Goal: Task Accomplishment & Management: Manage account settings

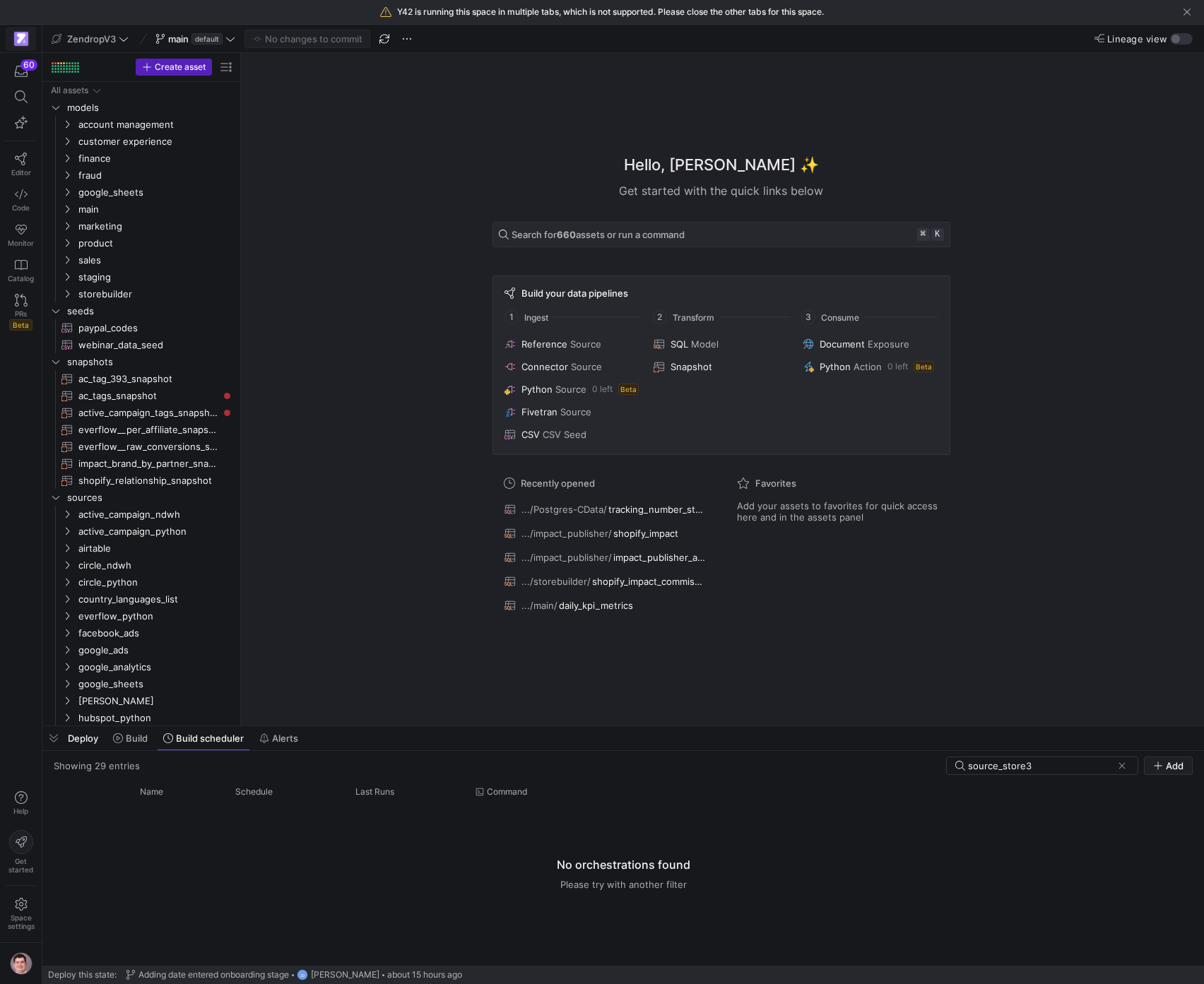
click at [25, 45] on img at bounding box center [21, 38] width 14 height 14
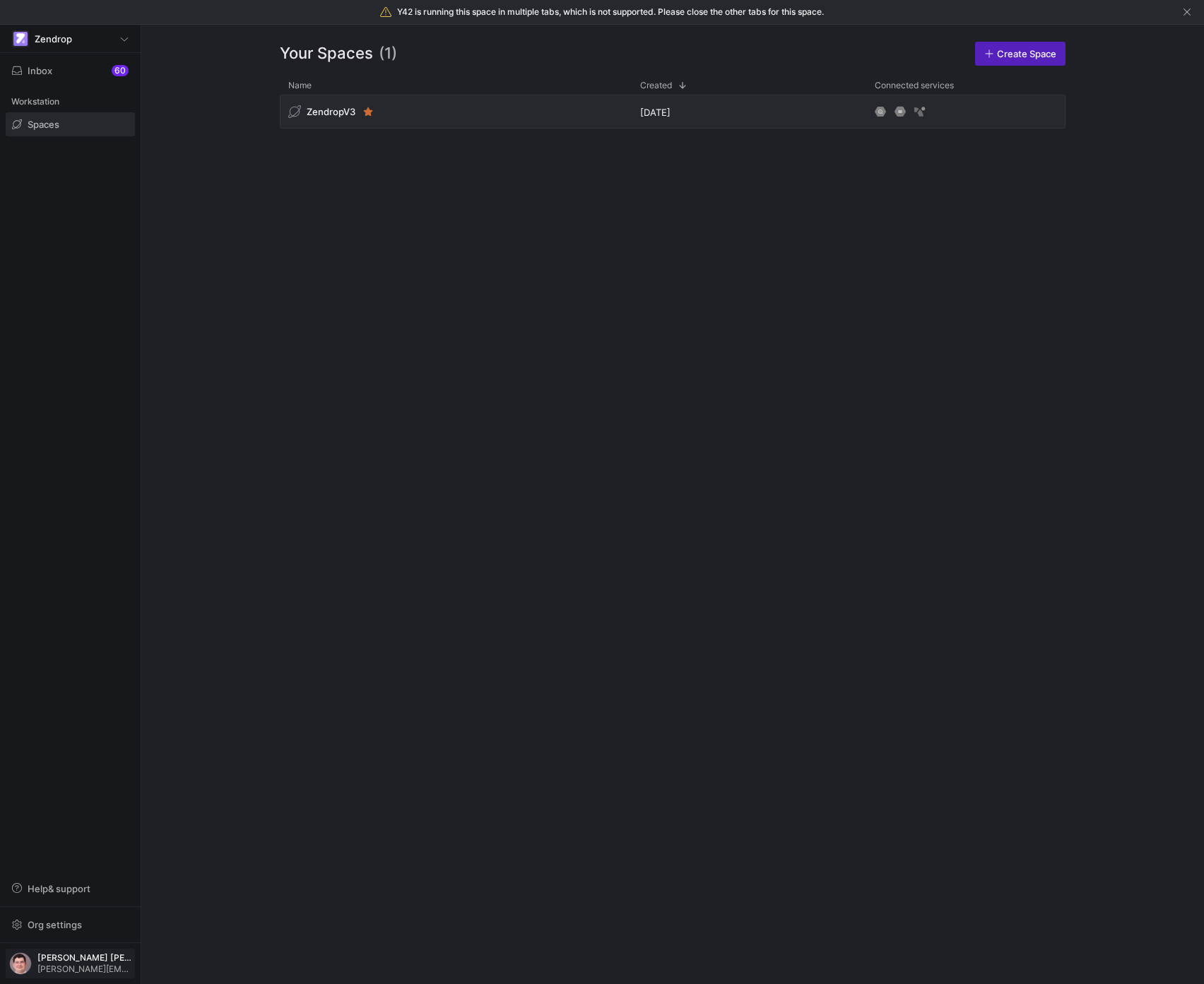
click at [71, 954] on span "[PERSON_NAME] [PERSON_NAME] [PERSON_NAME]" at bounding box center [85, 958] width 94 height 10
click at [74, 889] on span "User settings" at bounding box center [57, 890] width 60 height 11
click at [52, 77] on span "button" at bounding box center [70, 70] width 128 height 23
click at [50, 931] on span "button" at bounding box center [70, 925] width 128 height 23
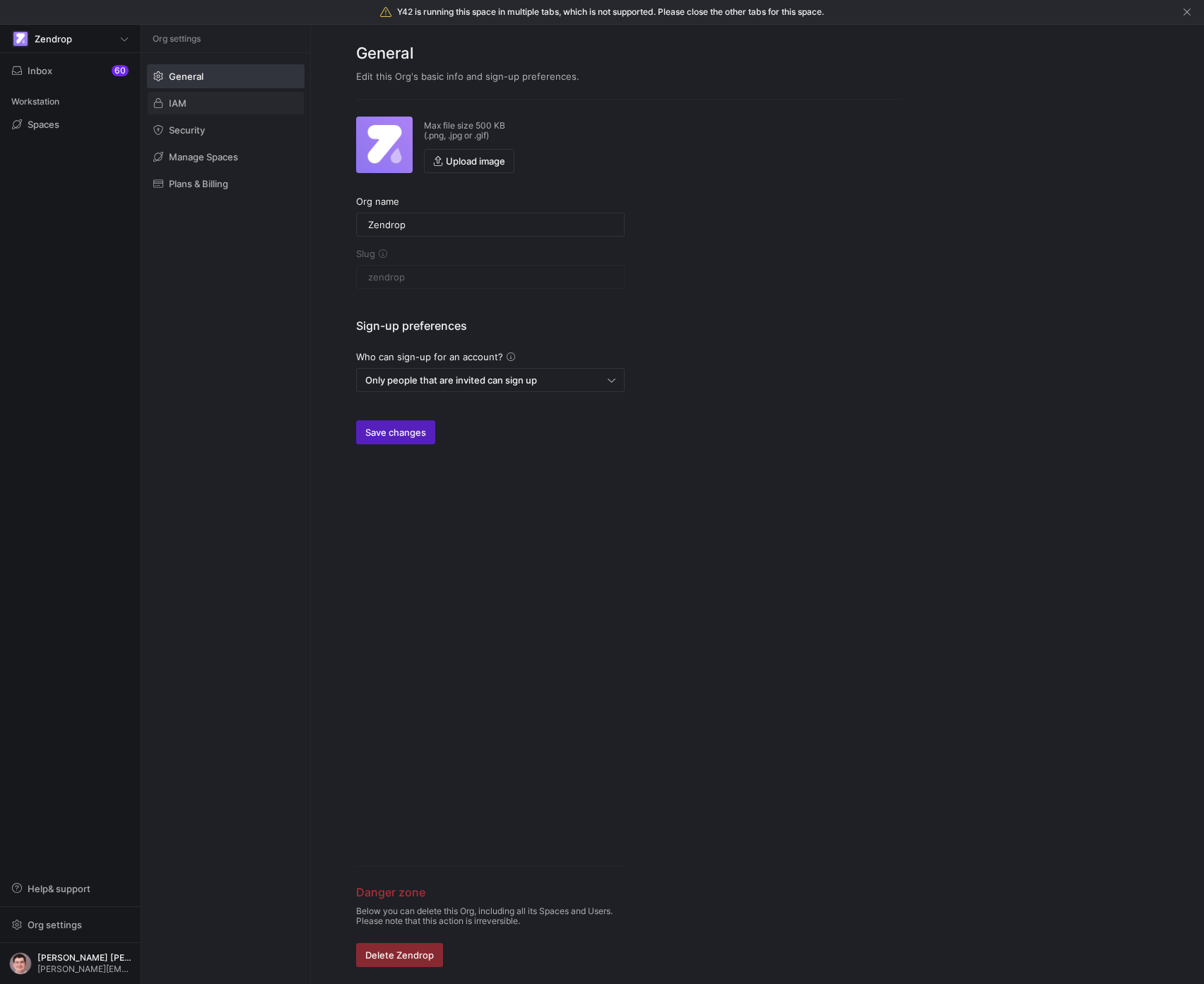
click at [204, 100] on span at bounding box center [225, 103] width 156 height 23
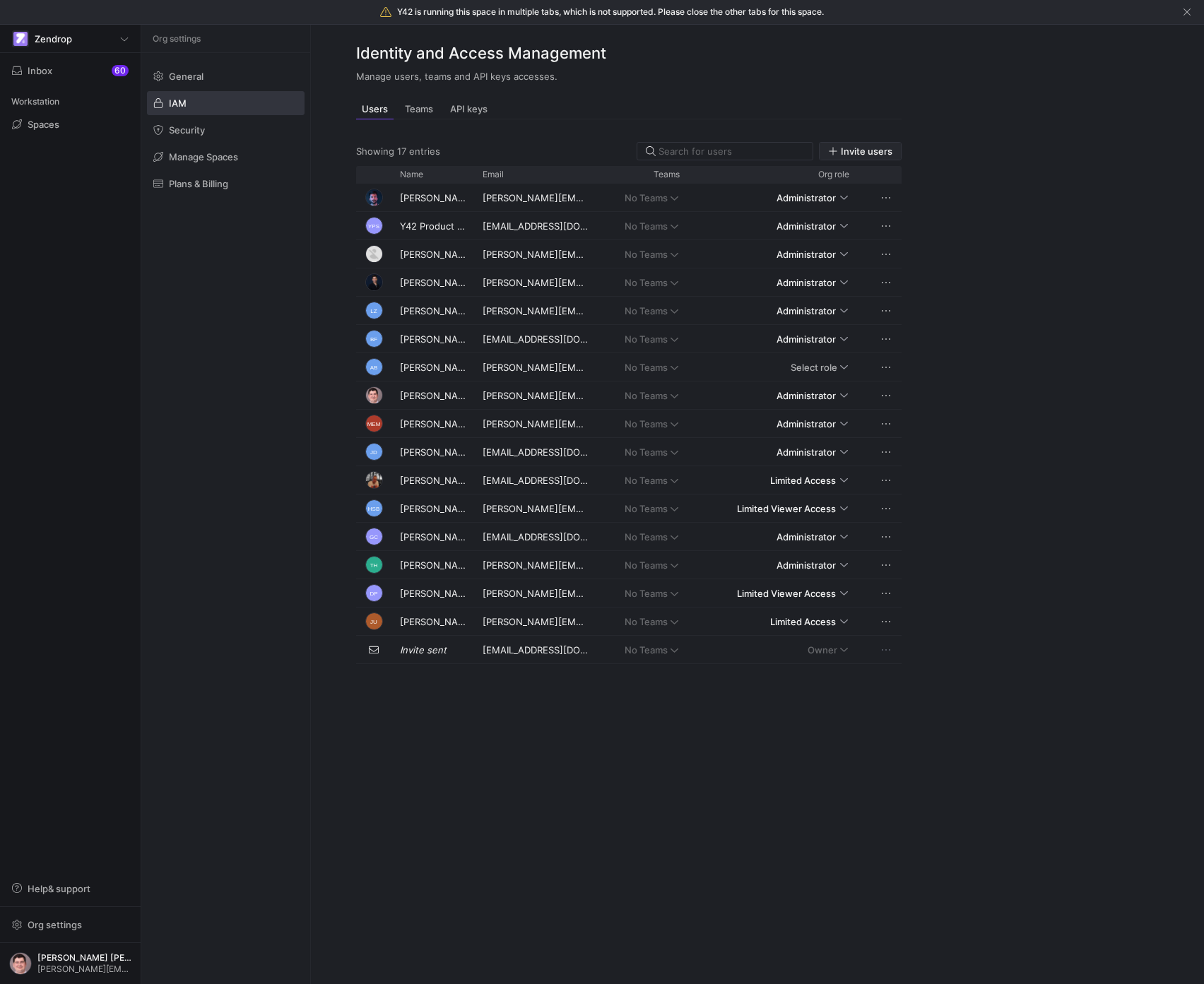
click at [861, 150] on span "Invite users" at bounding box center [866, 151] width 52 height 11
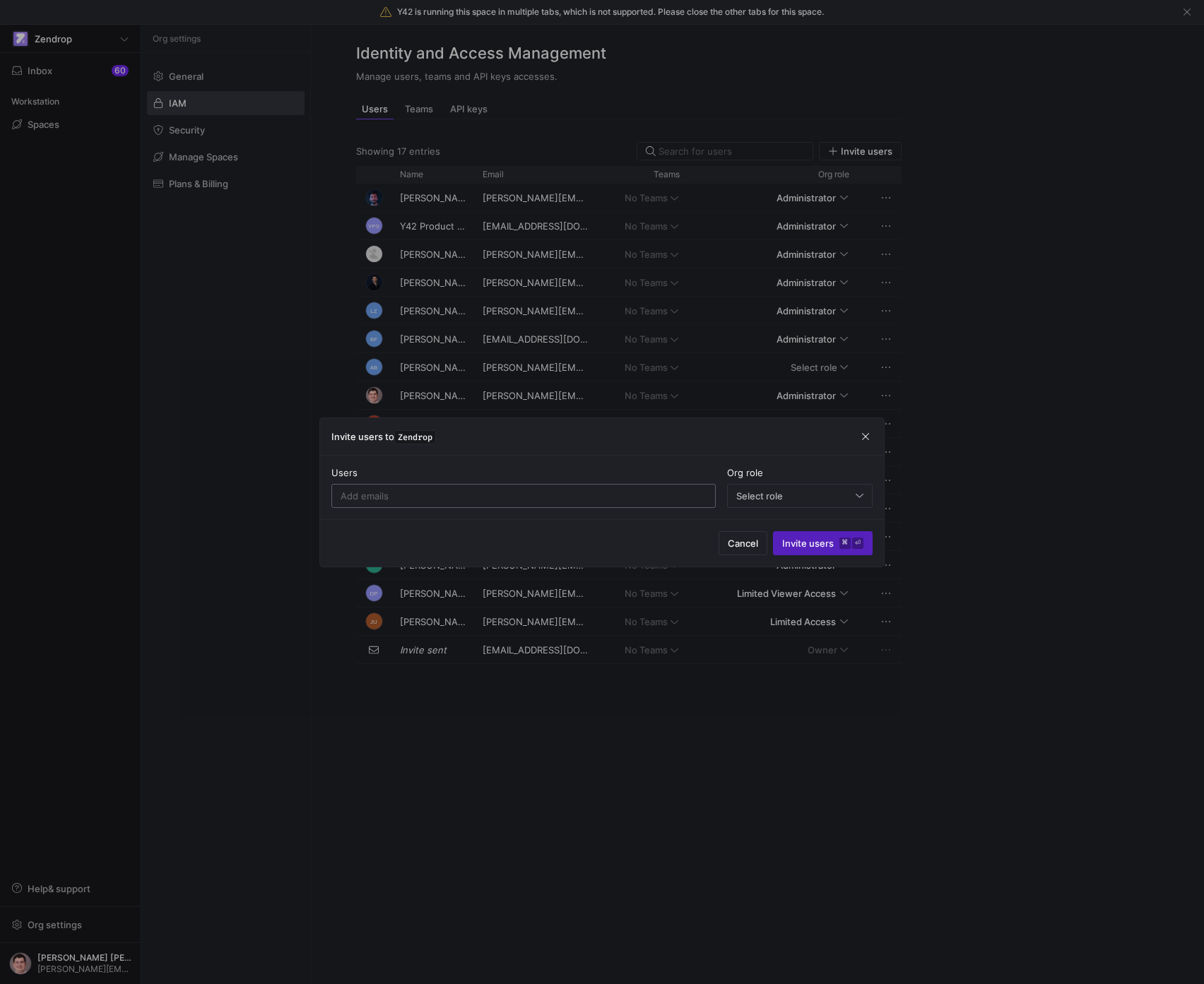
click at [562, 499] on input at bounding box center [524, 496] width 366 height 11
paste input "[PERSON_NAME][EMAIL_ADDRESS][DOMAIN_NAME]"
type input "[PERSON_NAME][EMAIL_ADDRESS][DOMAIN_NAME]"
click at [761, 500] on span "Select role" at bounding box center [760, 496] width 47 height 11
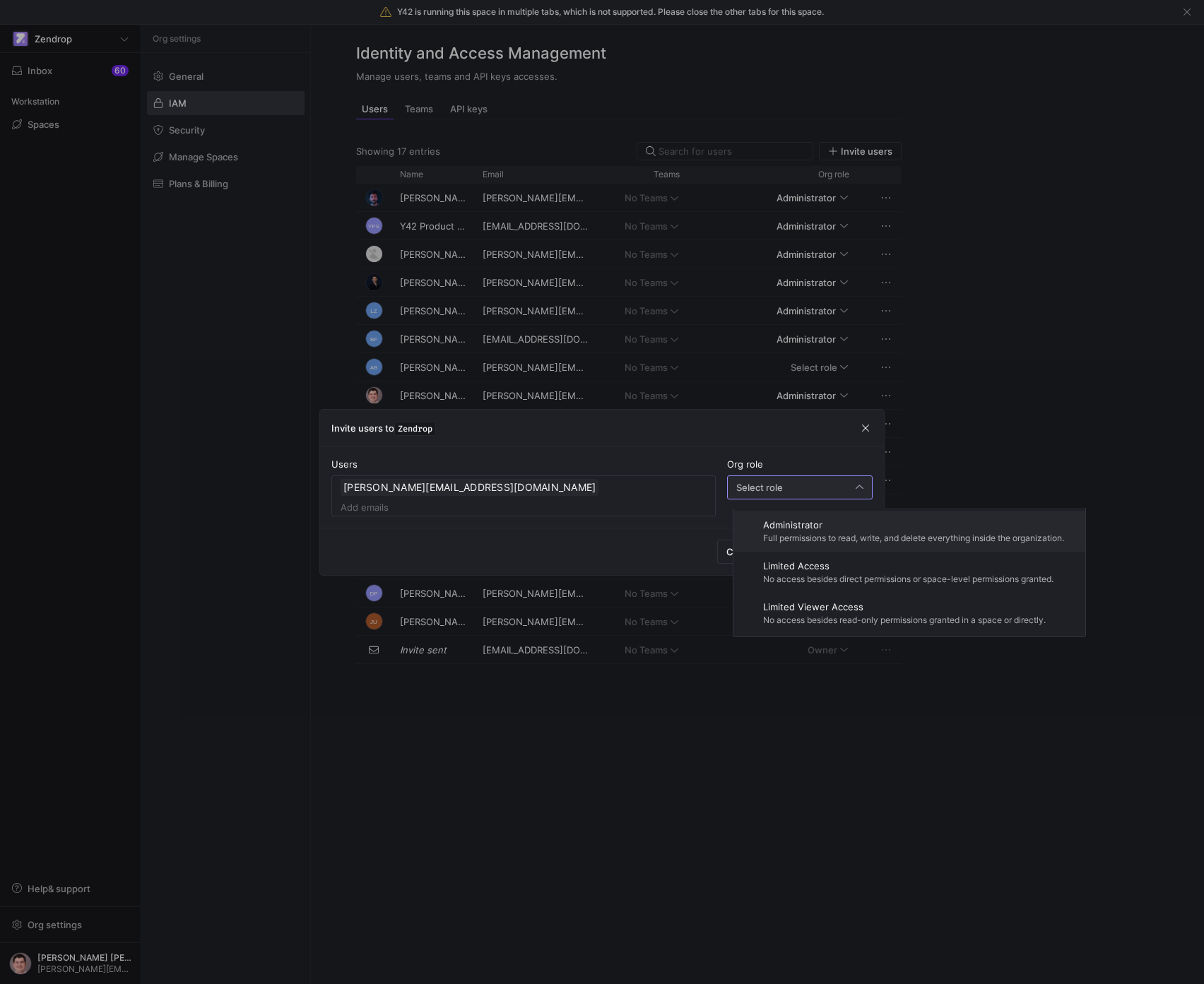
click at [792, 530] on span "Administrator" at bounding box center [914, 525] width 301 height 11
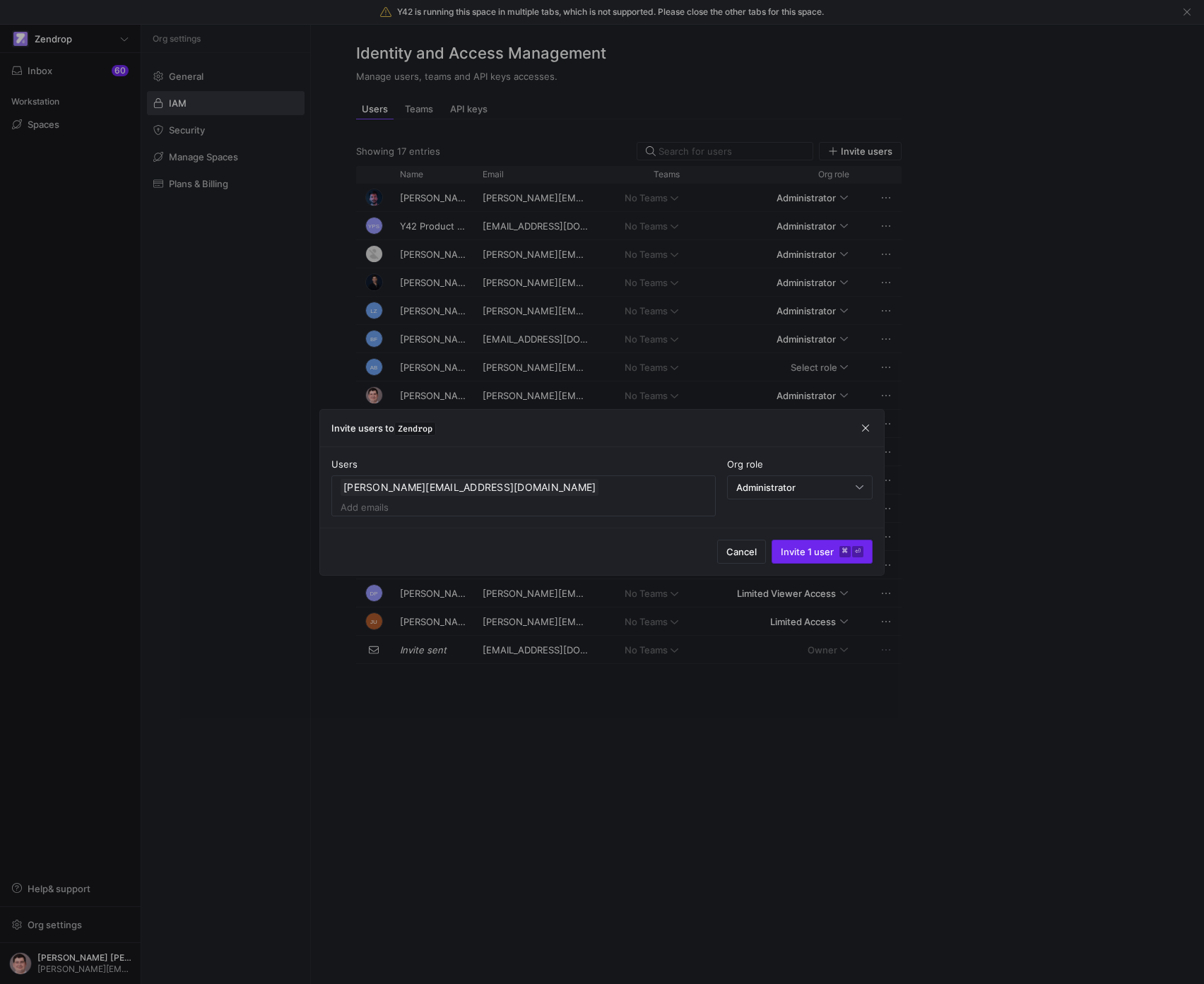
click at [800, 546] on span "Invite 1 user ⌘ ⏎" at bounding box center [822, 552] width 83 height 11
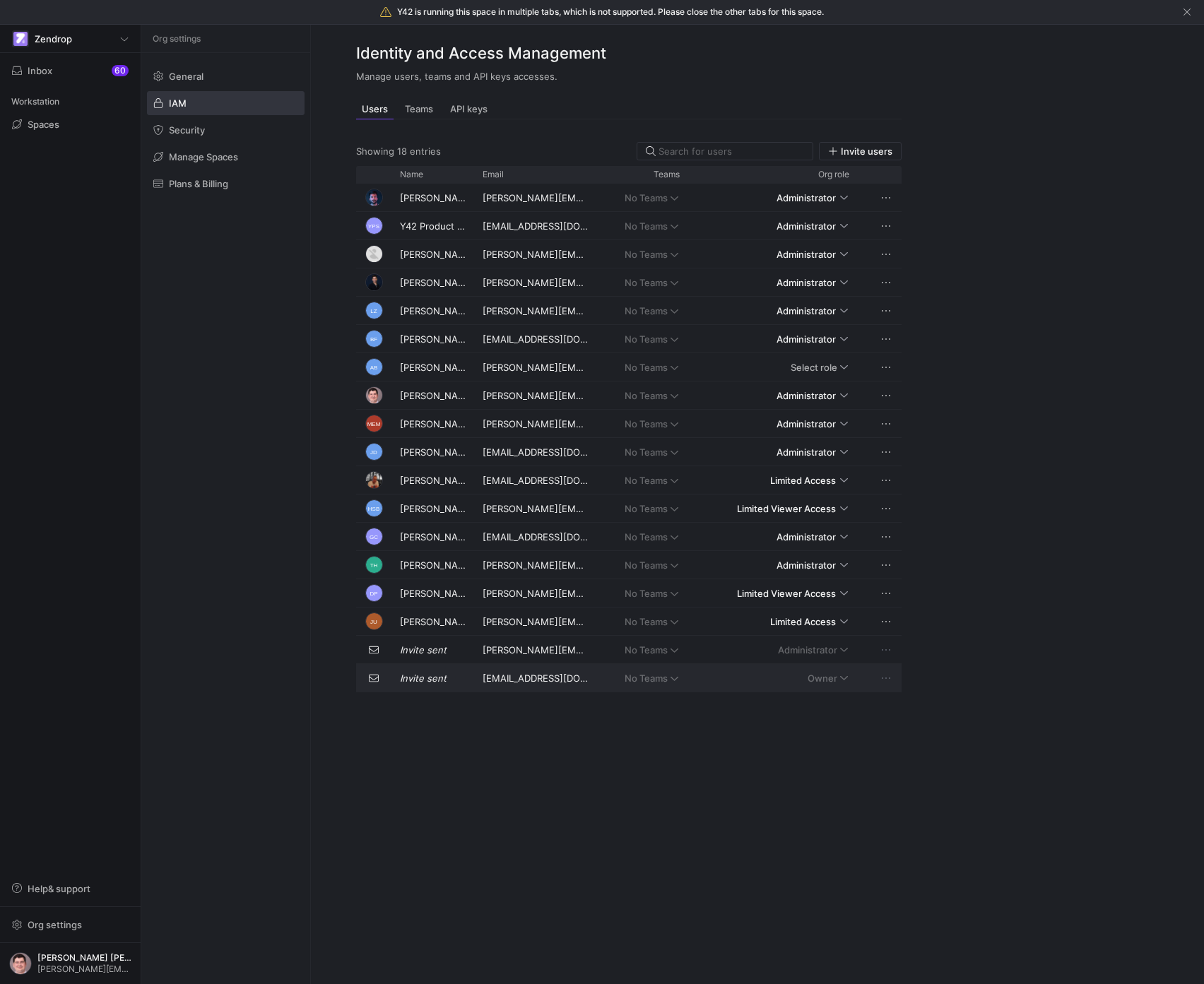
click at [563, 684] on div "[EMAIL_ADDRESS][DOMAIN_NAME]" at bounding box center [536, 677] width 124 height 27
click at [829, 392] on span "Administrator" at bounding box center [806, 395] width 59 height 11
click at [826, 364] on span "Select role" at bounding box center [814, 367] width 47 height 11
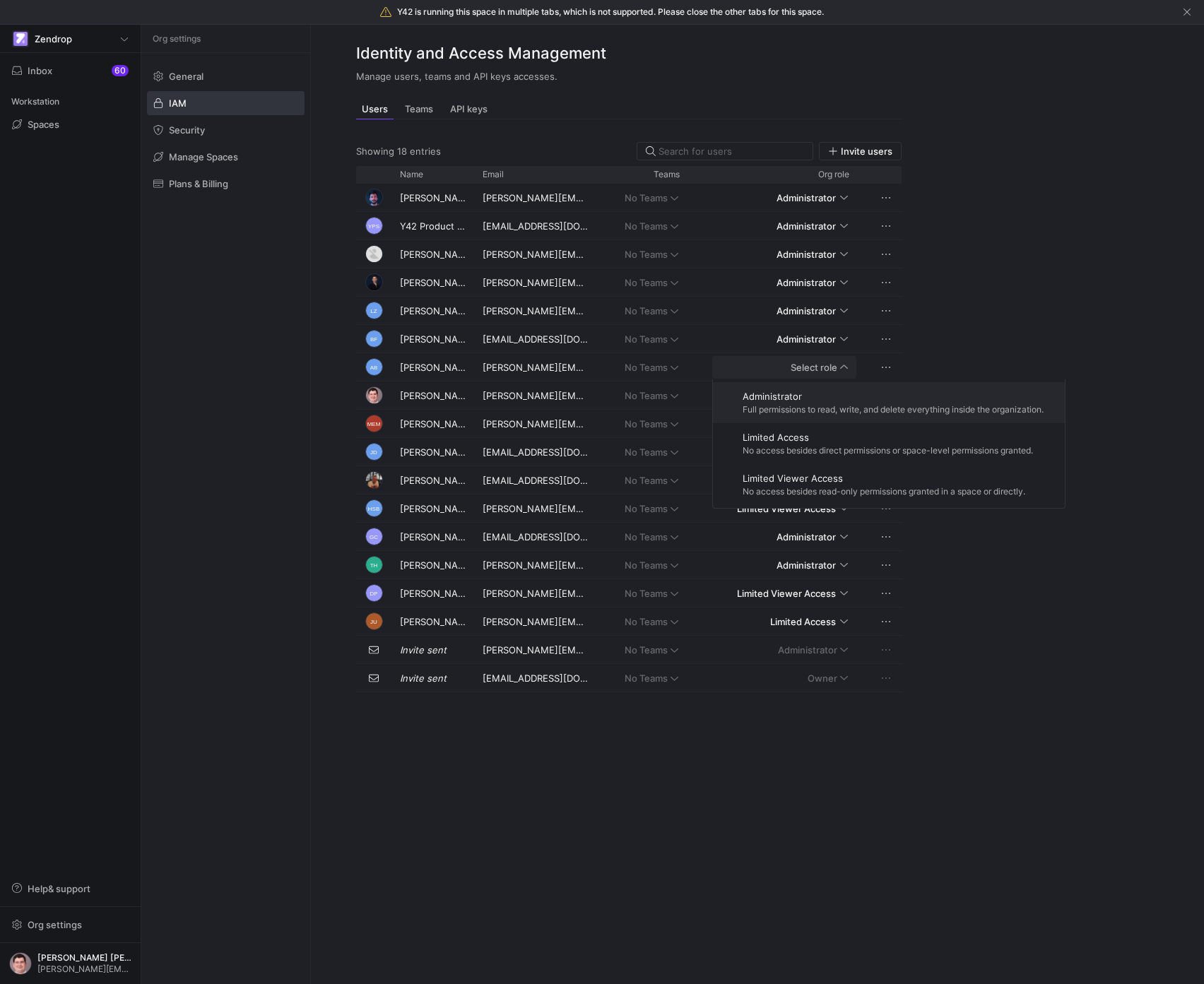
click at [281, 388] on div at bounding box center [602, 492] width 1204 height 984
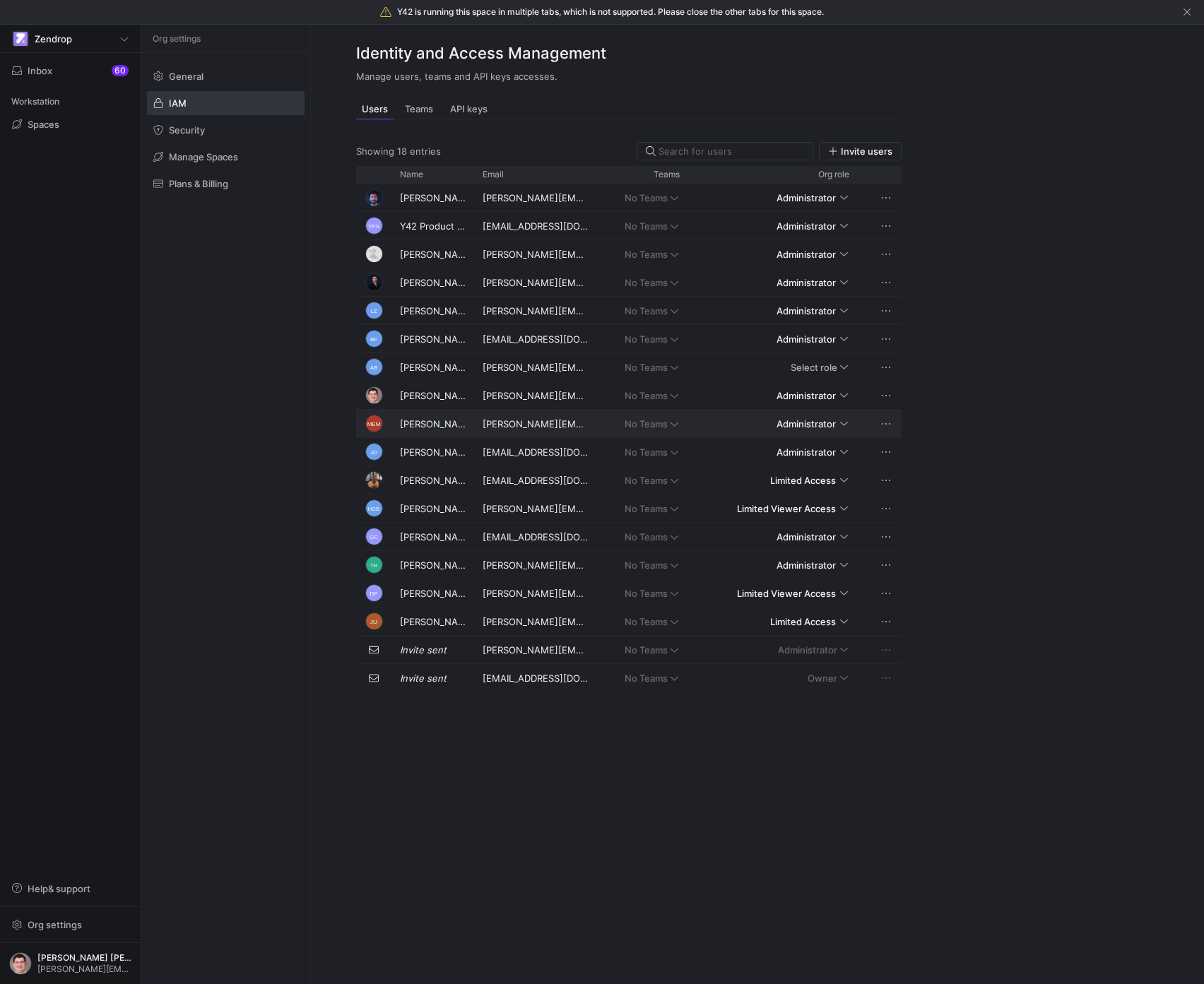
click at [894, 425] on div "Press SPACE to select this row." at bounding box center [888, 423] width 28 height 27
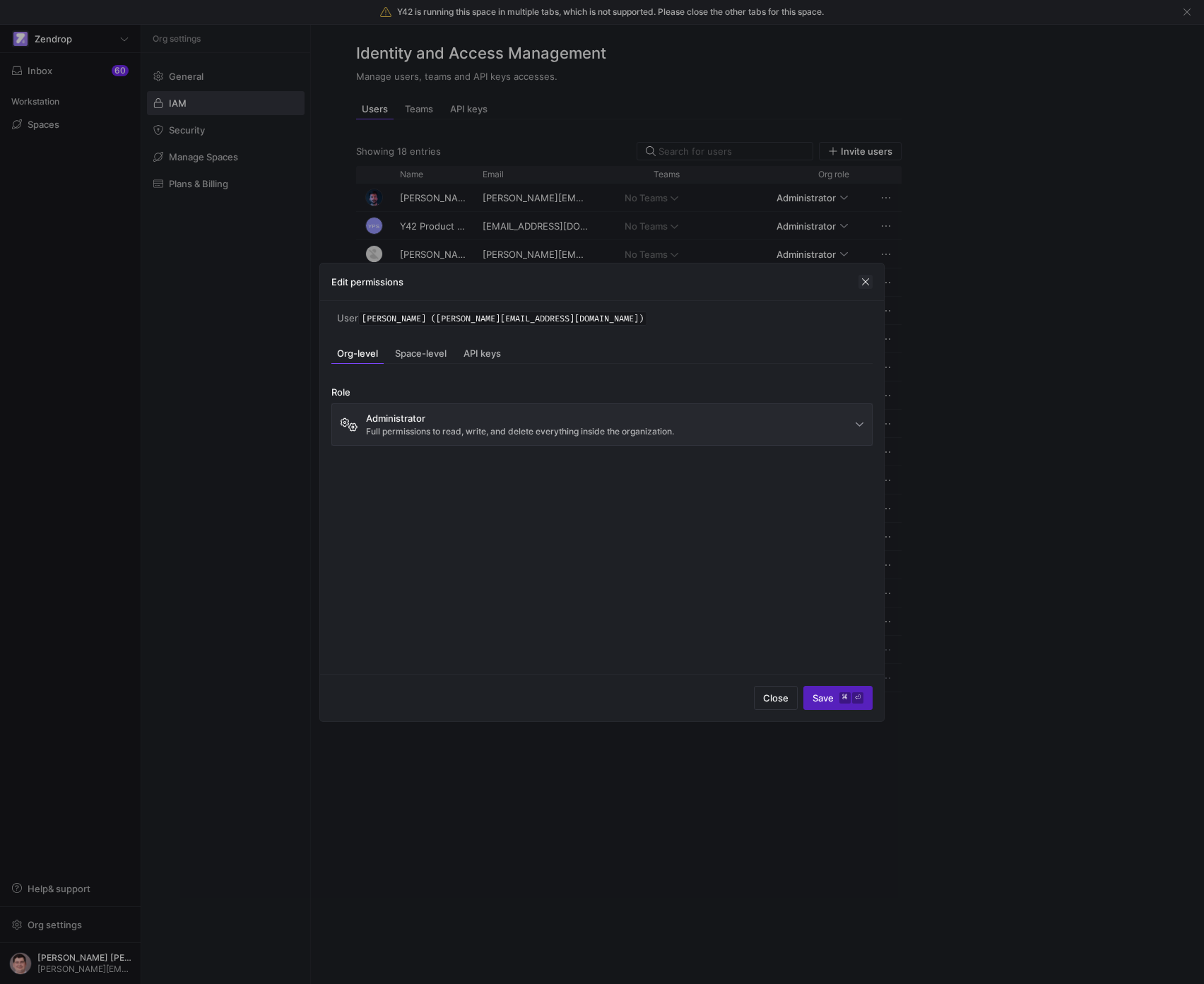
click at [868, 283] on span "button" at bounding box center [865, 282] width 14 height 14
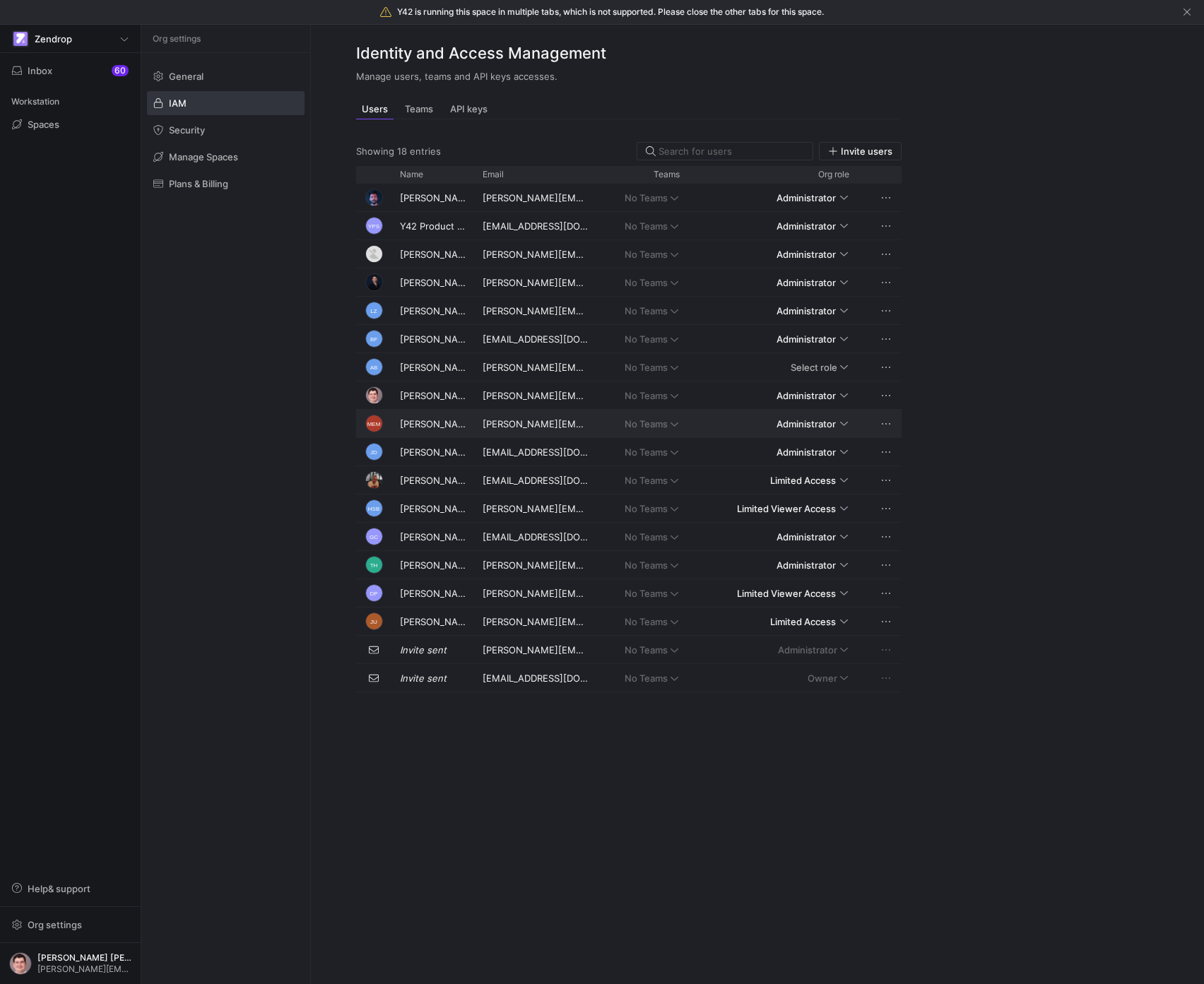
click at [887, 425] on span "Press SPACE to deselect this row." at bounding box center [886, 423] width 14 height 14
click at [905, 466] on span "Remove" at bounding box center [918, 467] width 36 height 11
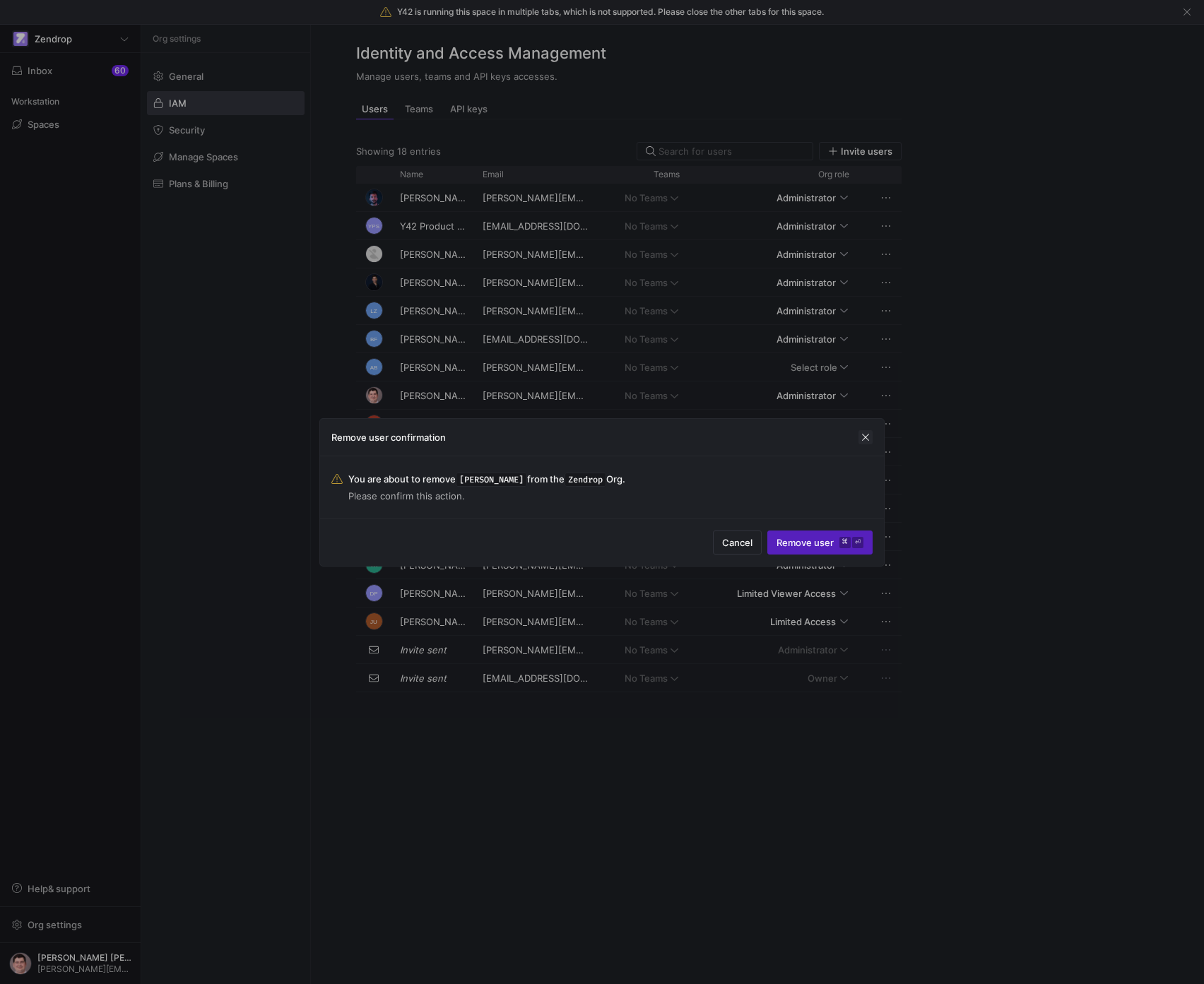
click at [863, 436] on span "button" at bounding box center [865, 437] width 14 height 14
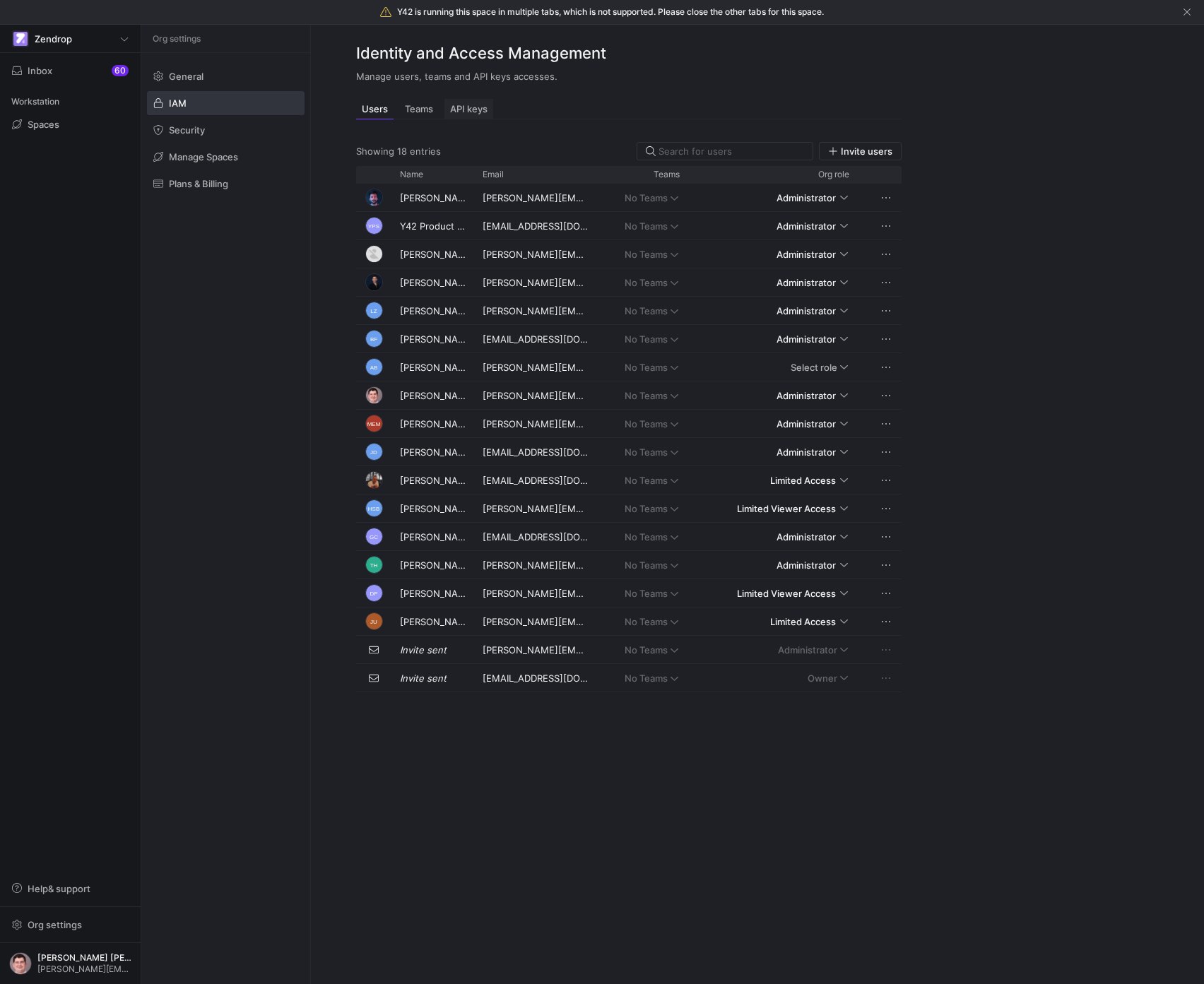
click at [467, 115] on div "API keys" at bounding box center [469, 109] width 49 height 21
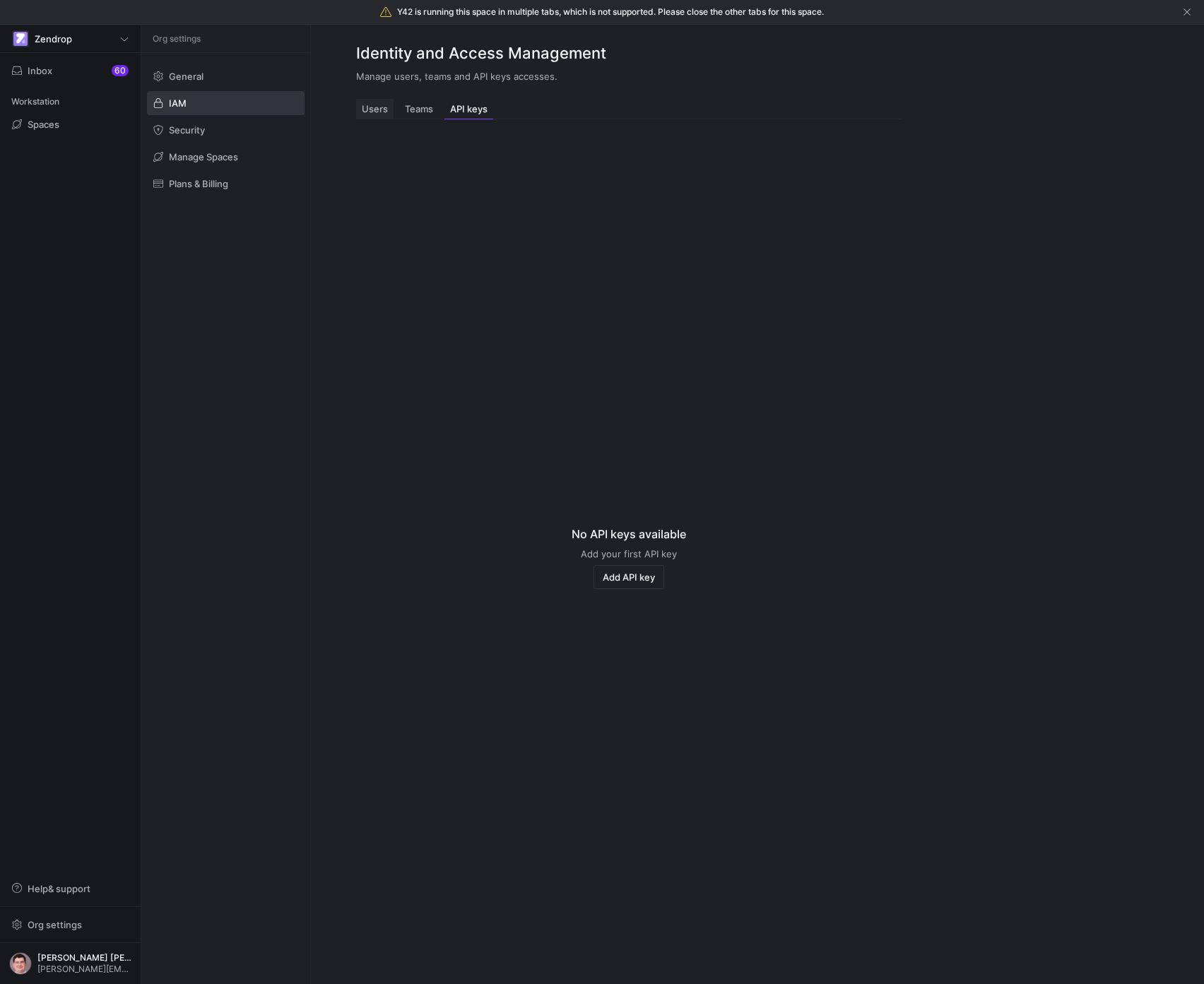
click at [372, 110] on span "Users" at bounding box center [375, 109] width 26 height 9
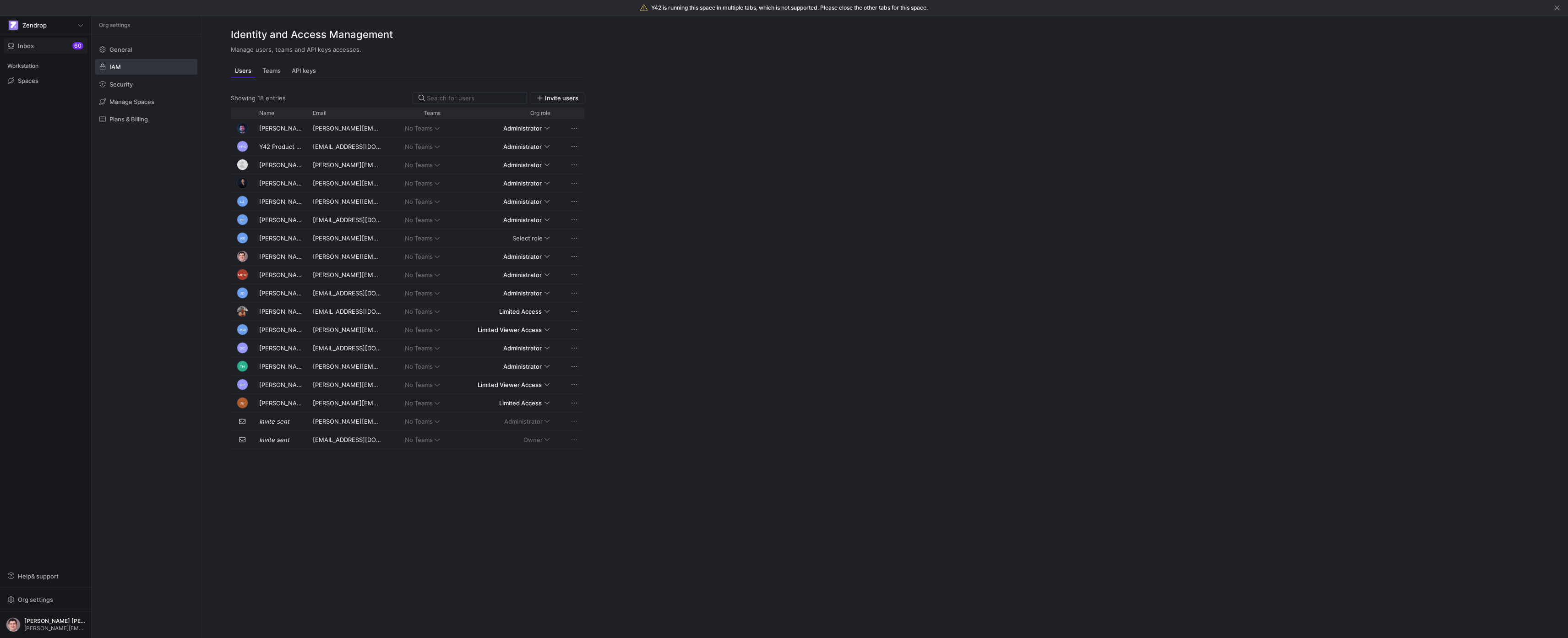
click at [40, 46] on span "Inbox 60" at bounding box center [46, 46] width 75 height 7
click at [51, 29] on div "Zendrop" at bounding box center [46, 25] width 75 height 11
click at [114, 46] on span "General" at bounding box center [121, 49] width 23 height 7
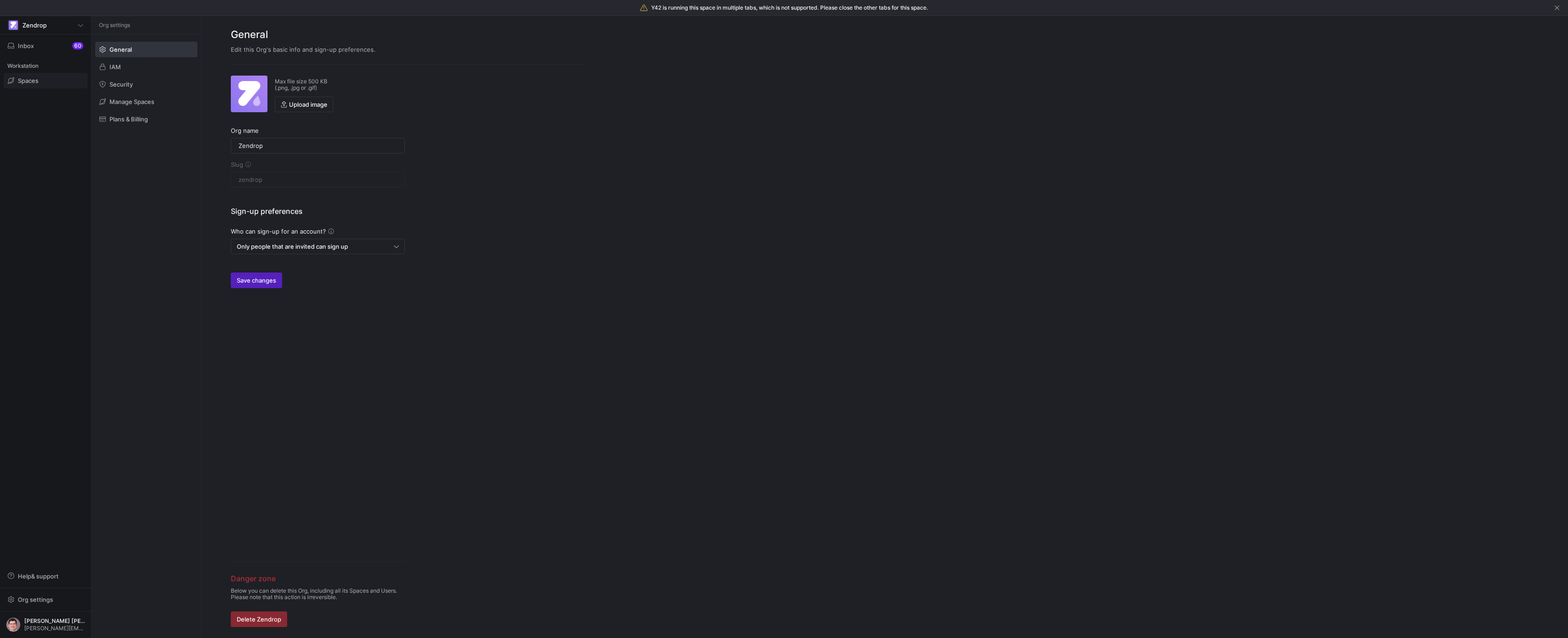
click at [35, 80] on span "Spaces" at bounding box center [28, 80] width 21 height 7
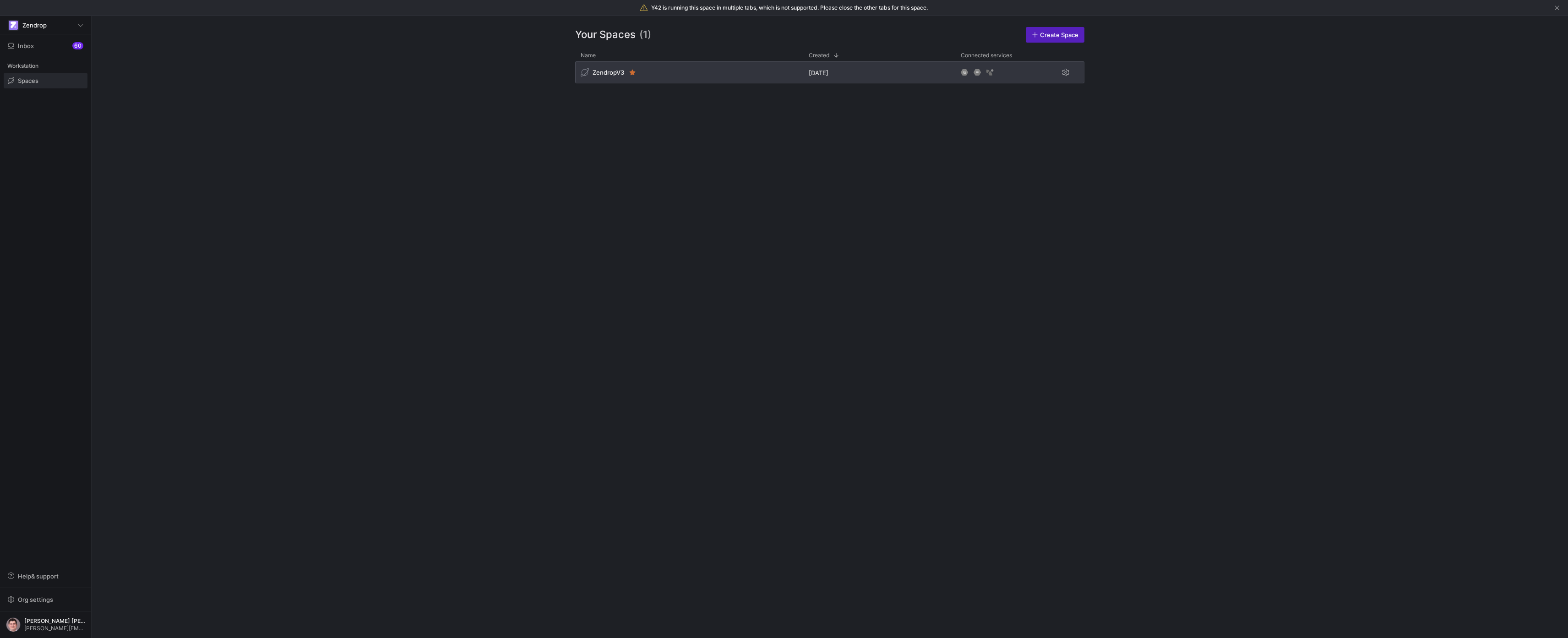
click at [678, 73] on div "ZendropV3" at bounding box center [689, 72] width 228 height 22
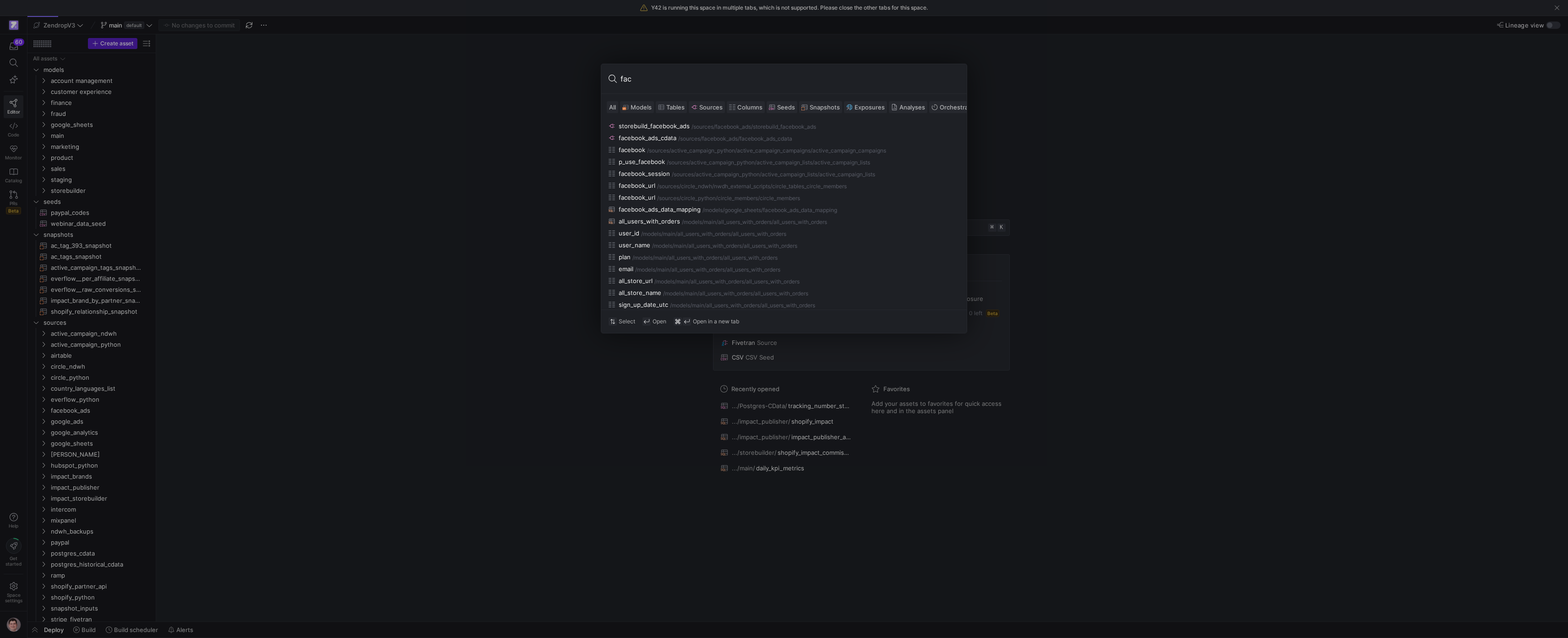
type input "fact"
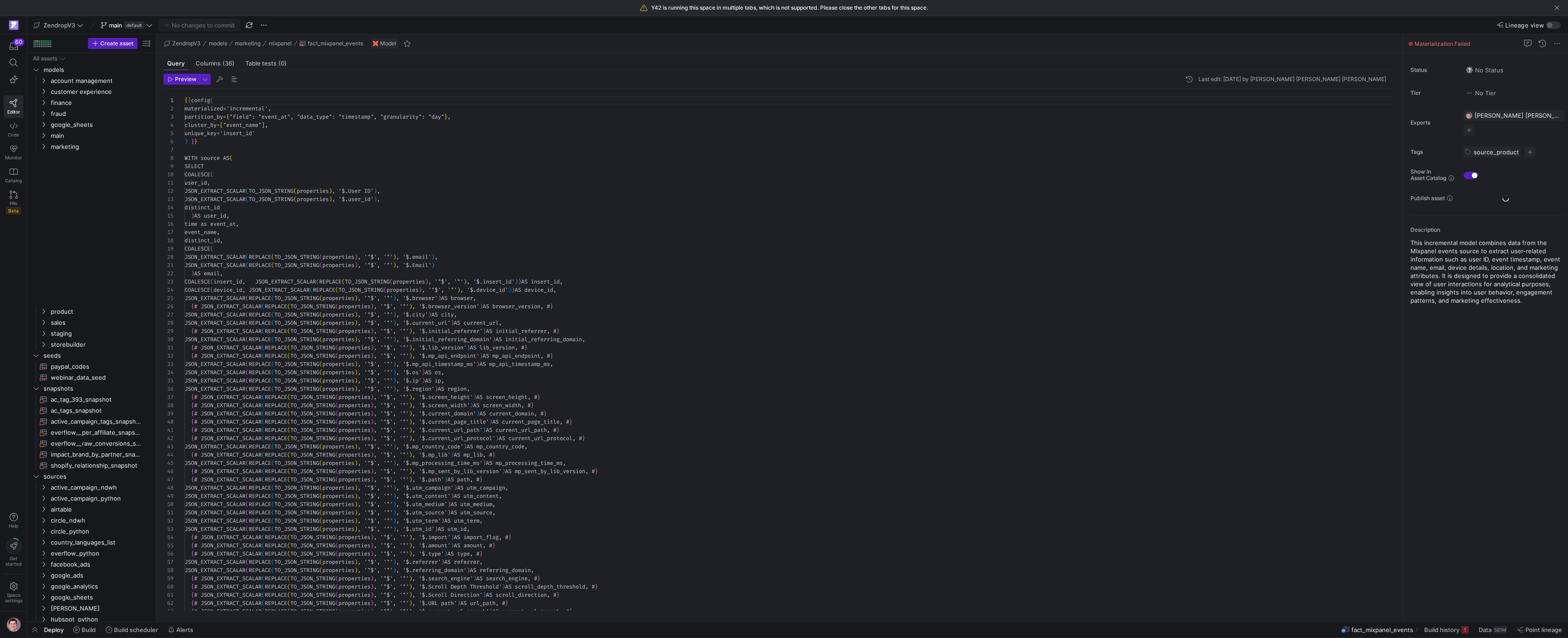
scroll to position [82, 0]
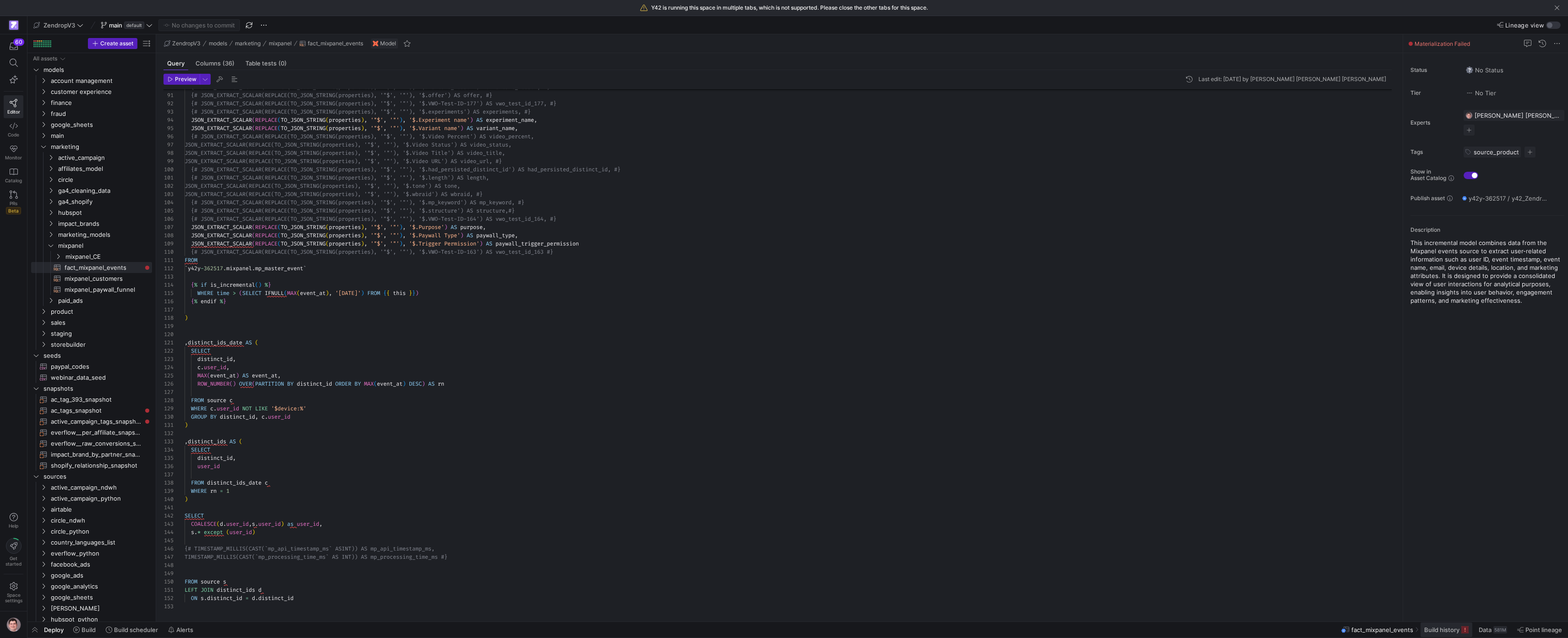
click at [780, 629] on rect at bounding box center [1465, 629] width 7 height 7
click at [780, 633] on span "Build history" at bounding box center [1442, 629] width 35 height 7
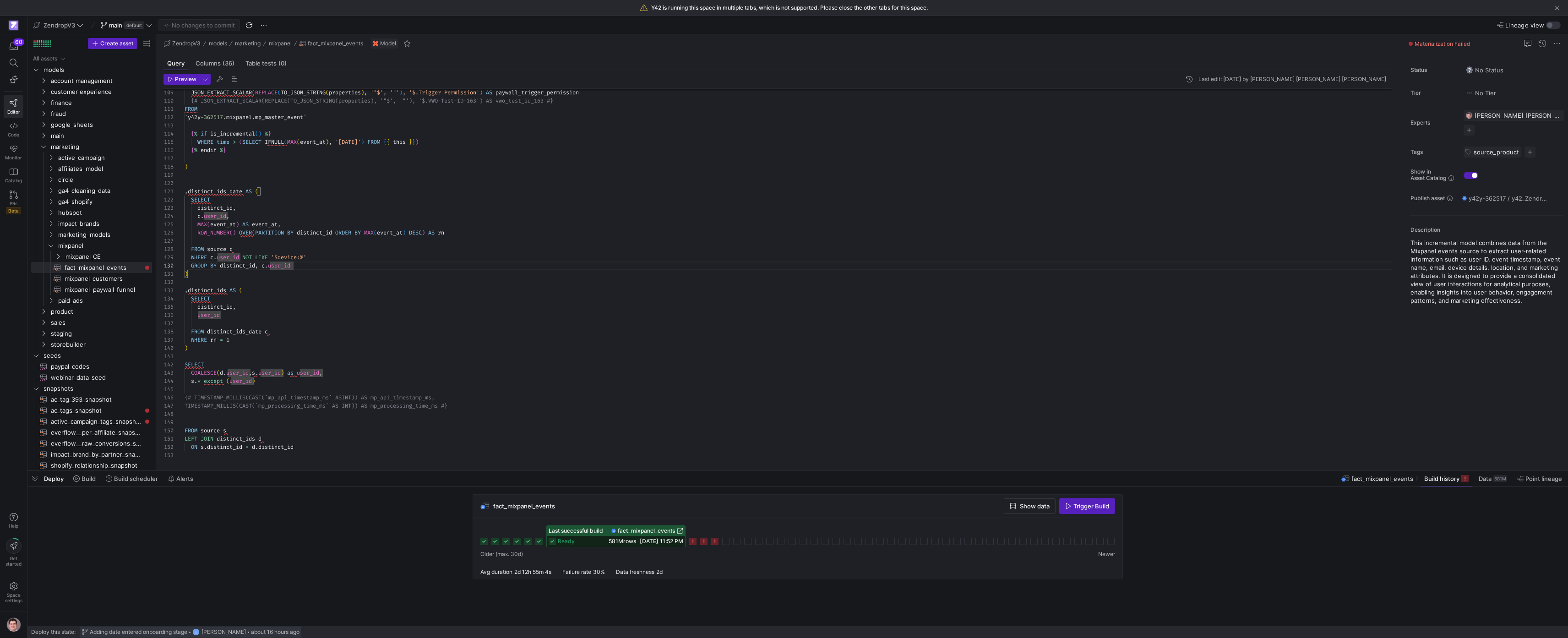
click at [146, 633] on span "Adding date entered onboarding stage" at bounding box center [138, 632] width 97 height 7
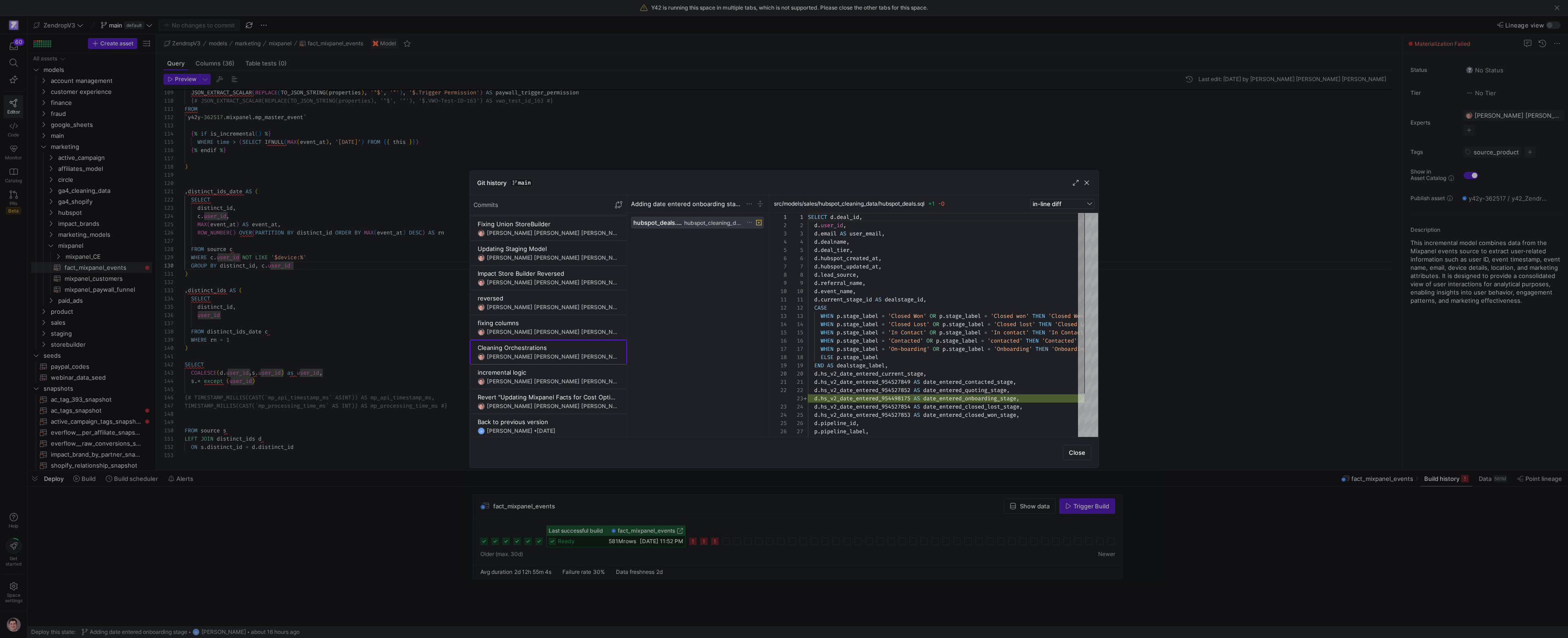
scroll to position [368, 0]
click at [631, 355] on span "[DATE]" at bounding box center [640, 357] width 19 height 7
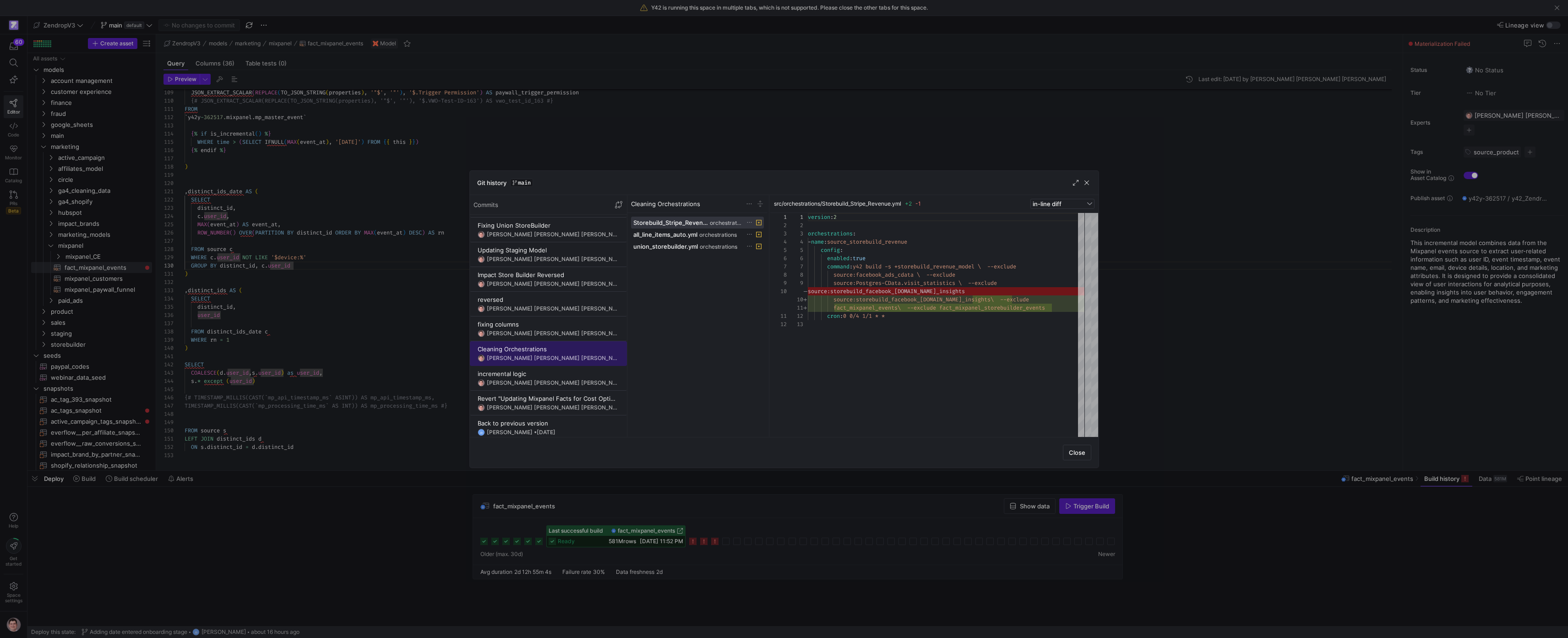
scroll to position [82, 0]
click at [571, 396] on div "Revert "Updating Mixpanel Facts for Cost Optimization"" at bounding box center [548, 399] width 141 height 7
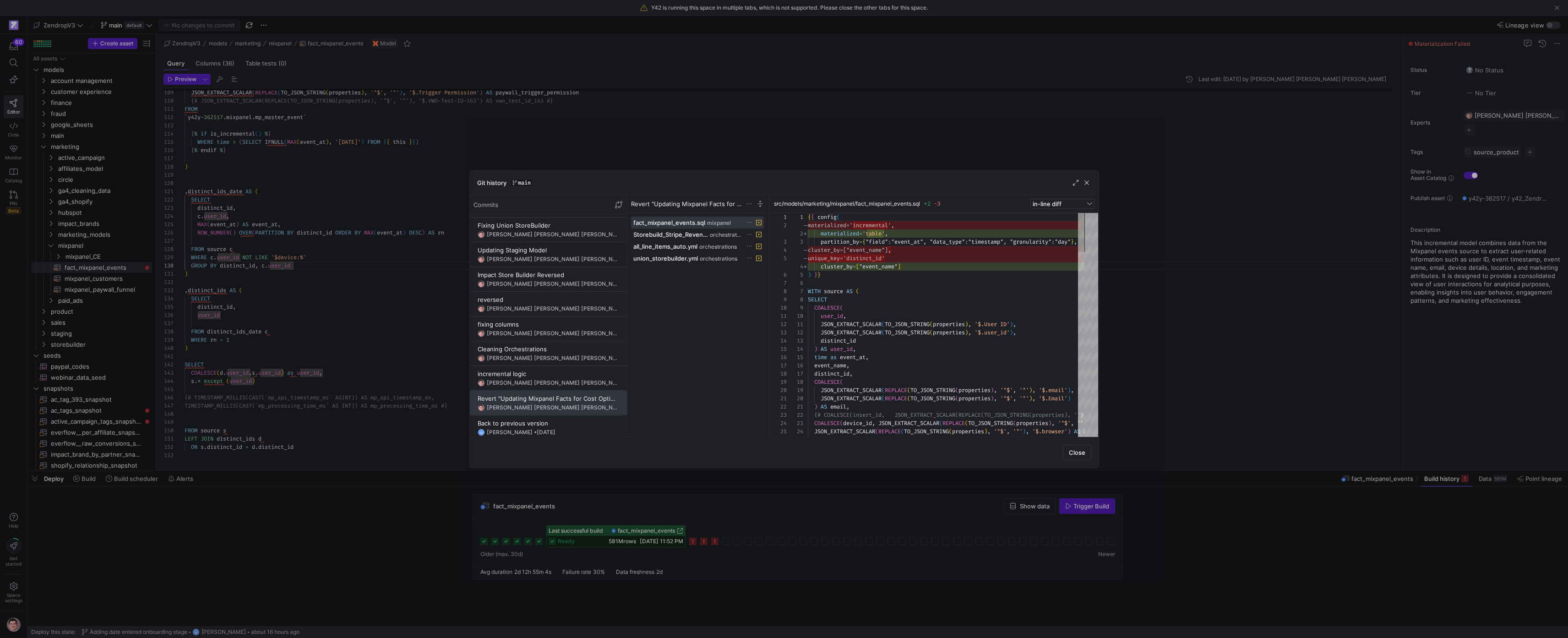
click at [415, 284] on div at bounding box center [784, 319] width 1568 height 638
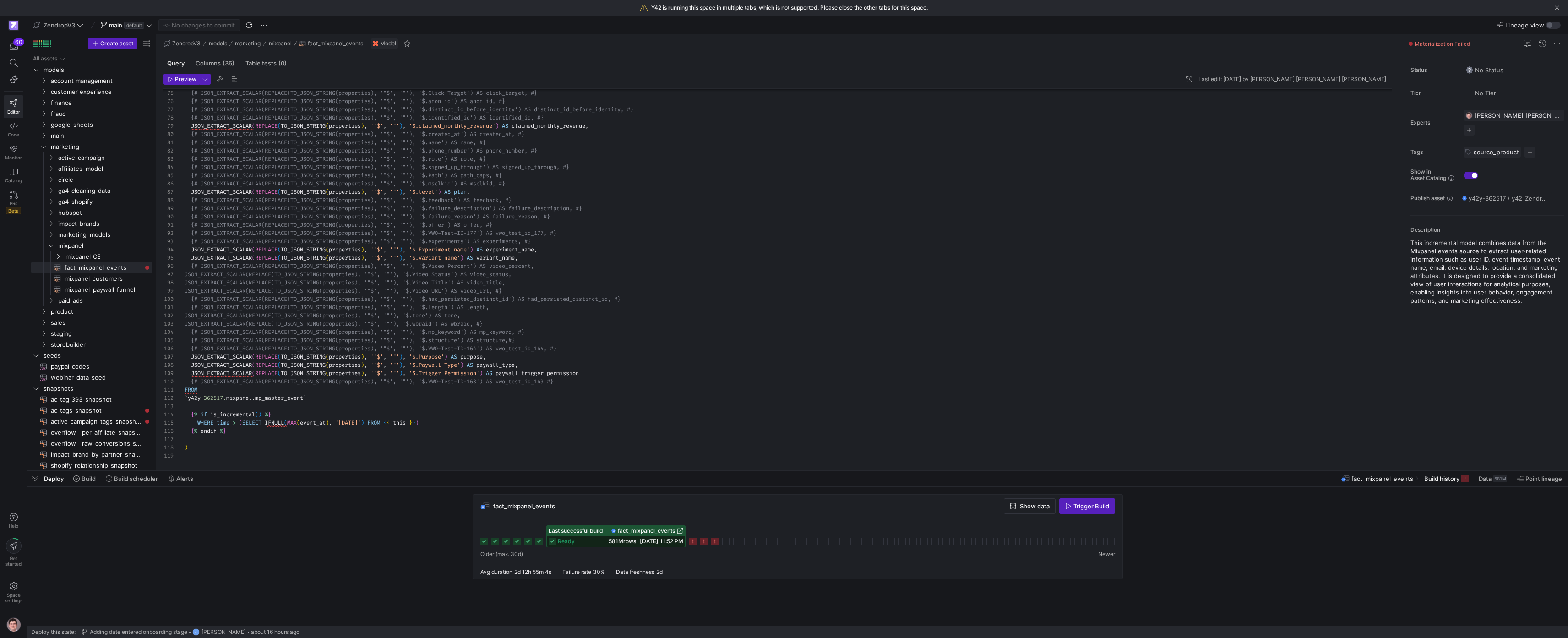
click at [284, 396] on div "JSON_EXTRACT_SCALAR ( REPLACE ( TO_JSON_STRING ( properties ) , '"$' , '"' ) , …" at bounding box center [791, 106] width 1214 height 1269
click at [311, 397] on div "JSON_EXTRACT_SCALAR ( REPLACE ( TO_JSON_STRING ( properties ) , '"$' , '"' ) , …" at bounding box center [791, 106] width 1214 height 1269
click at [326, 398] on div "JSON_EXTRACT_SCALAR ( REPLACE ( TO_JSON_STRING ( properties ) , '"$' , '"' ) , …" at bounding box center [791, 106] width 1214 height 1269
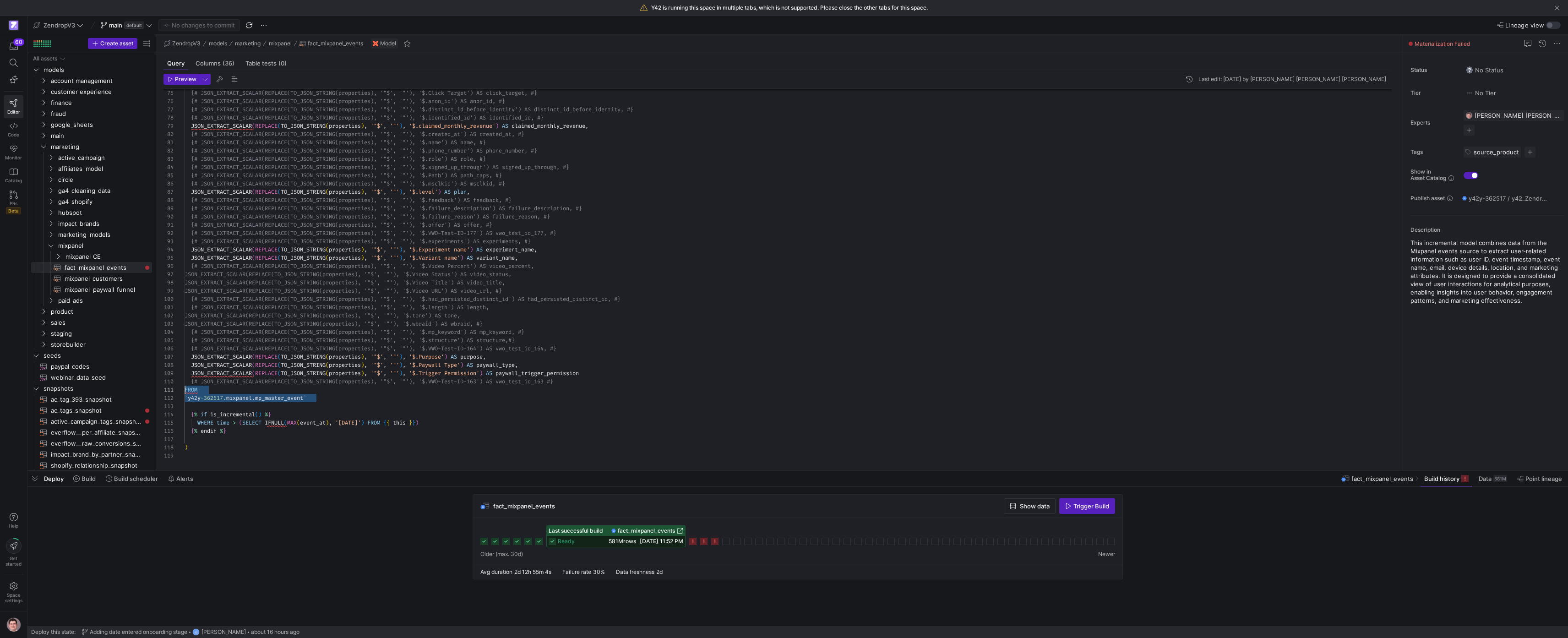
scroll to position [0, 0]
drag, startPoint x: 328, startPoint y: 397, endPoint x: 175, endPoint y: 392, distance: 153.1
click at [184, 392] on div "JSON_EXTRACT_SCALAR ( REPLACE ( TO_JSON_STRING ( properties ) , '"$' , '"' ) , …" at bounding box center [791, 106] width 1214 height 1269
click at [383, 323] on div "JSON_EXTRACT_SCALAR ( REPLACE ( TO_JSON_STRING ( properties ) , '"$' , '"' ) , …" at bounding box center [791, 106] width 1214 height 1269
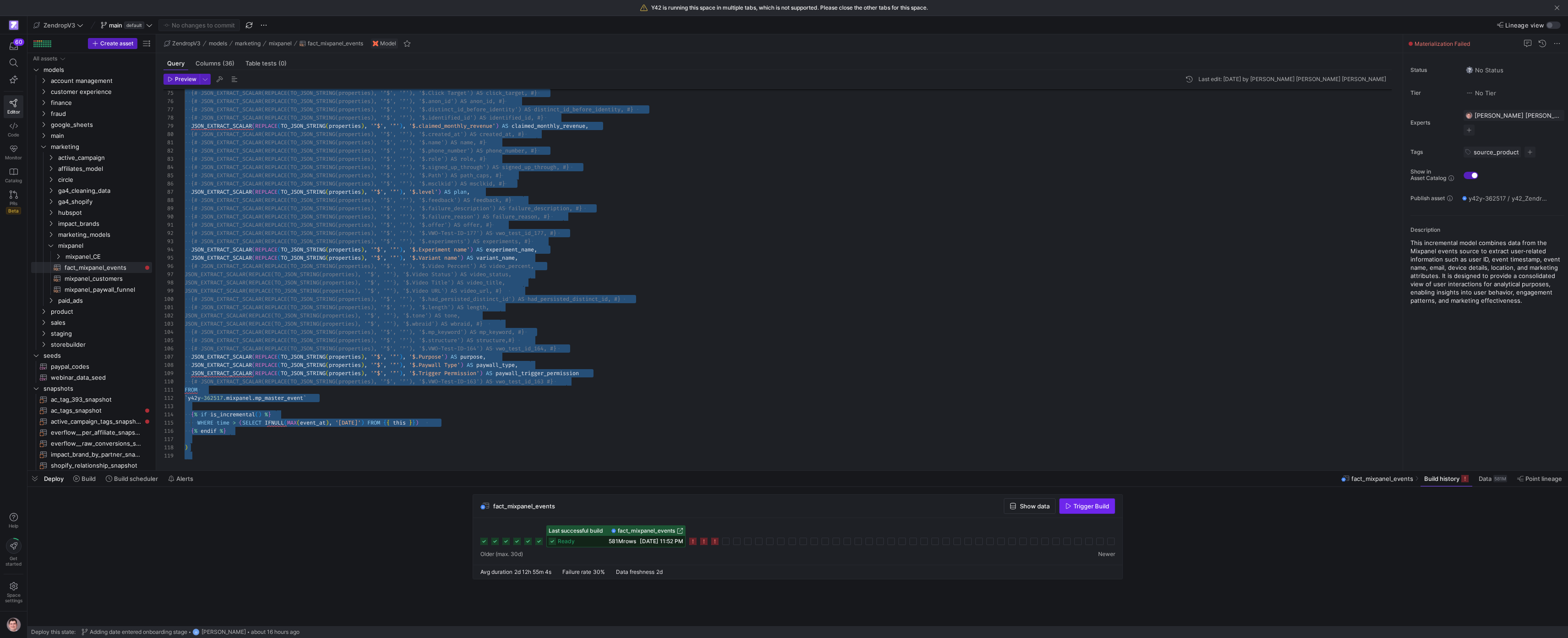
click at [780, 504] on span "Trigger Build" at bounding box center [1091, 506] width 36 height 7
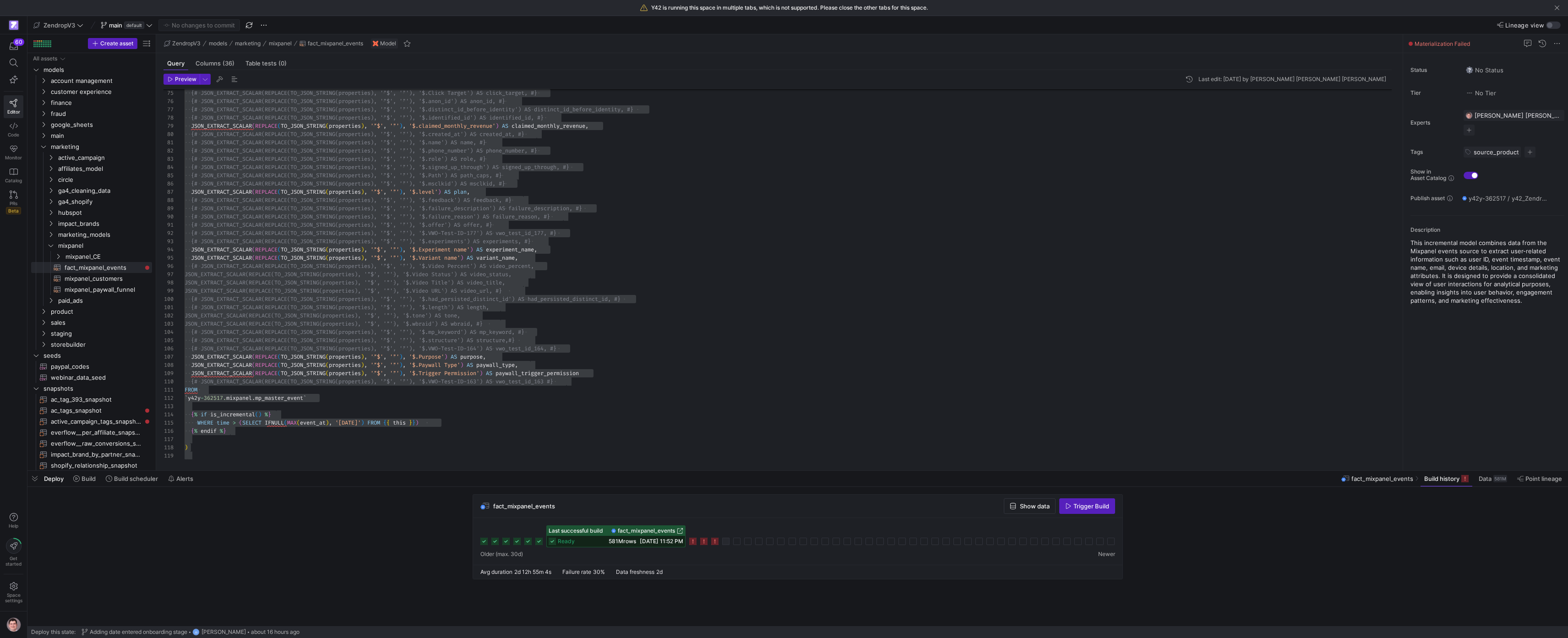
click at [637, 417] on div "JSON_EXTRACT_SCALAR ( REPLACE ( TO_JSON_STRING ( properties ) , '"$' , '"' ) , …" at bounding box center [791, 106] width 1214 height 1269
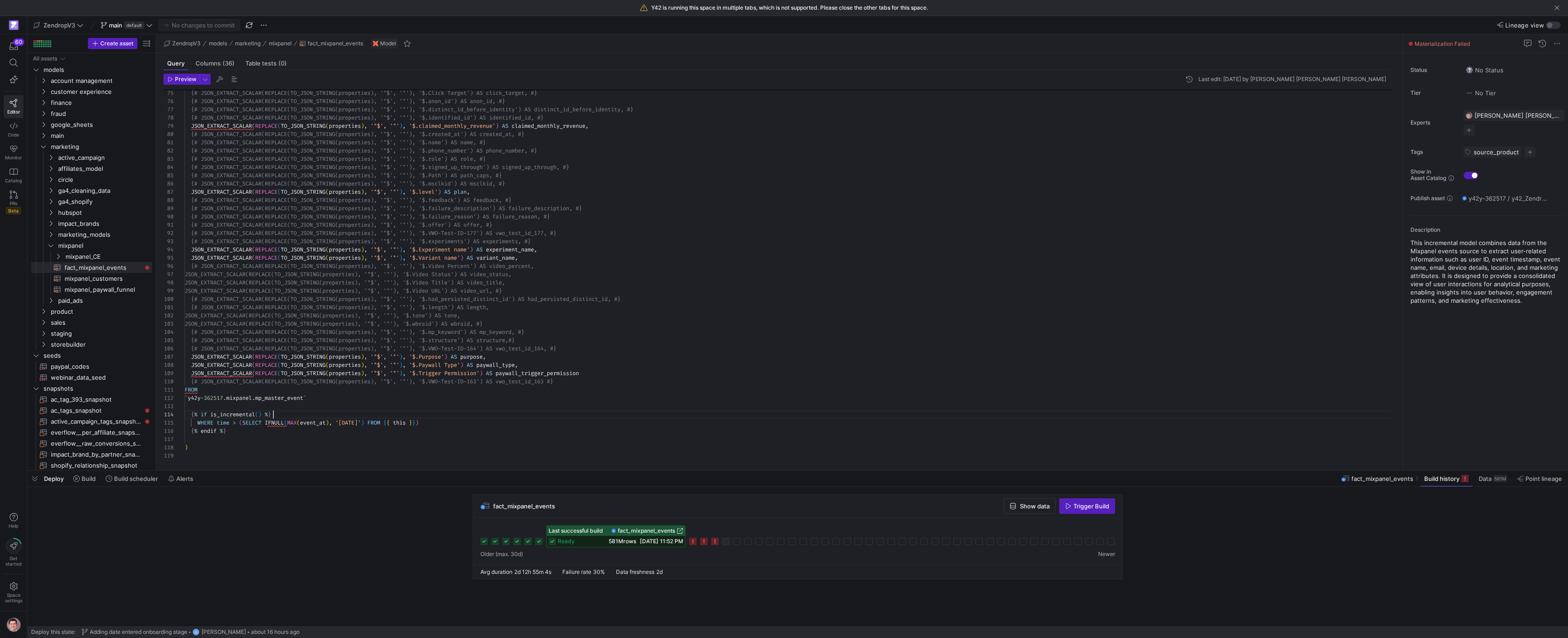
scroll to position [25, 89]
click at [543, 543] on icon at bounding box center [539, 541] width 7 height 7
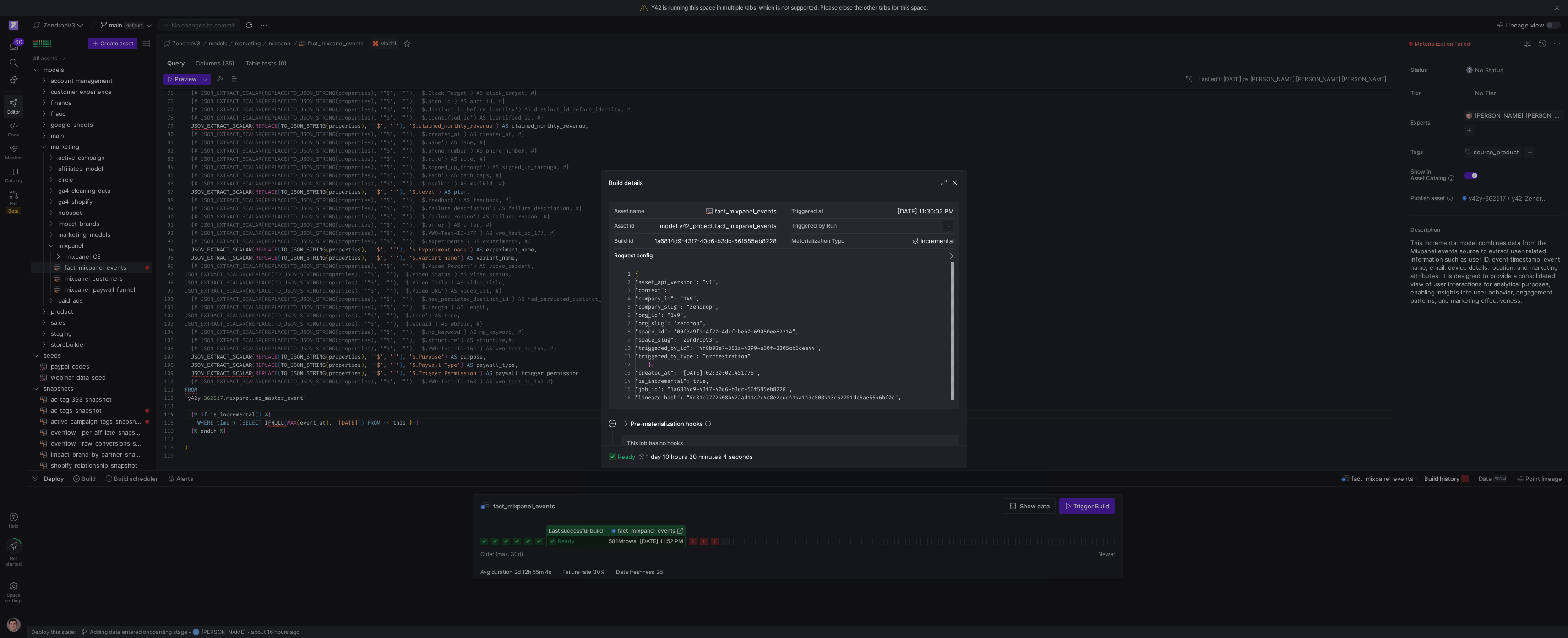
scroll to position [82, 0]
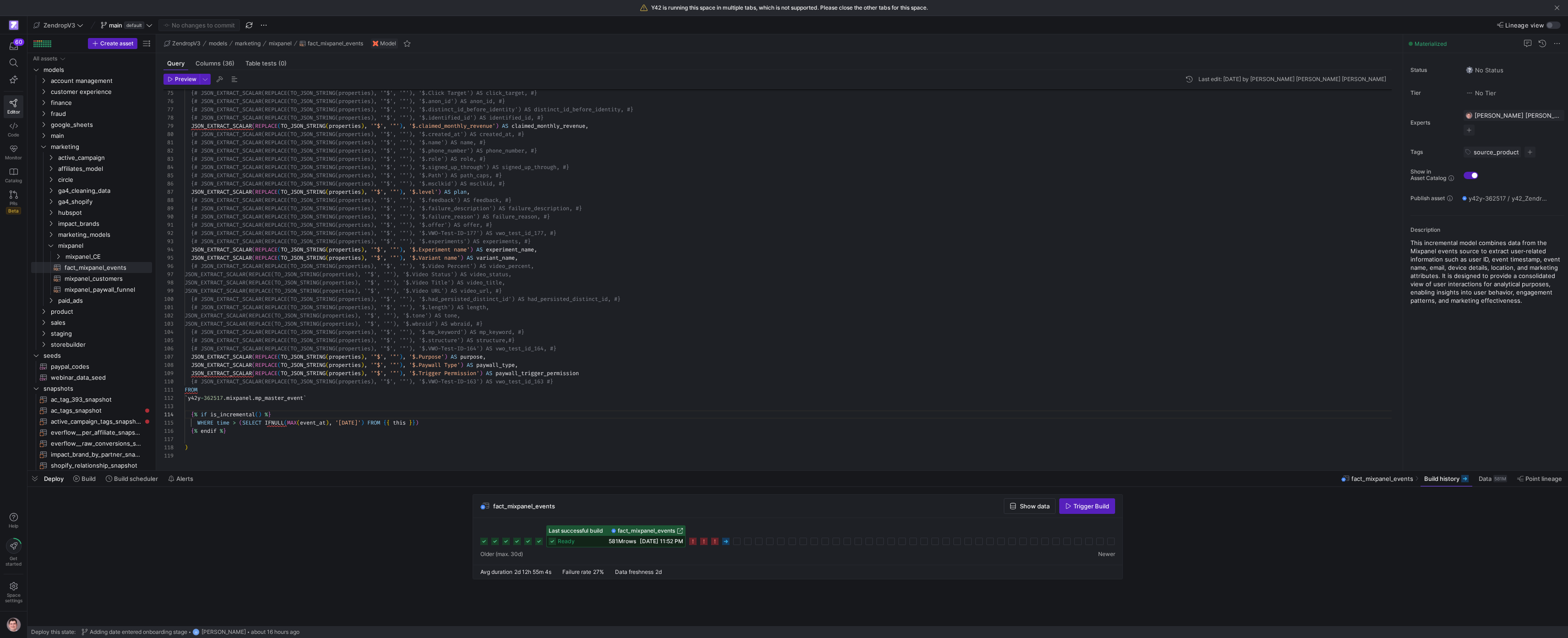
click at [727, 544] on icon at bounding box center [726, 541] width 7 height 7
click at [533, 349] on div "JSON_EXTRACT_SCALAR ( REPLACE ( TO_JSON_STRING ( properties ) , '"$' , '"' ) , …" at bounding box center [791, 106] width 1214 height 1269
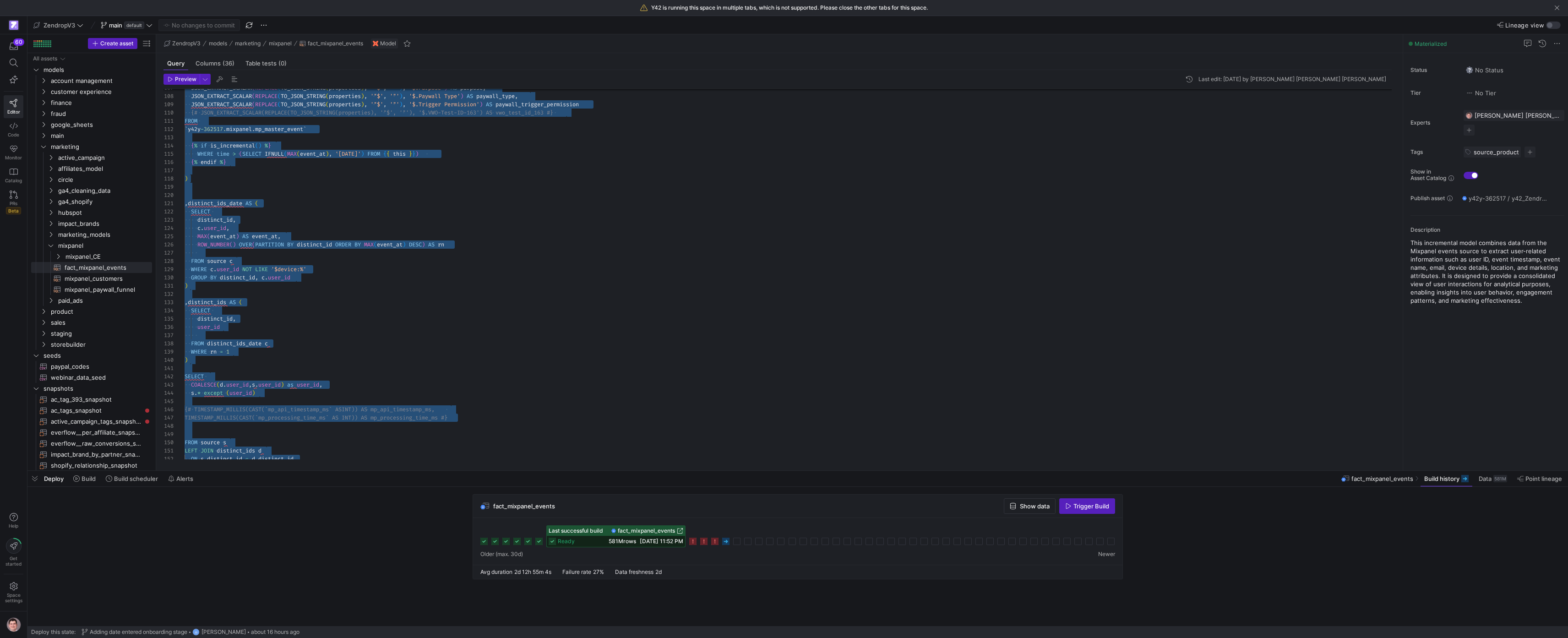
scroll to position [0, 0]
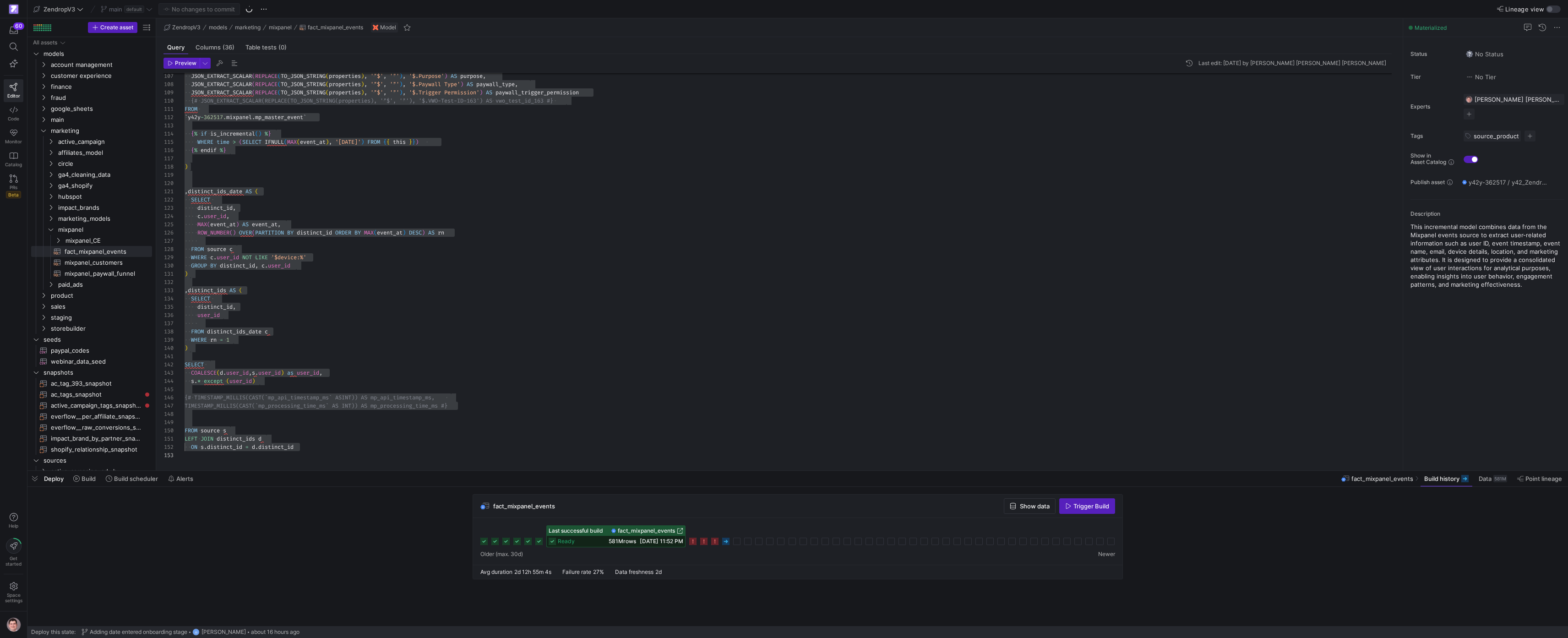
click at [705, 542] on icon at bounding box center [704, 541] width 7 height 7
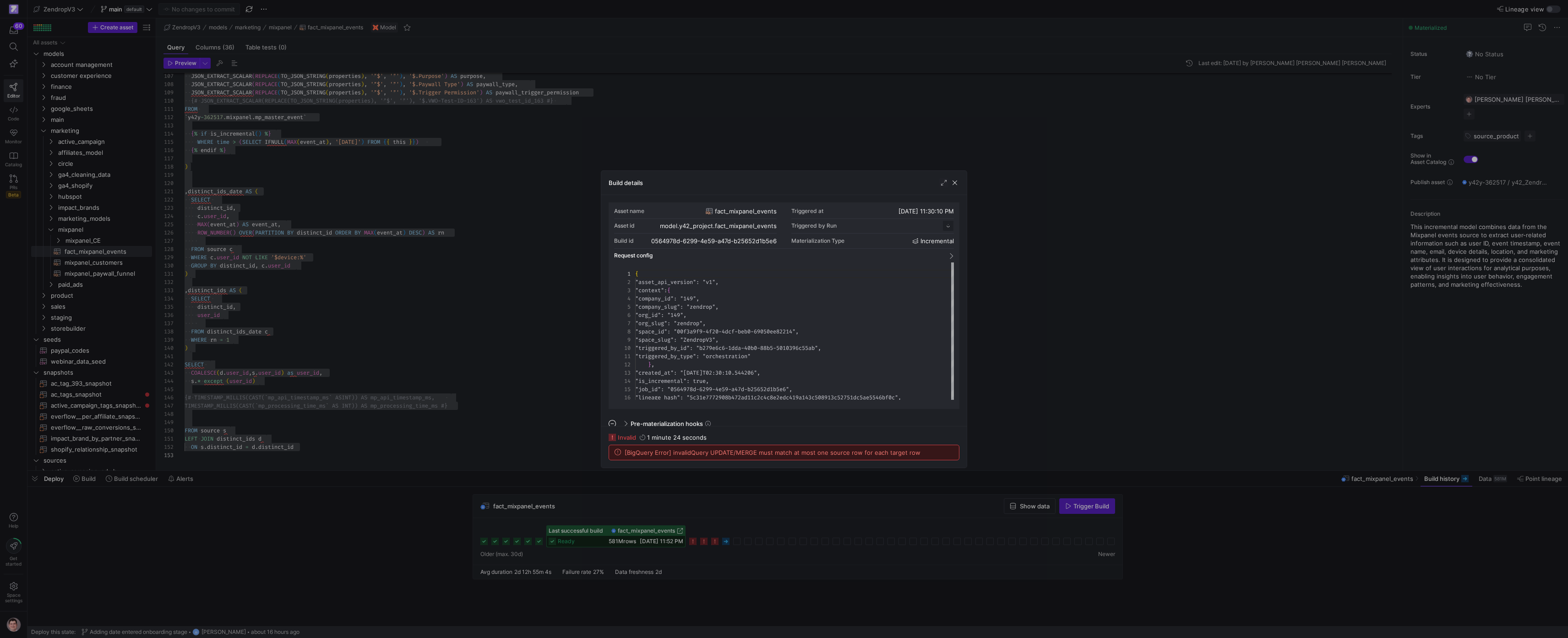
scroll to position [82, 0]
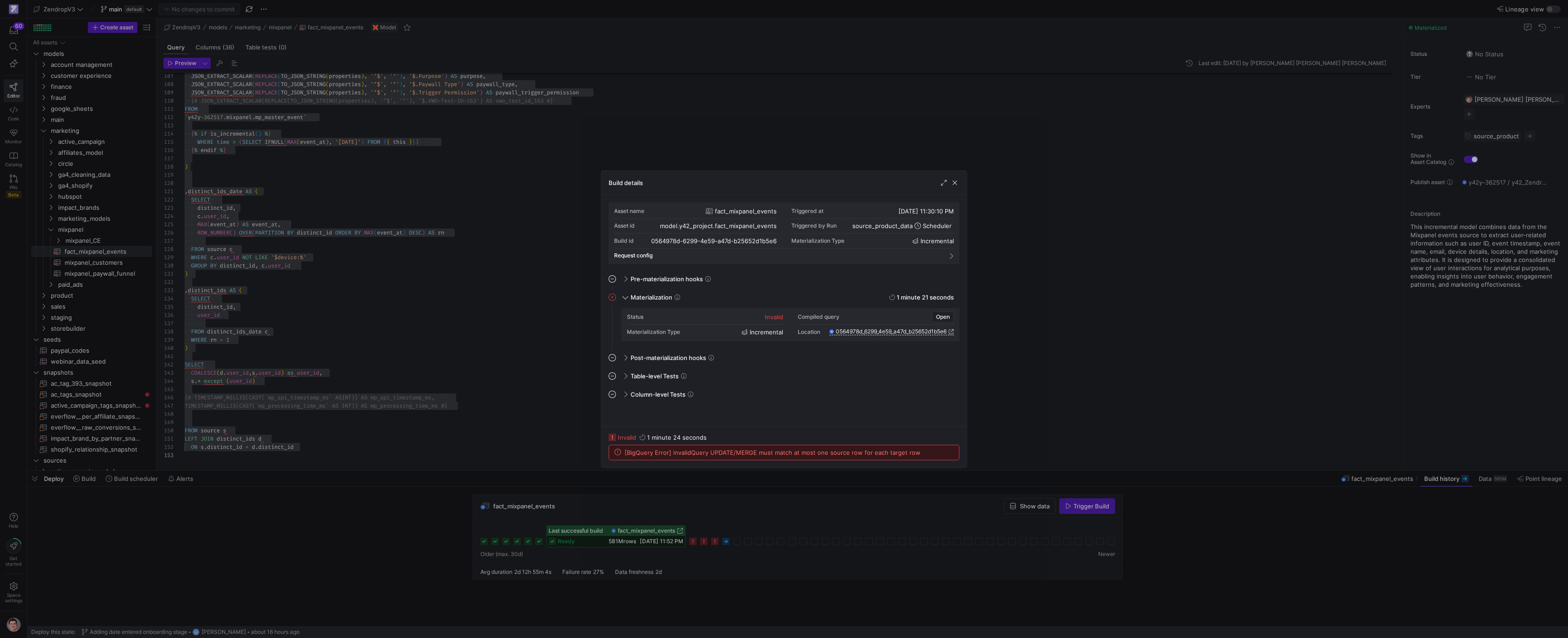
drag, startPoint x: 915, startPoint y: 449, endPoint x: 901, endPoint y: 450, distance: 14.0
click at [780, 450] on div "[BigQuery Error] invalidQuery UPDATE/MERGE must match at most one source row fo…" at bounding box center [784, 452] width 350 height 15
click at [780, 450] on span "[BigQuery Error] invalidQuery UPDATE/MERGE must match at most one source row fo…" at bounding box center [772, 452] width 296 height 7
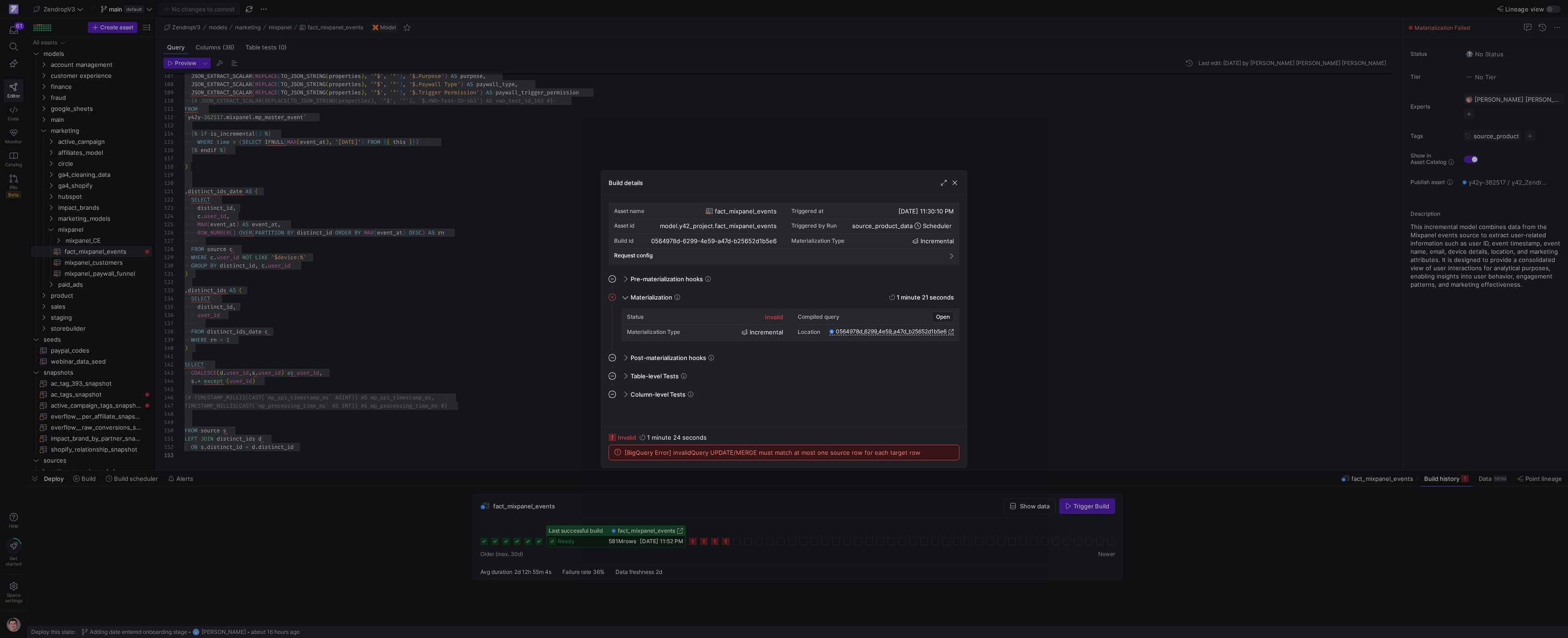
click at [354, 365] on div at bounding box center [784, 319] width 1568 height 638
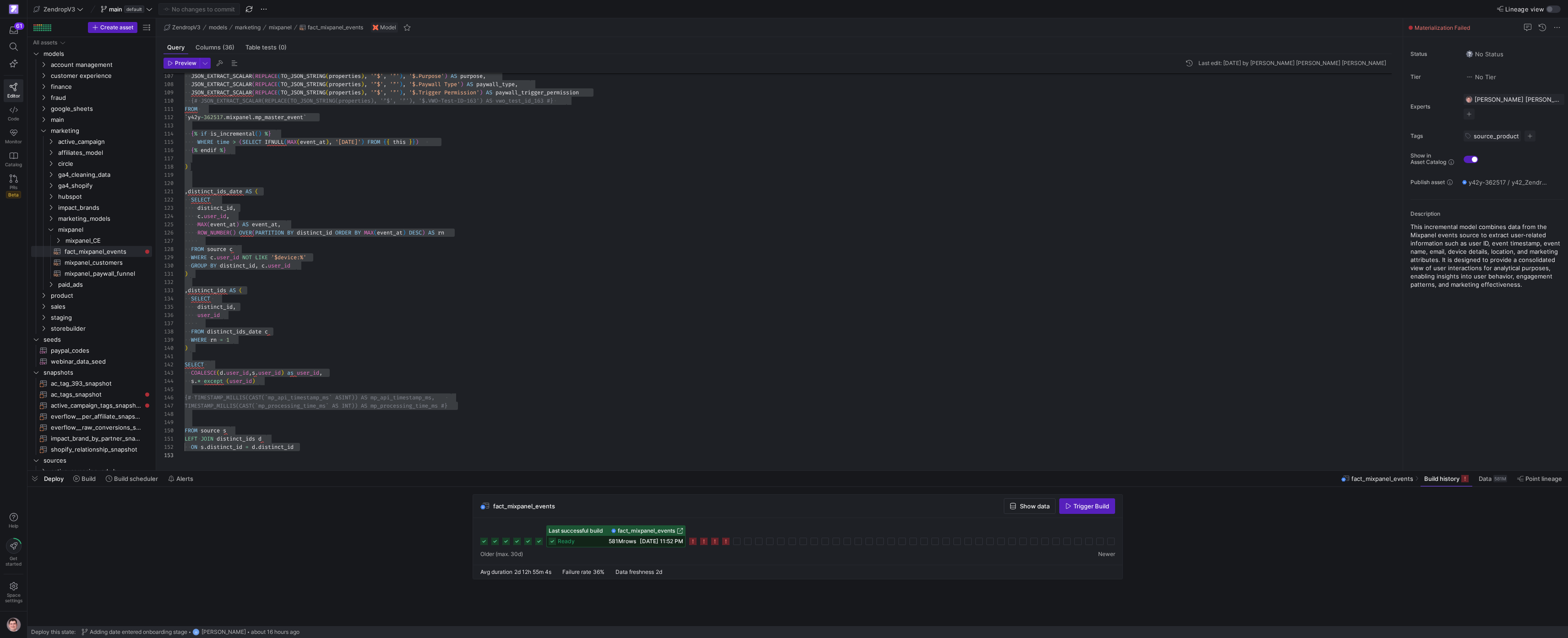
click at [726, 543] on icon at bounding box center [726, 541] width 7 height 7
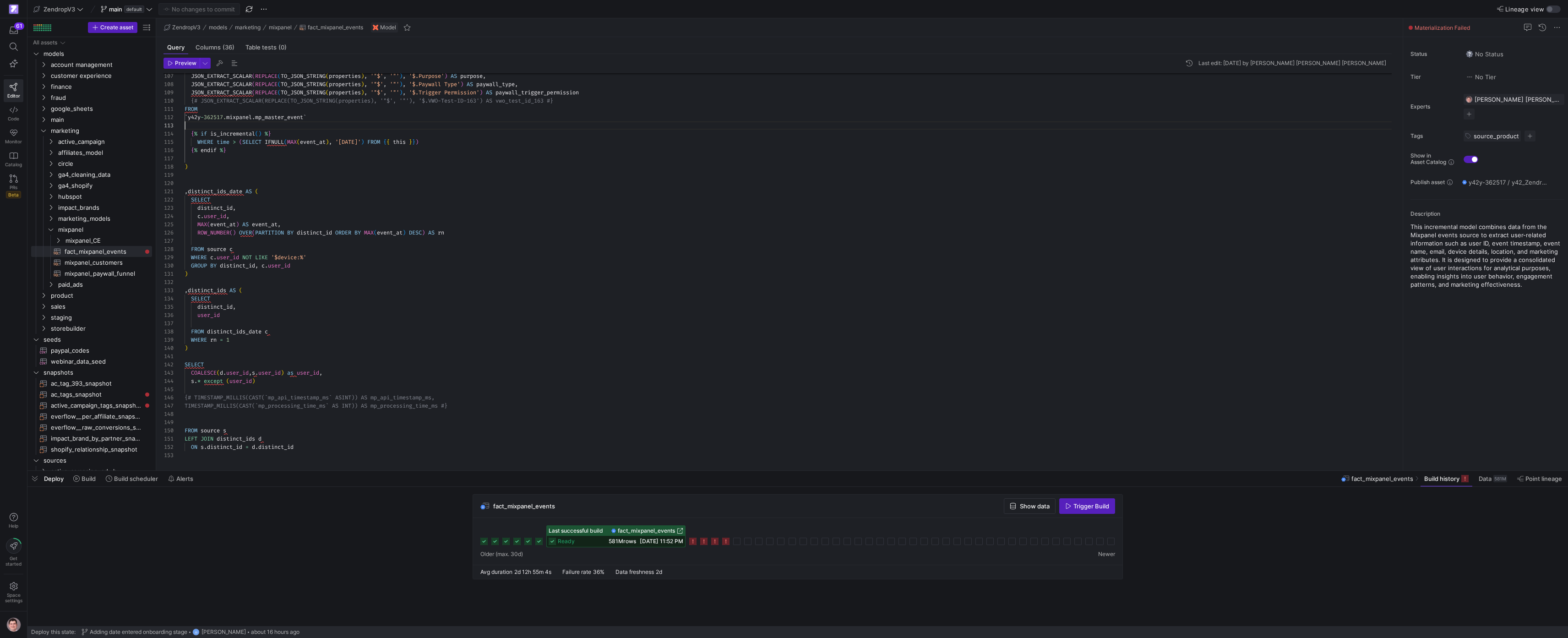
scroll to position [16, 0]
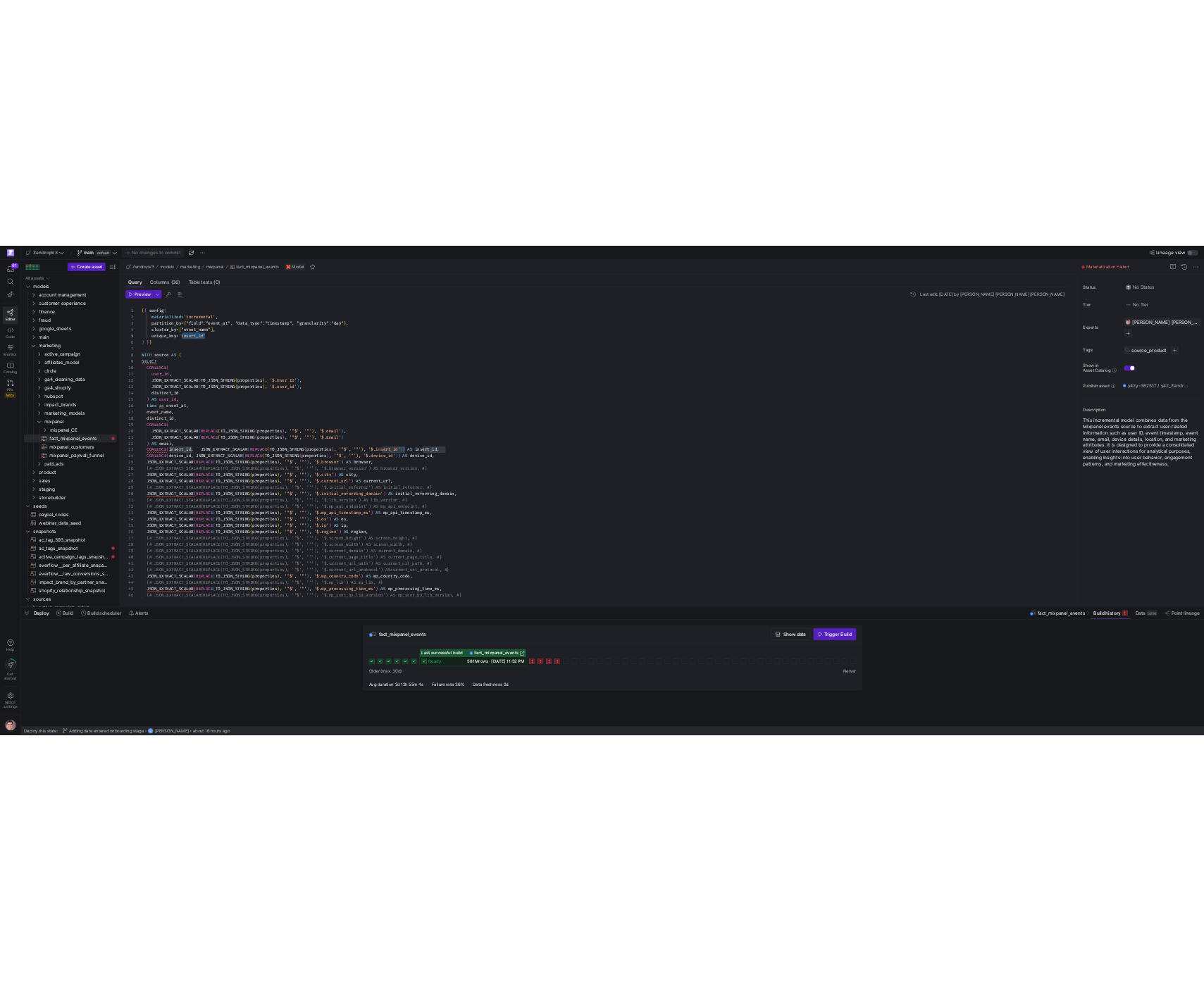
scroll to position [0, 66]
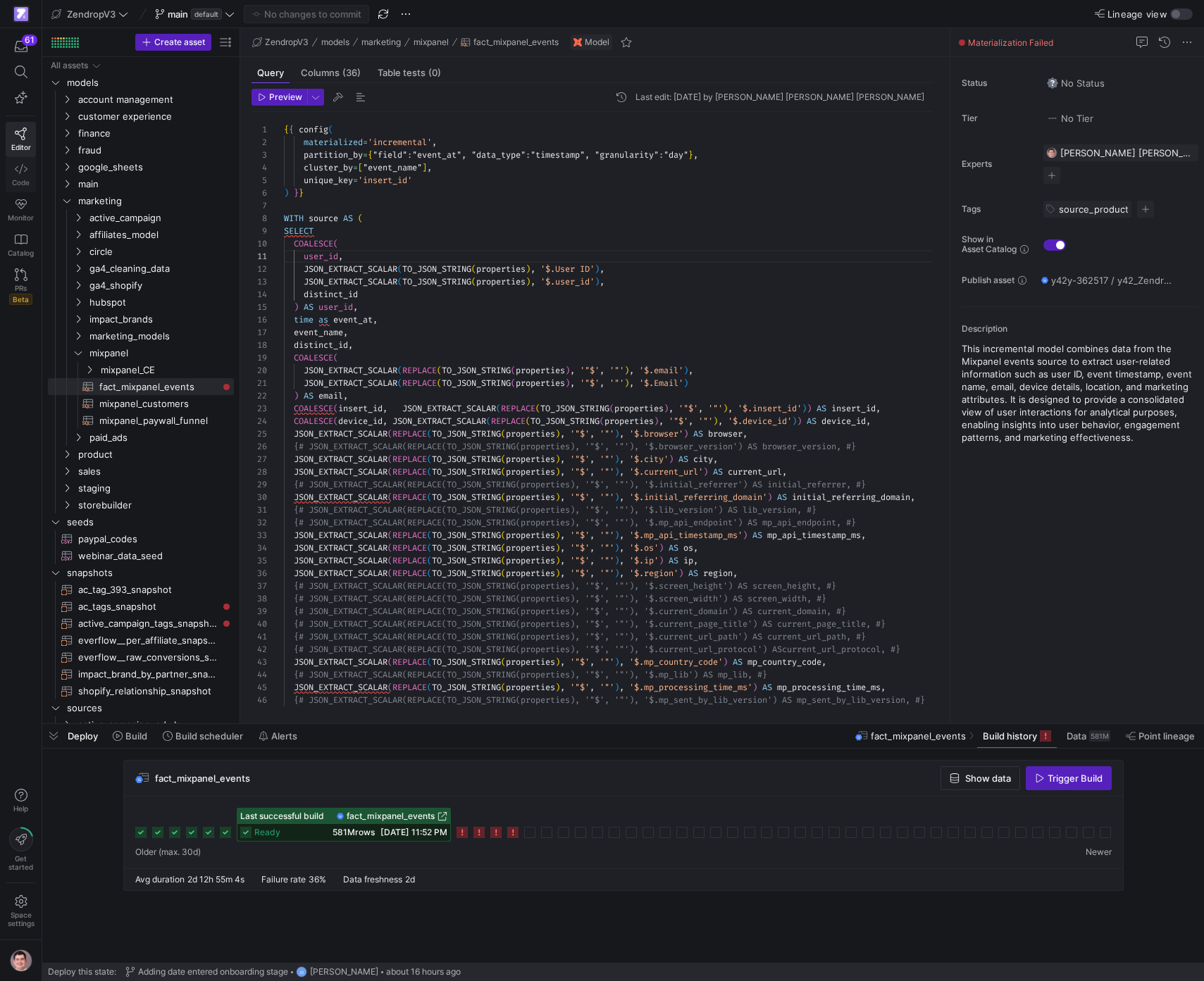
click at [20, 168] on icon at bounding box center [22, 169] width 13 height 13
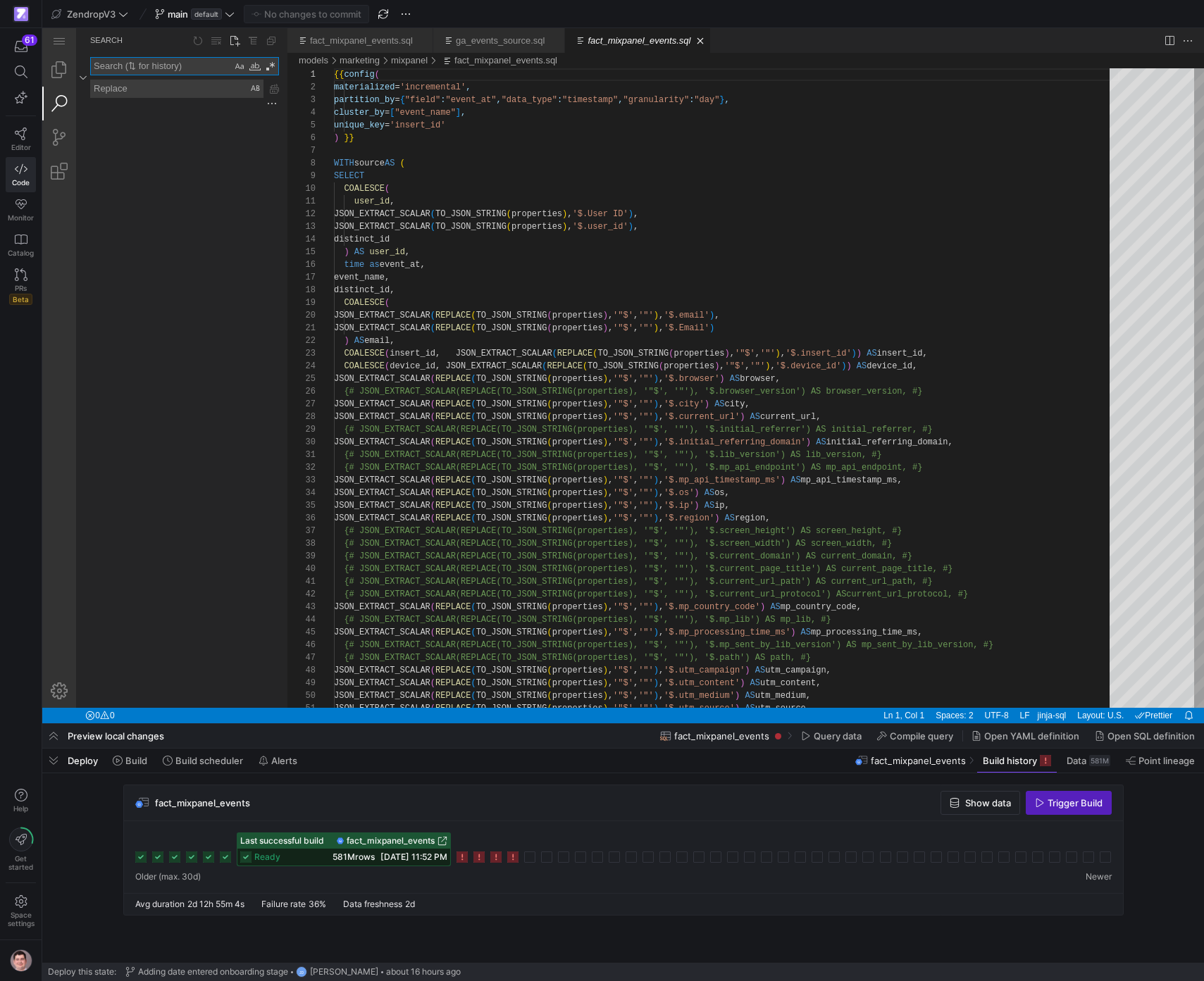
click at [180, 69] on textarea "Search: Type Search Term and press Enter to search" at bounding box center [161, 66] width 140 height 17
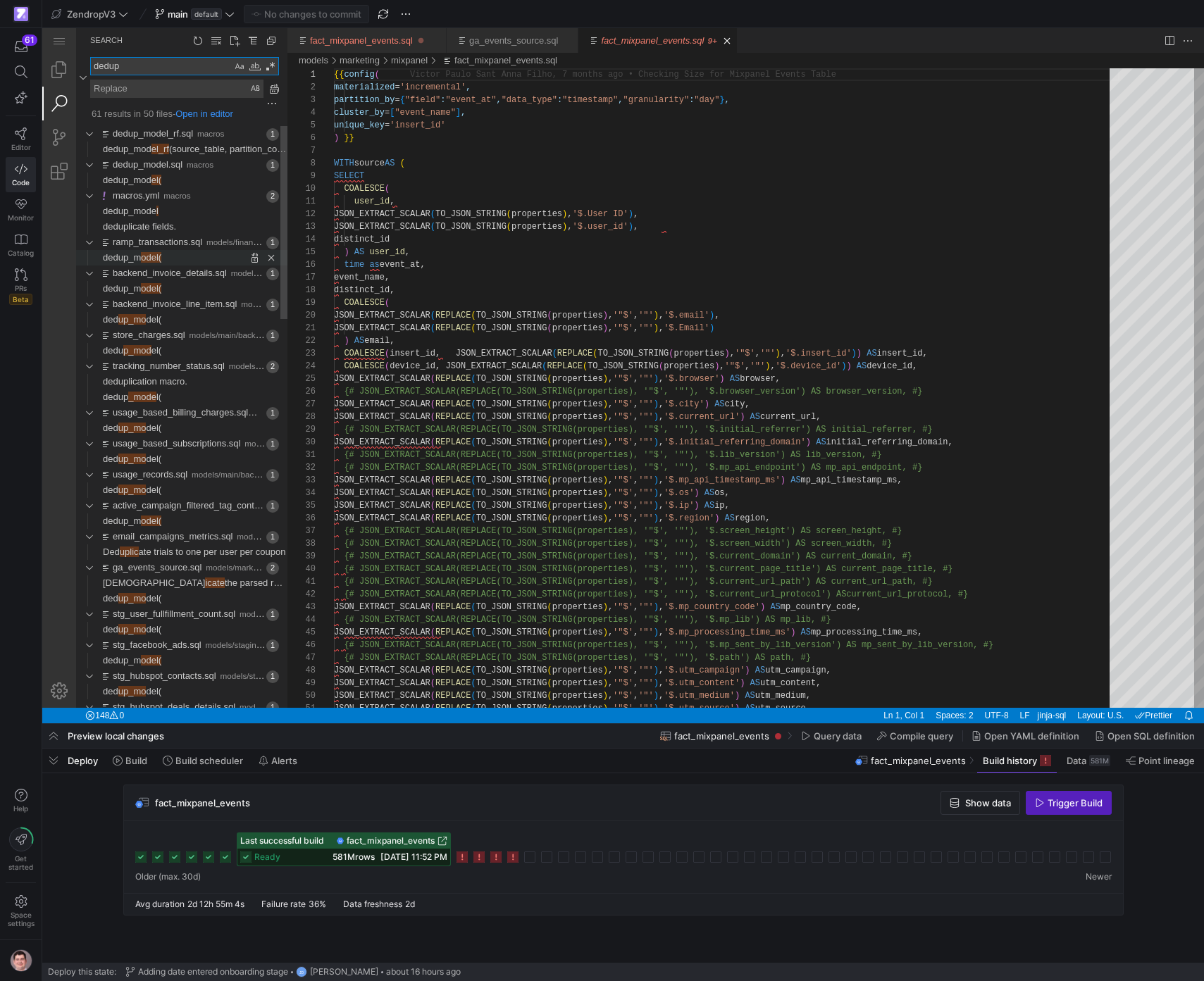
type textarea "dedup"
click at [190, 266] on span "Found 'odel(' at column 9 in line 'dedup_model('" at bounding box center [224, 257] width 126 height 16
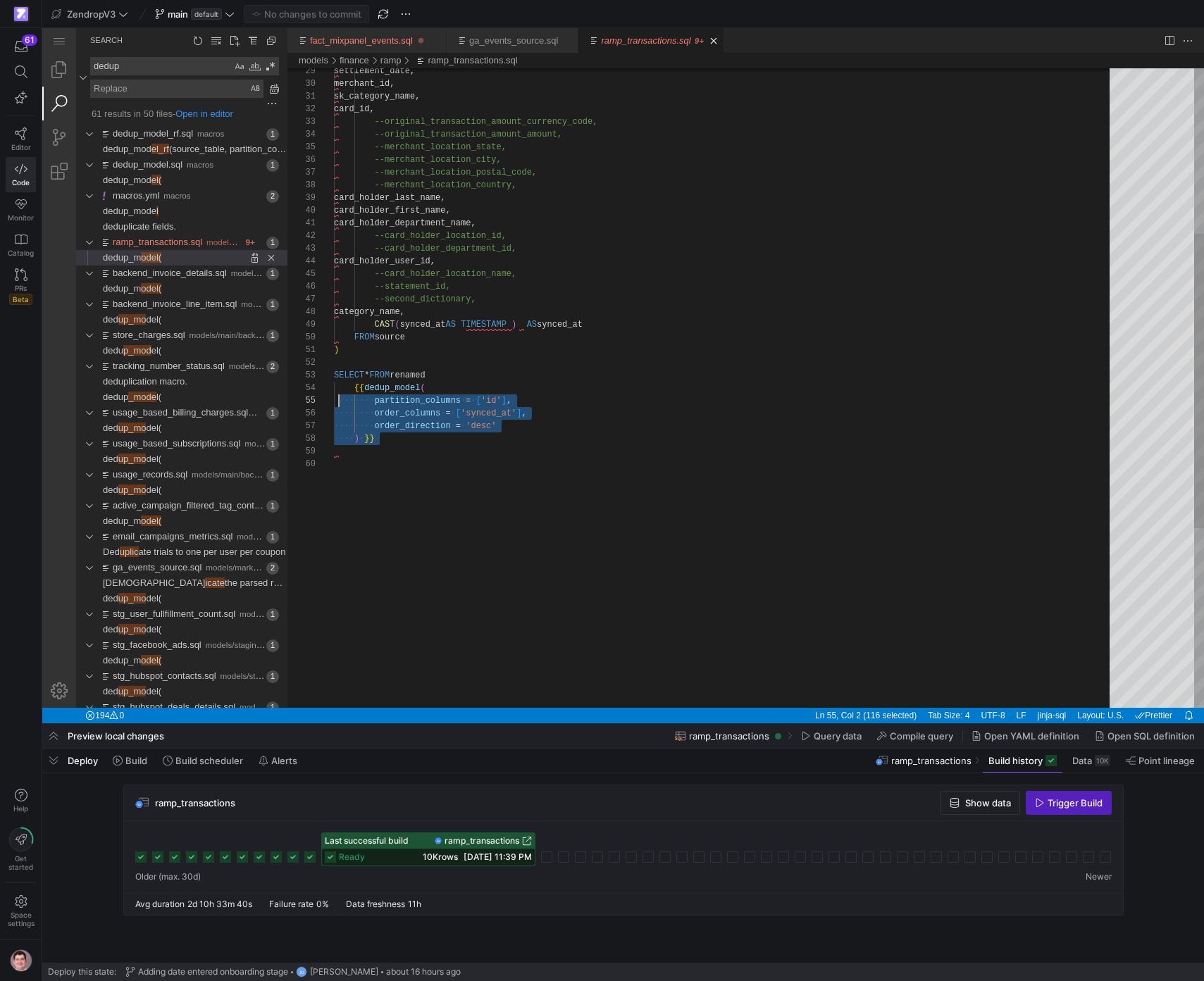
scroll to position [38, 0]
drag, startPoint x: 393, startPoint y: 450, endPoint x: 331, endPoint y: 389, distance: 87.0
click at [334, 389] on div "settlement_date, merchant_id, sk_category_name, card_id, --original_transaction…" at bounding box center [727, 403] width 786 height 1387
click at [13, 131] on link "Editor" at bounding box center [21, 139] width 30 height 36
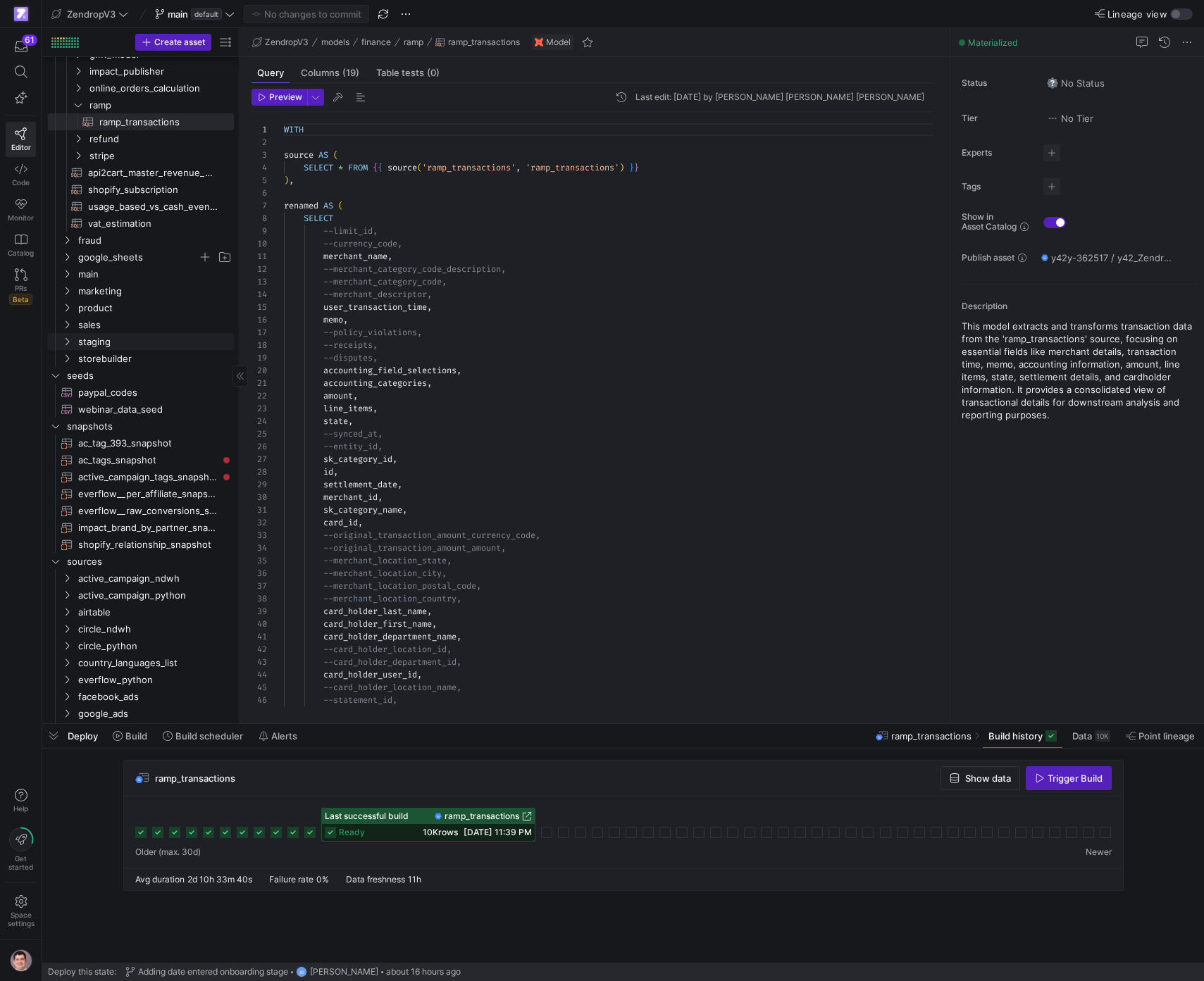
scroll to position [97, 0]
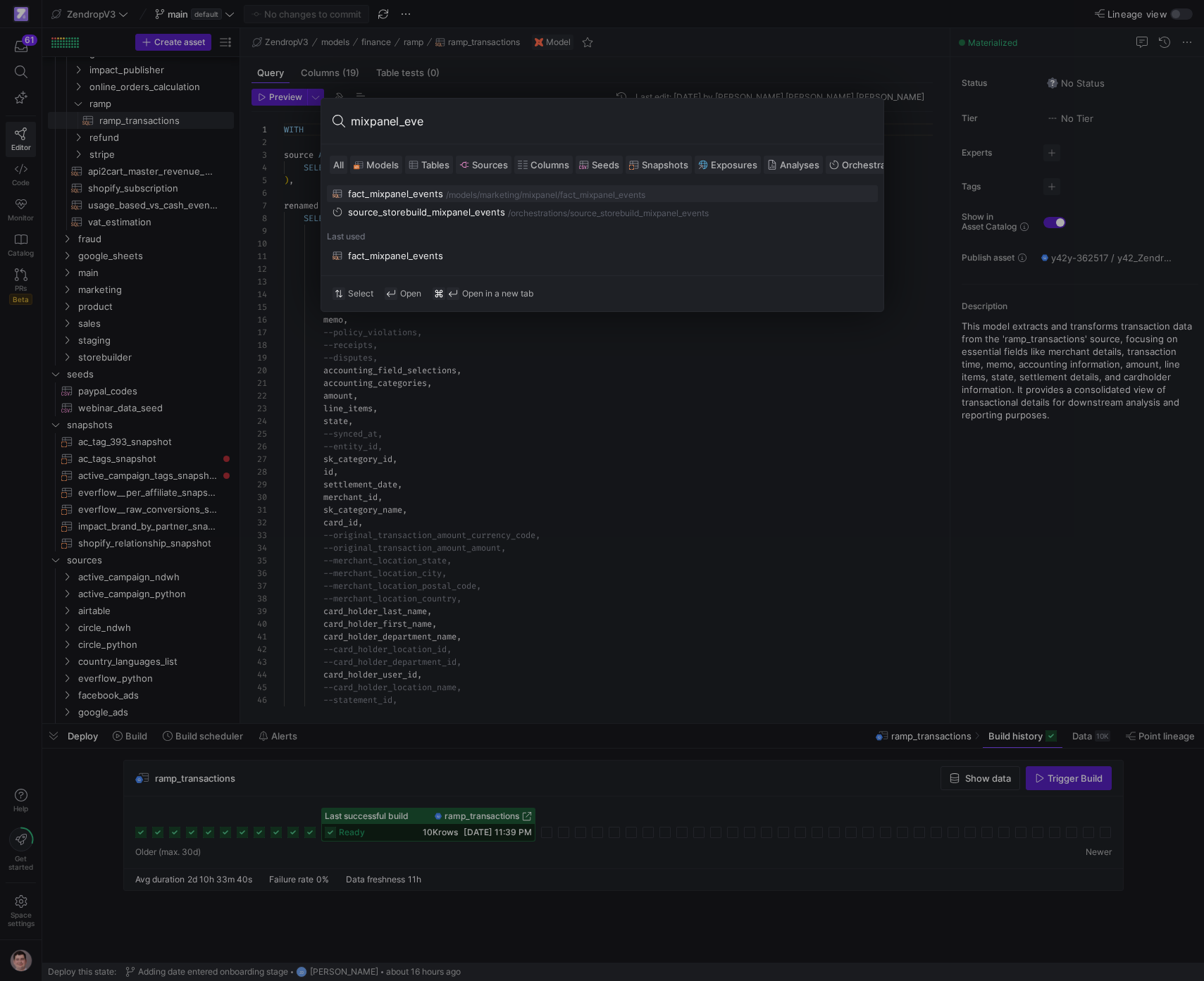
type input "mixpanel_eve"
click at [627, 198] on div "/fact_mixpanel_events" at bounding box center [601, 195] width 88 height 10
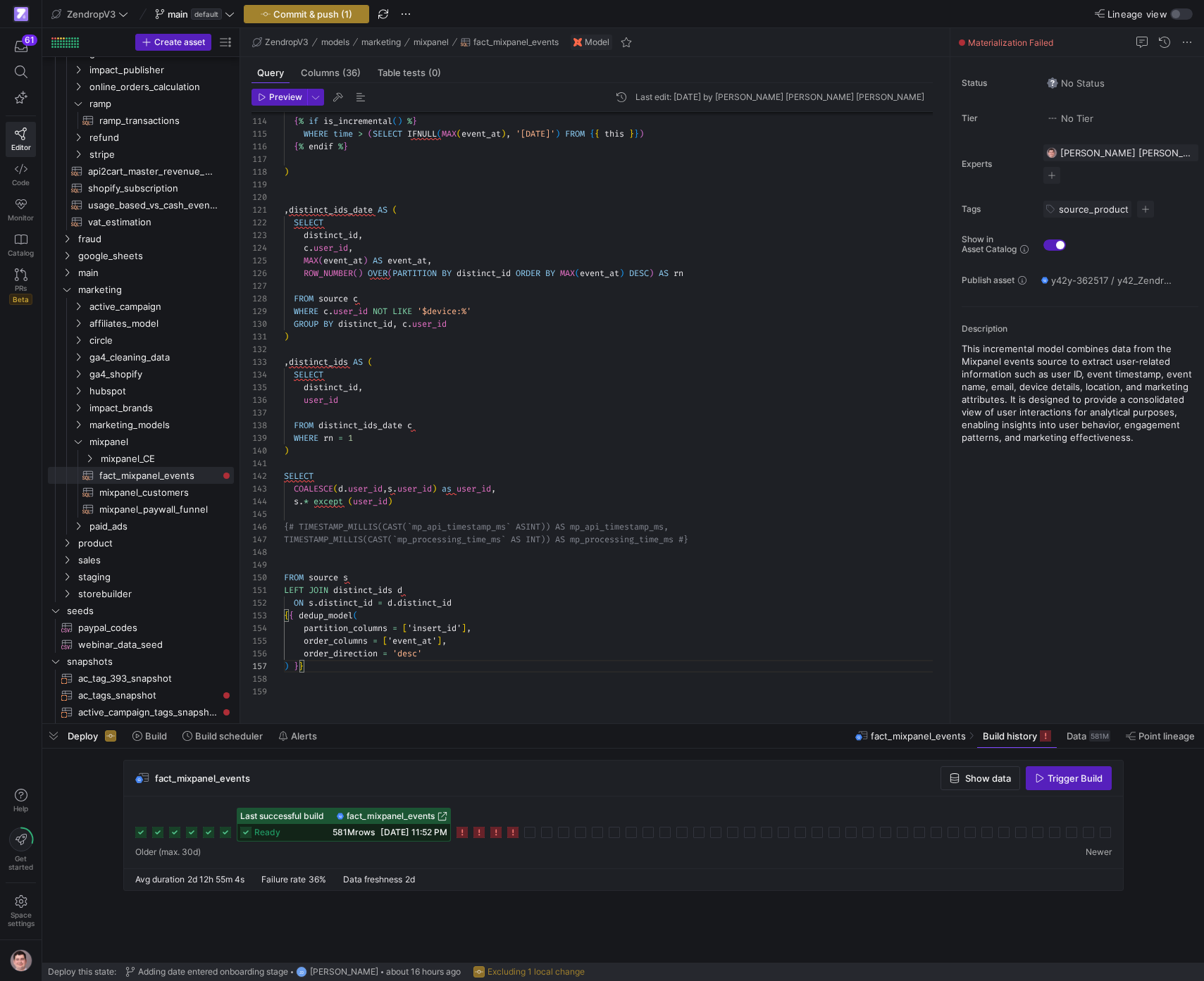
click at [322, 11] on span "Commit & push (1)" at bounding box center [313, 14] width 79 height 11
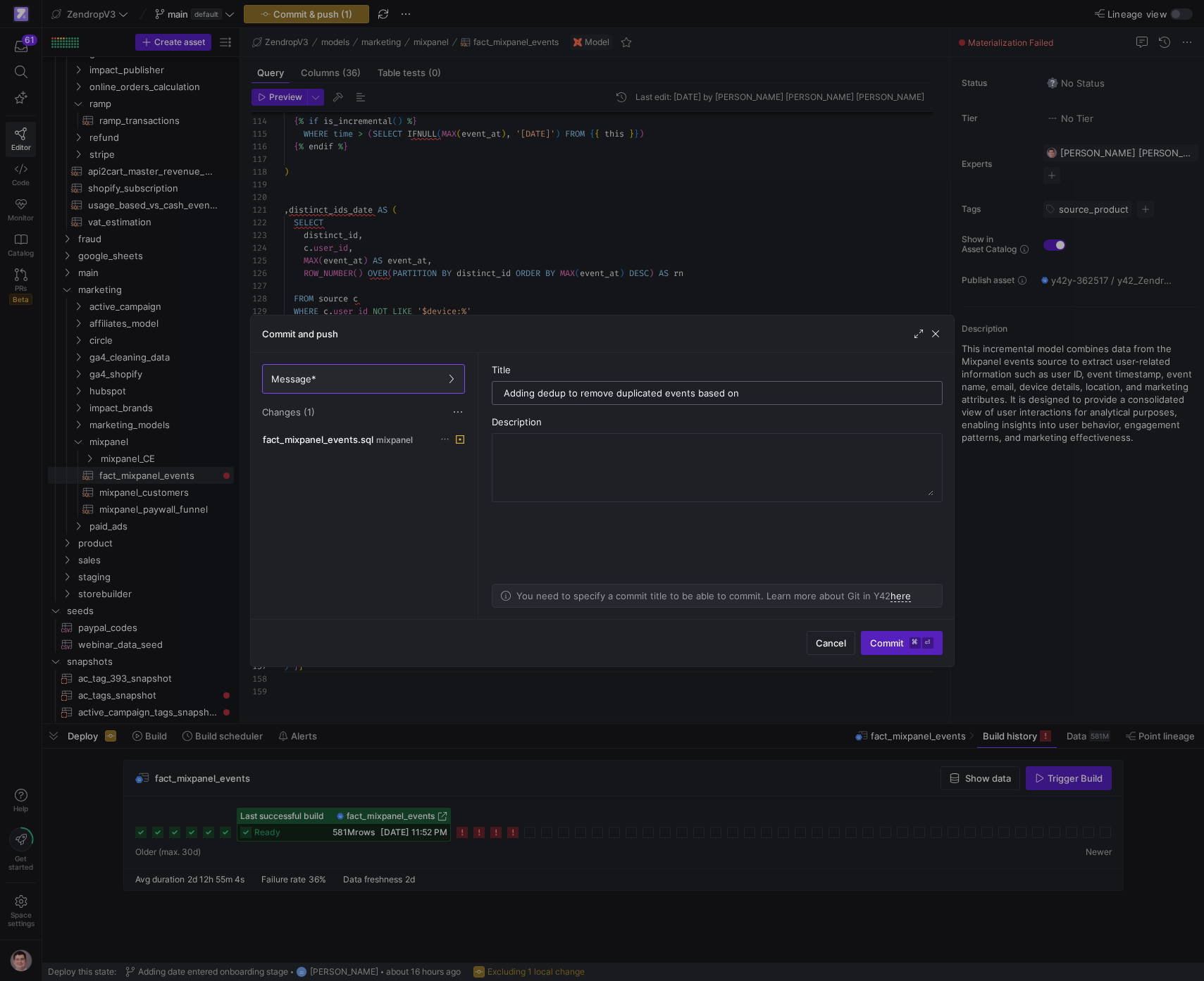
click at [791, 386] on div "Adding dedup to remove duplicated events based on" at bounding box center [717, 393] width 427 height 22
click at [789, 392] on input "Adding dedup to remove duplicated events based on" at bounding box center [717, 393] width 427 height 11
paste input "Insert ID"
type input "Adding dedup to remove duplicated events based on Insert ID"
click at [684, 450] on textarea at bounding box center [717, 467] width 433 height 56
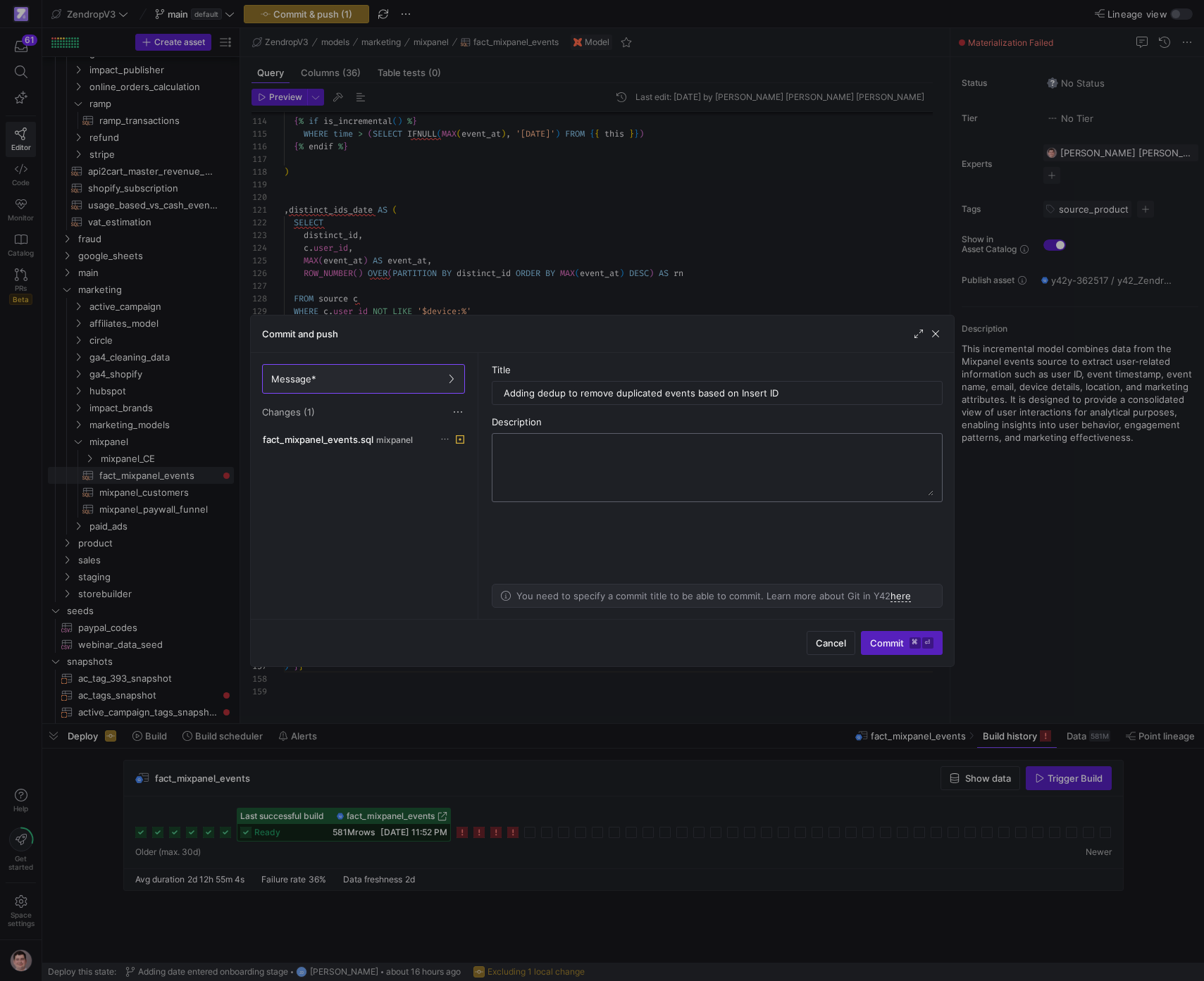
paste textarea "Insert ID"
click at [582, 461] on textarea "Insert ID" at bounding box center [717, 467] width 433 height 56
paste textarea "A unique identifier for the event, used to deduplicate events that are accident…"
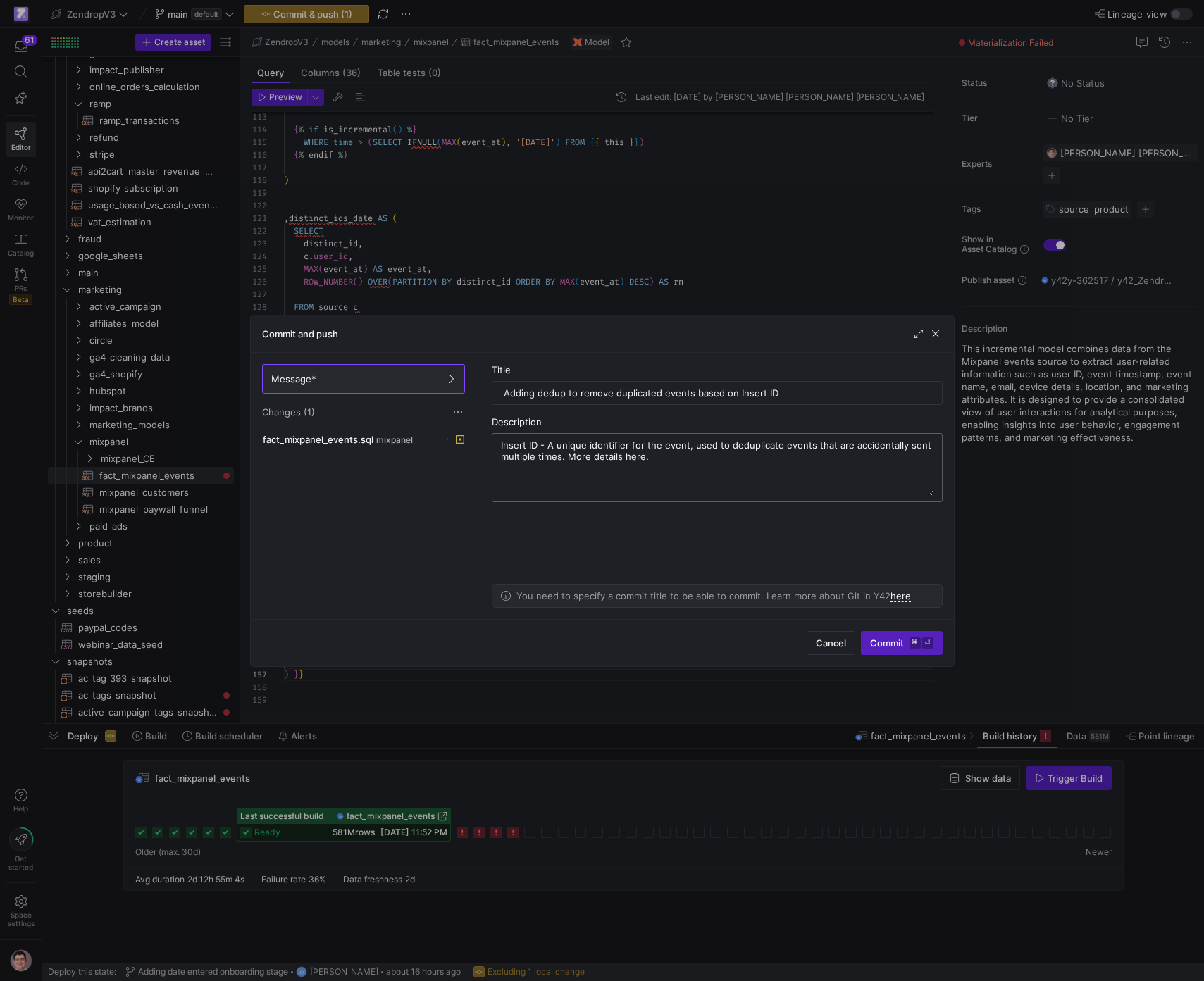
drag, startPoint x: 648, startPoint y: 458, endPoint x: 566, endPoint y: 460, distance: 82.0
click at [566, 460] on textarea "Insert ID - A unique identifier for the event, used to deduplicate events that …" at bounding box center [717, 467] width 433 height 56
click at [675, 489] on textarea "Insert ID - A unique identifier for the event, used to deduplicate events that …" at bounding box center [717, 467] width 433 height 56
paste textarea "https://docs.mixpanel.com/docs/data-structure/property-reference/default-proper…"
type textarea "Insert ID - A unique identifier for the event, used to deduplicate events that …"
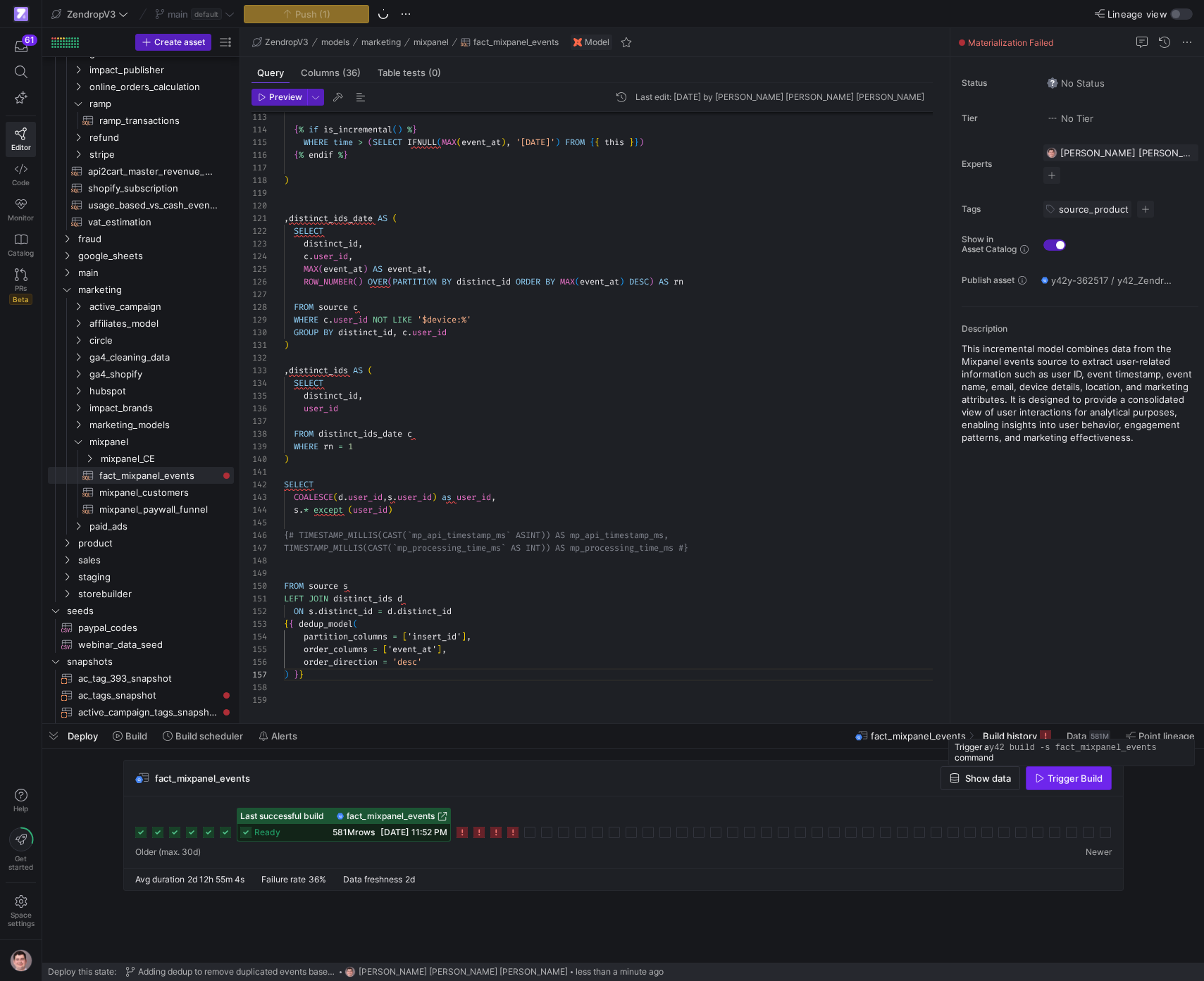
click at [1071, 781] on span "Trigger Build" at bounding box center [1075, 778] width 55 height 11
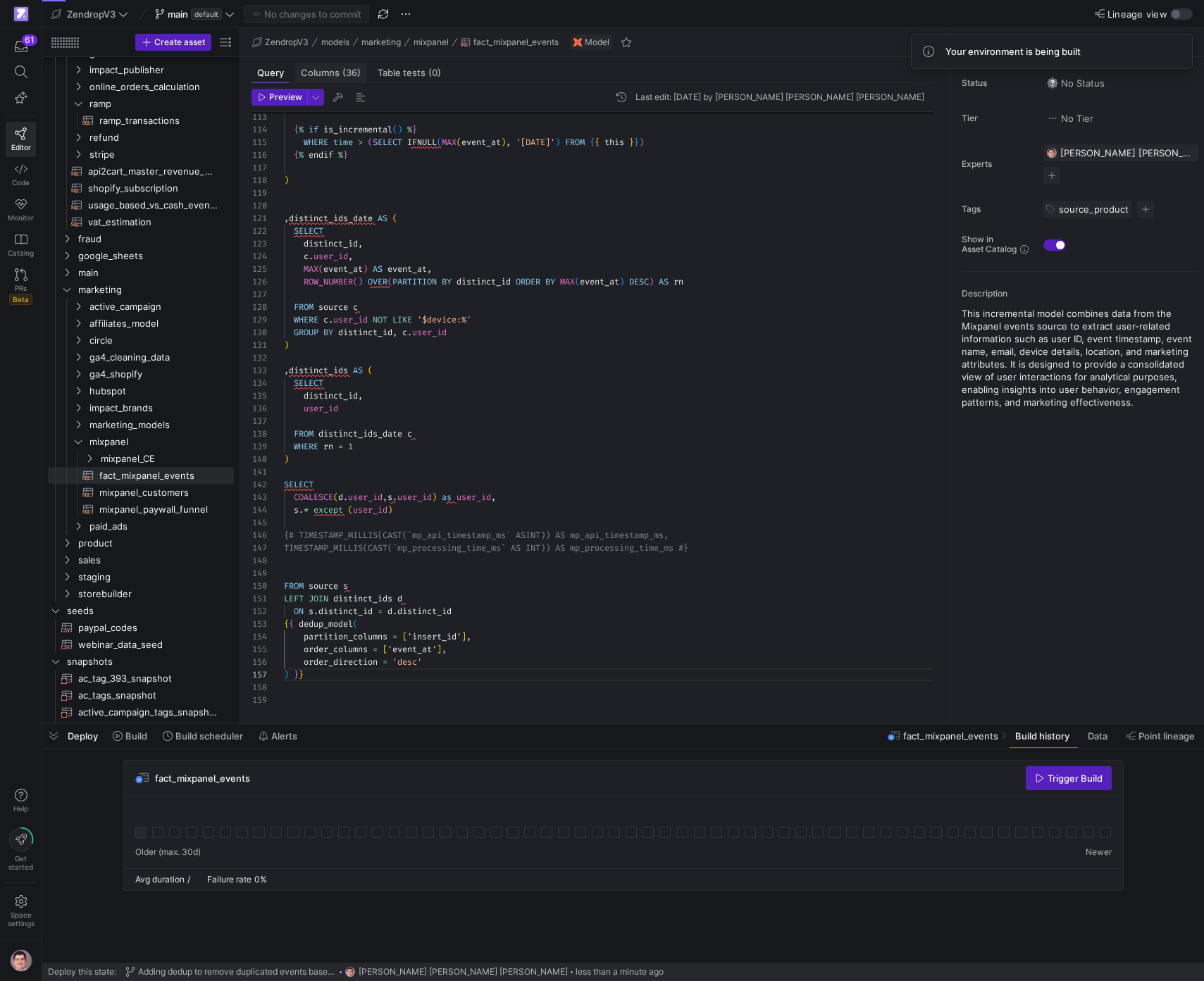
click at [352, 71] on span "(36)" at bounding box center [352, 73] width 19 height 9
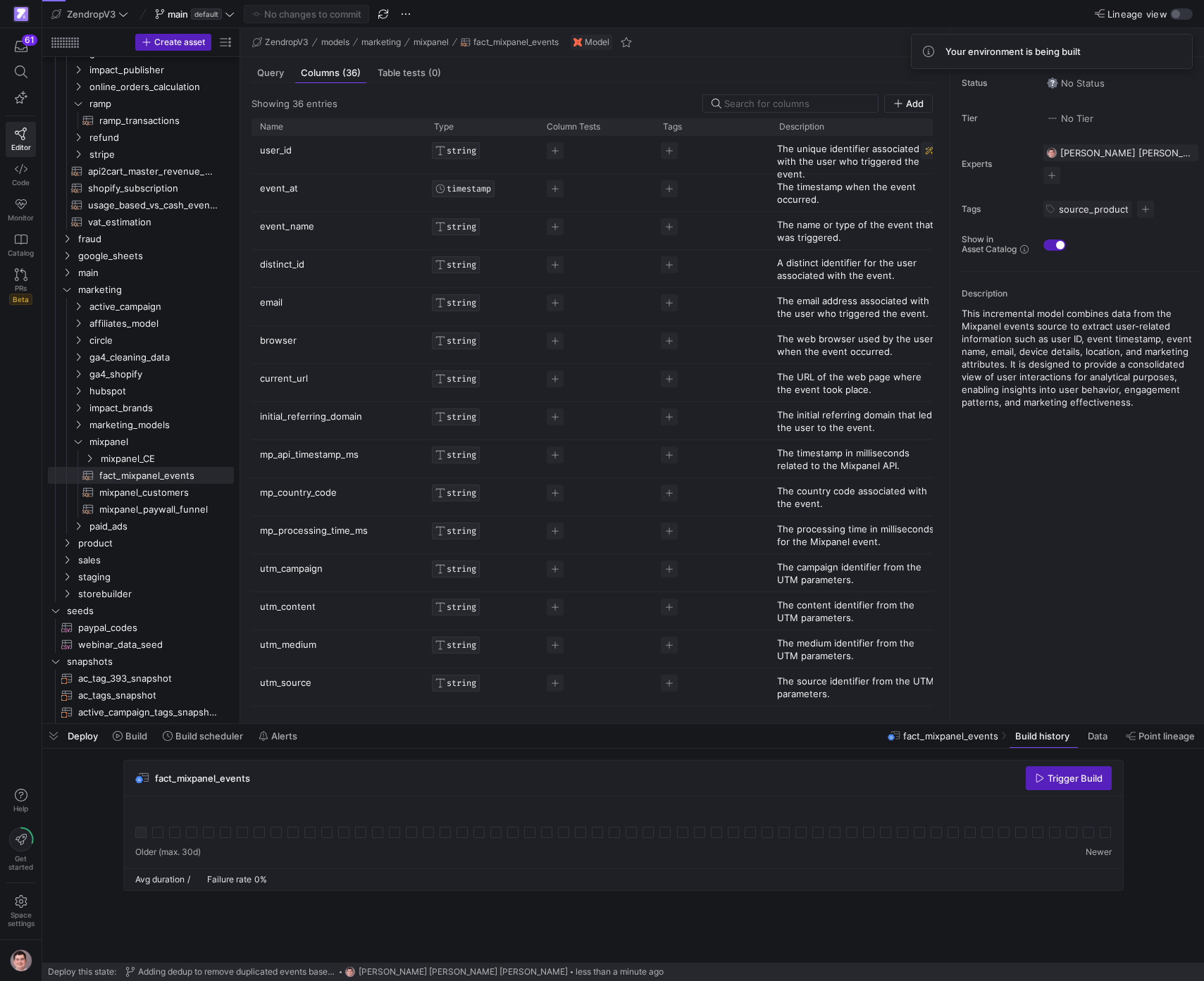
click at [816, 150] on p "The unique identifier associated with the user who triggered the event." at bounding box center [858, 161] width 161 height 38
click at [815, 177] on p "The unique identifier associated with the user who triggered the event." at bounding box center [832, 176] width 187 height 25
drag, startPoint x: 858, startPoint y: 183, endPoint x: 976, endPoint y: 188, distance: 118.1
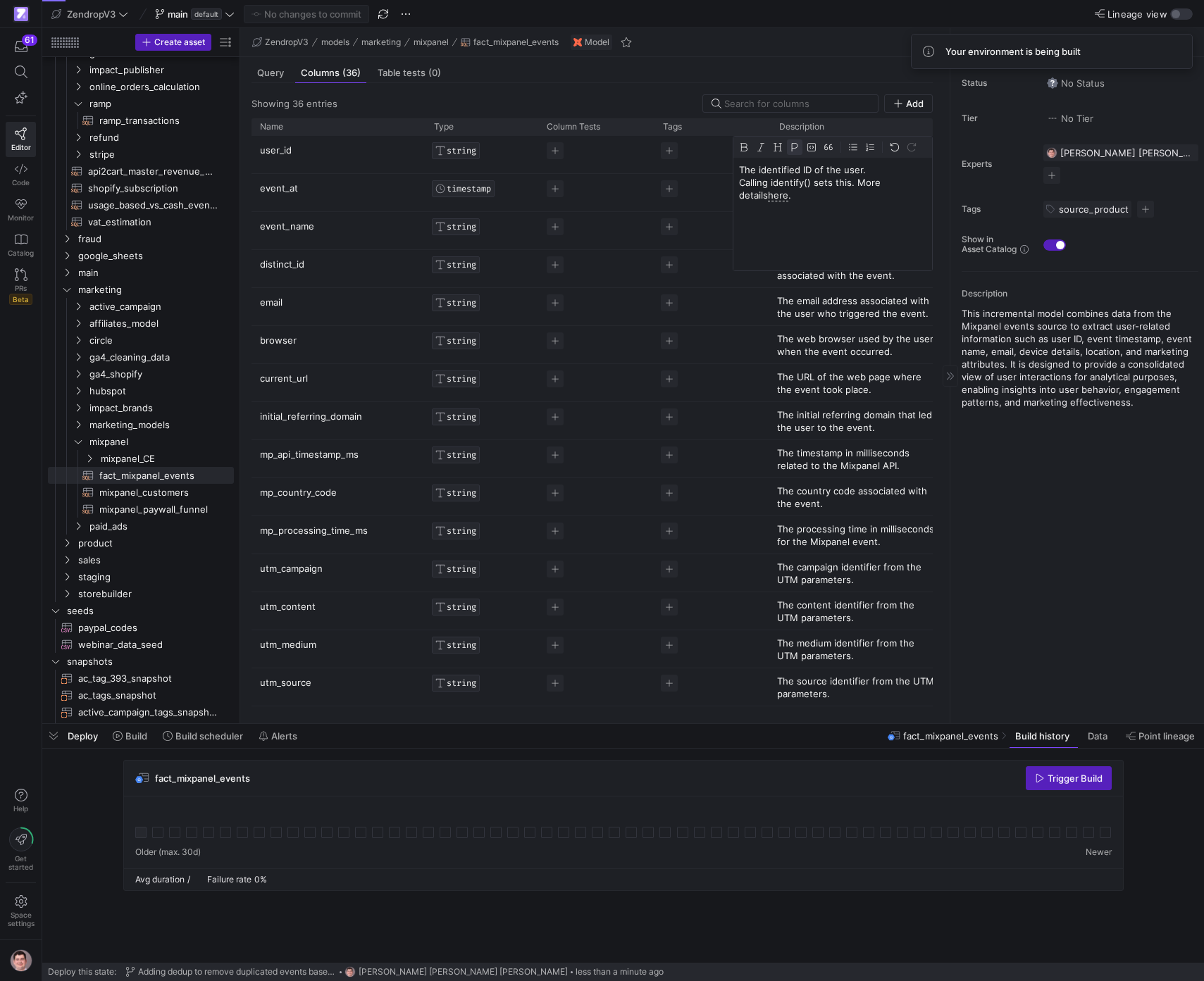
click at [932, 188] on div "The identified ID of the user. Calling identify() sets this. More details here ." at bounding box center [832, 214] width 198 height 112
click at [1137, 497] on div "Status No Status Tier No Tier Experts Victor Paulo Sant Anna Filho 1 expert Tag…" at bounding box center [1077, 390] width 254 height 666
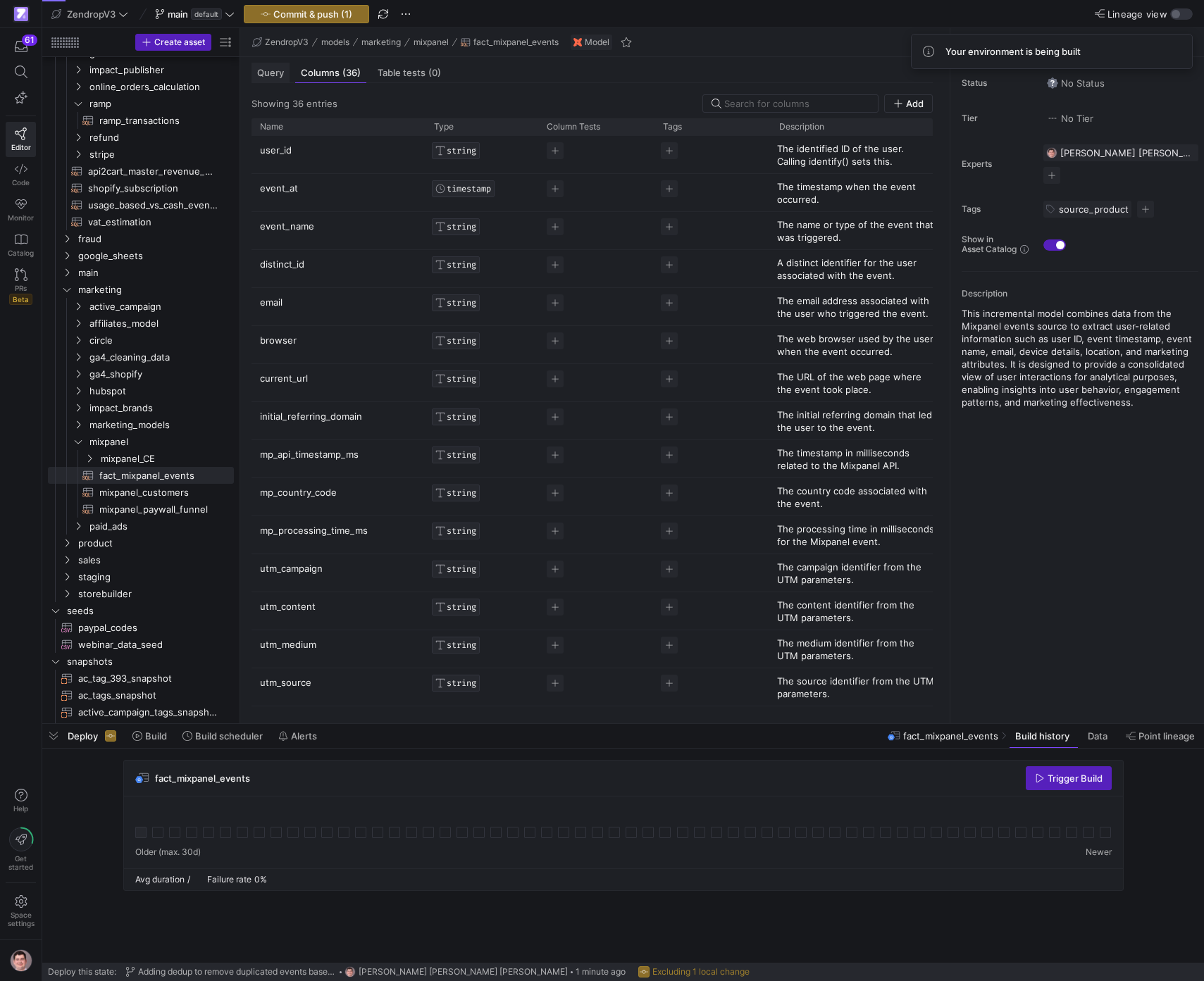
click at [267, 68] on span "Query" at bounding box center [271, 73] width 27 height 9
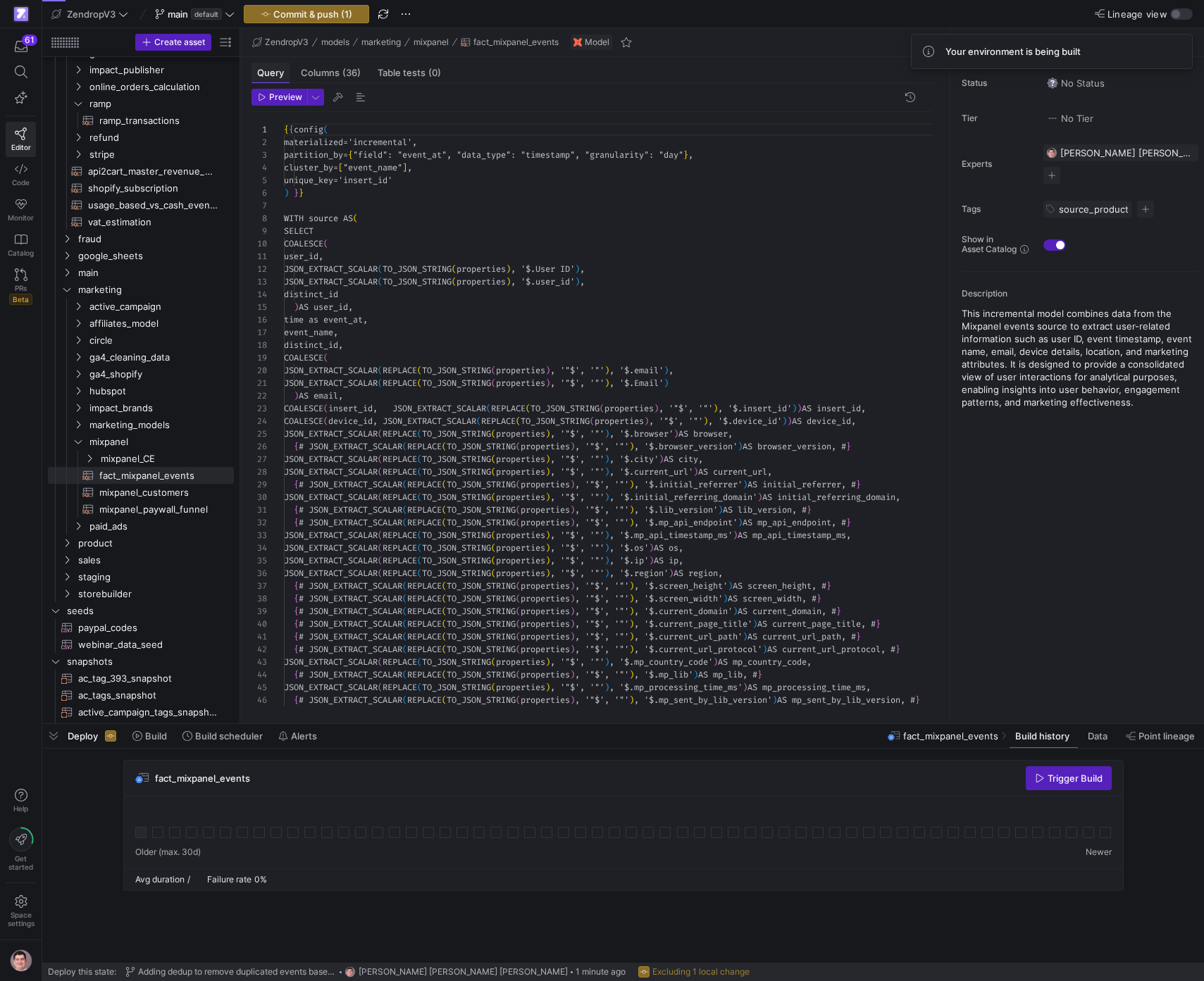
scroll to position [126, 0]
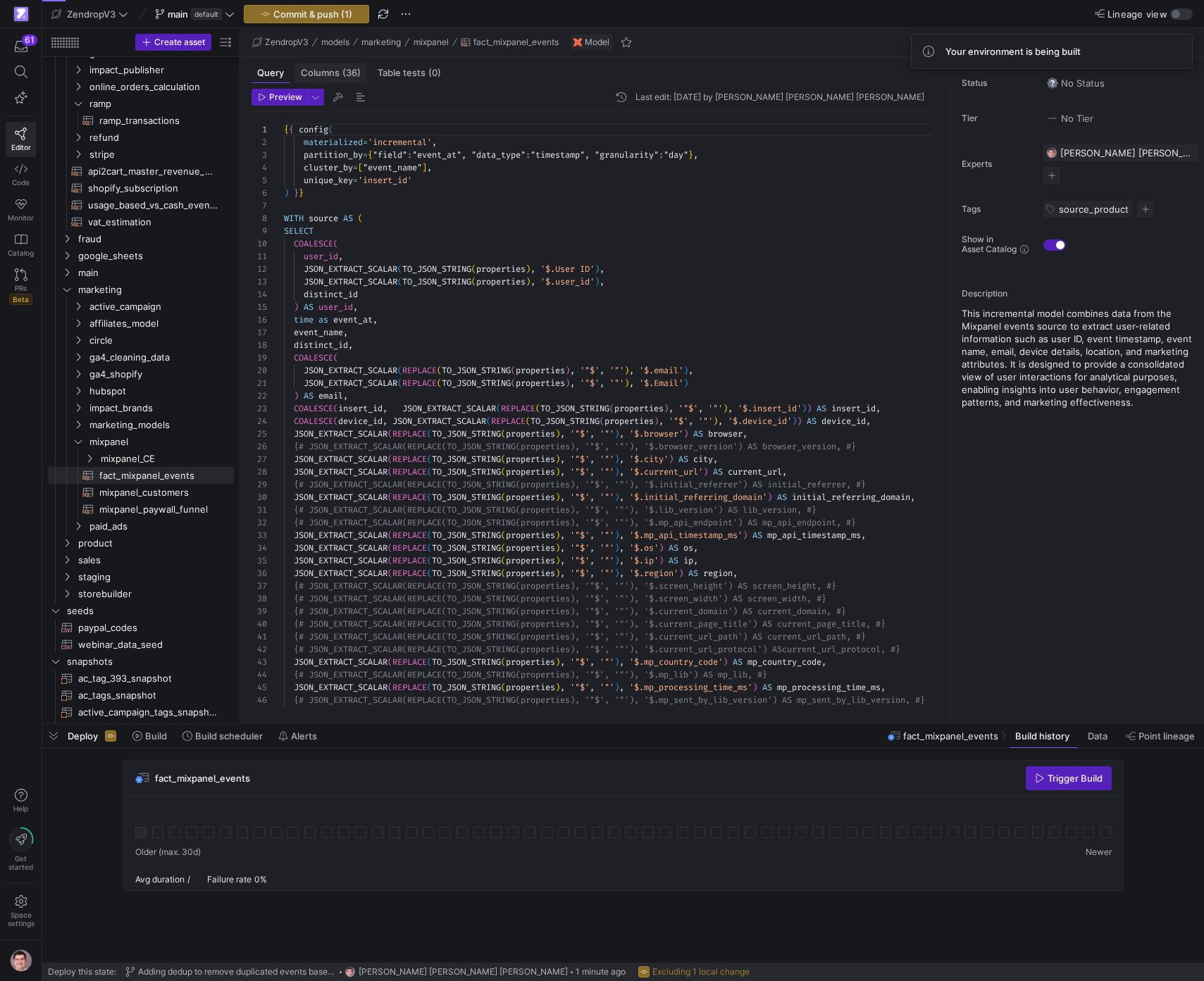
click at [341, 72] on span "Columns (36)" at bounding box center [330, 73] width 60 height 9
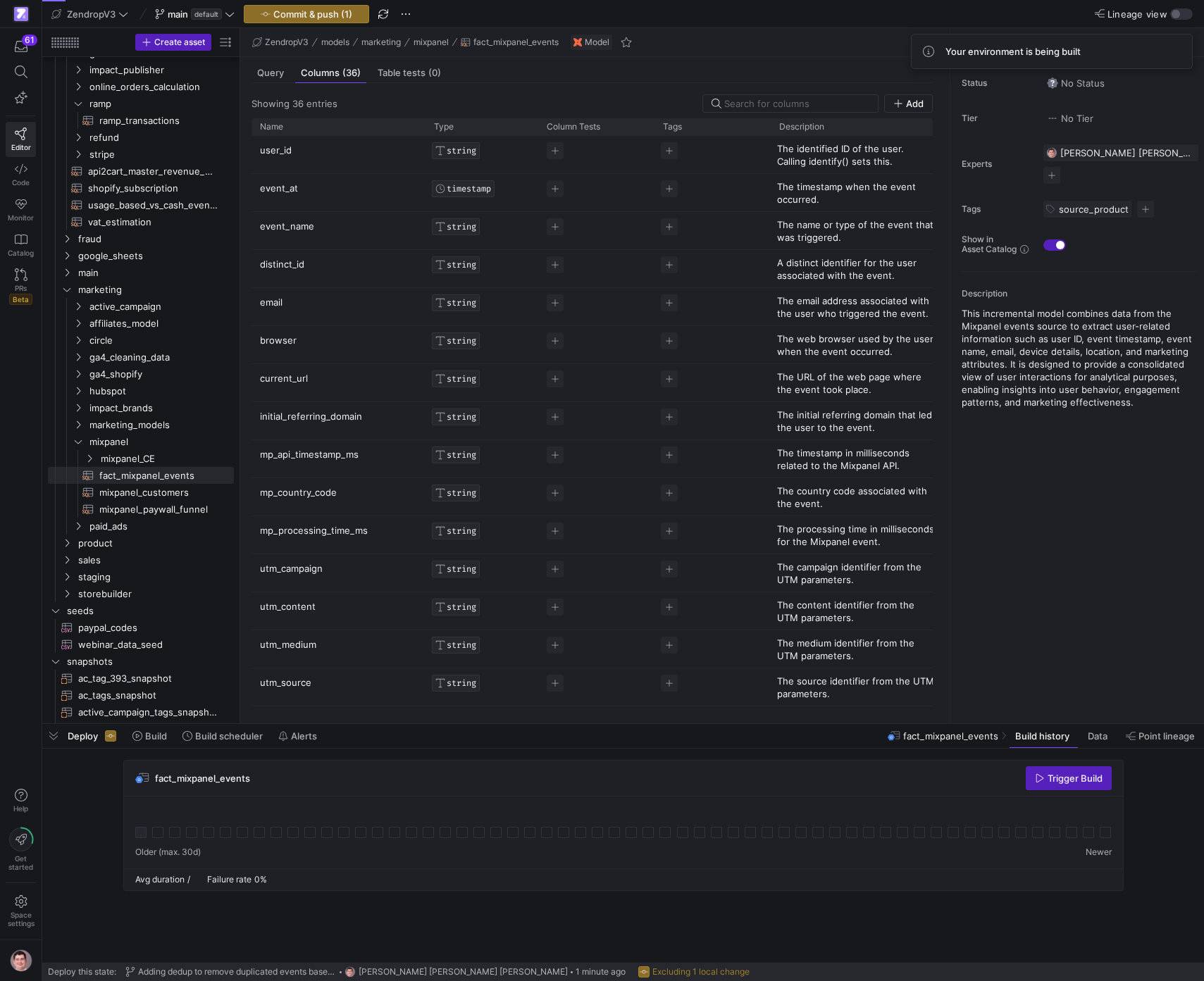
click at [368, 308] on p "email" at bounding box center [339, 306] width 157 height 36
click at [408, 16] on span "button" at bounding box center [405, 14] width 17 height 17
click at [473, 117] on button "Discard all changes" at bounding box center [476, 124] width 154 height 22
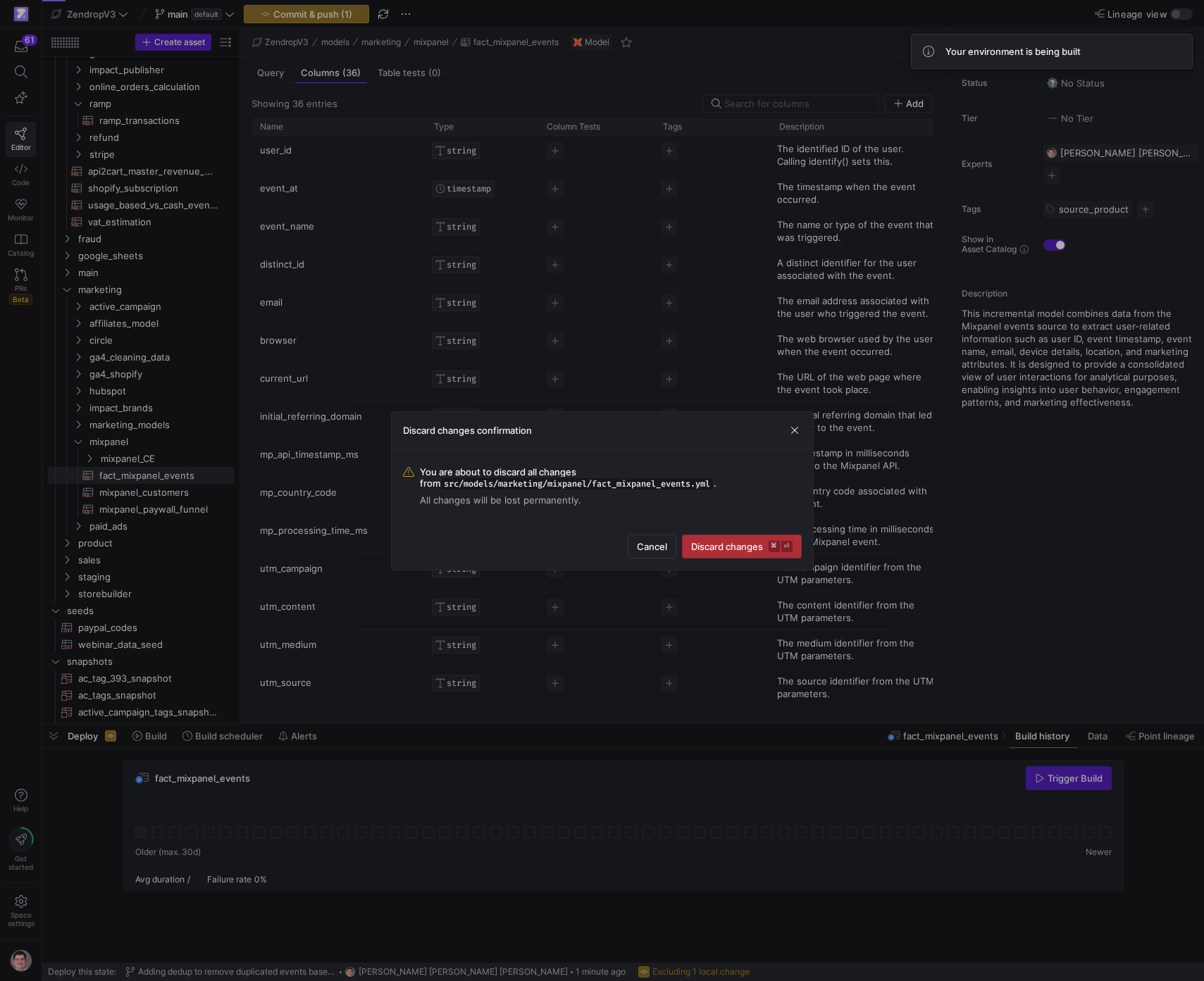
click at [743, 545] on span "Discard changes ⌘ ⏎" at bounding box center [741, 547] width 101 height 11
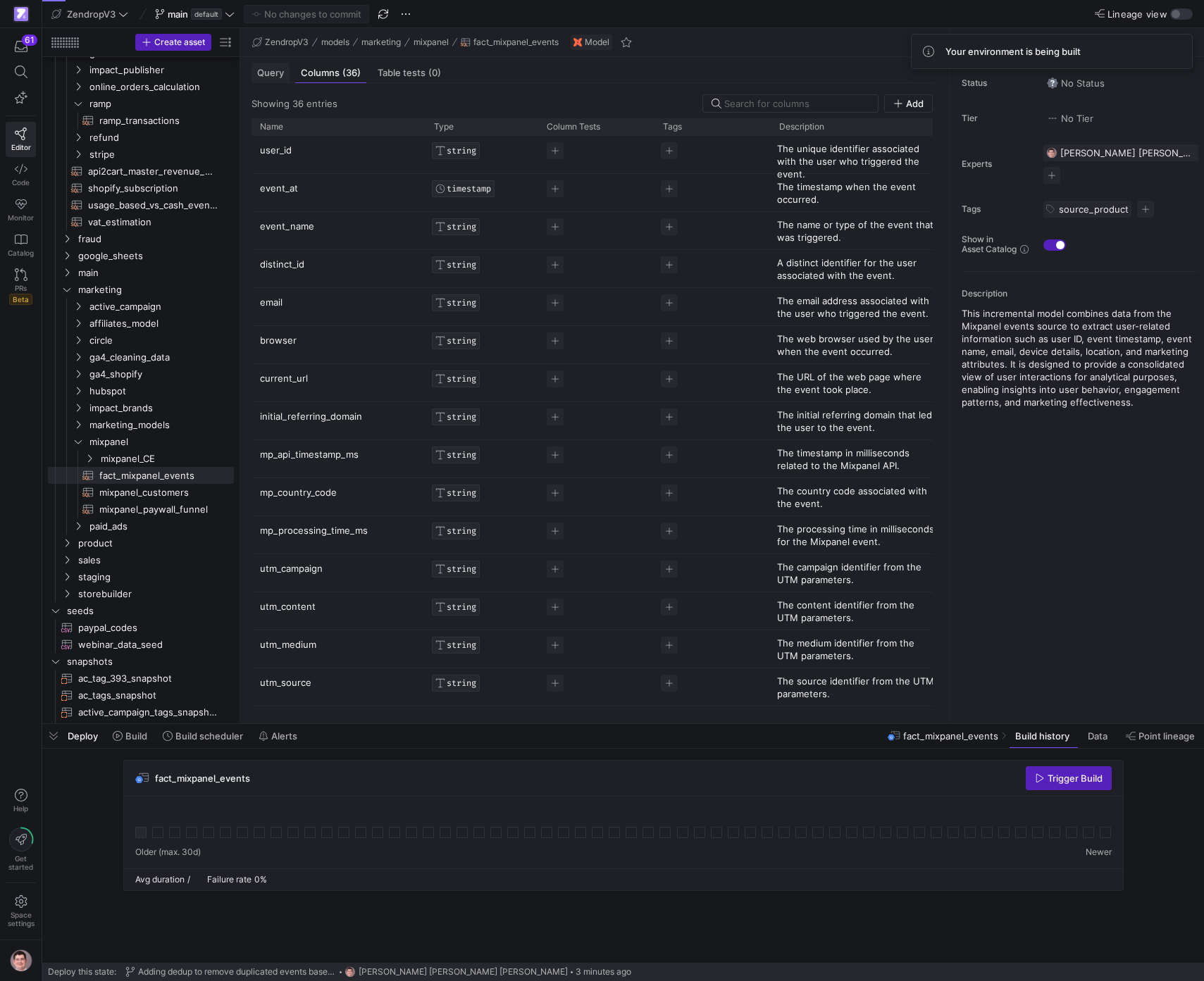
click at [283, 68] on span "Query" at bounding box center [271, 73] width 27 height 9
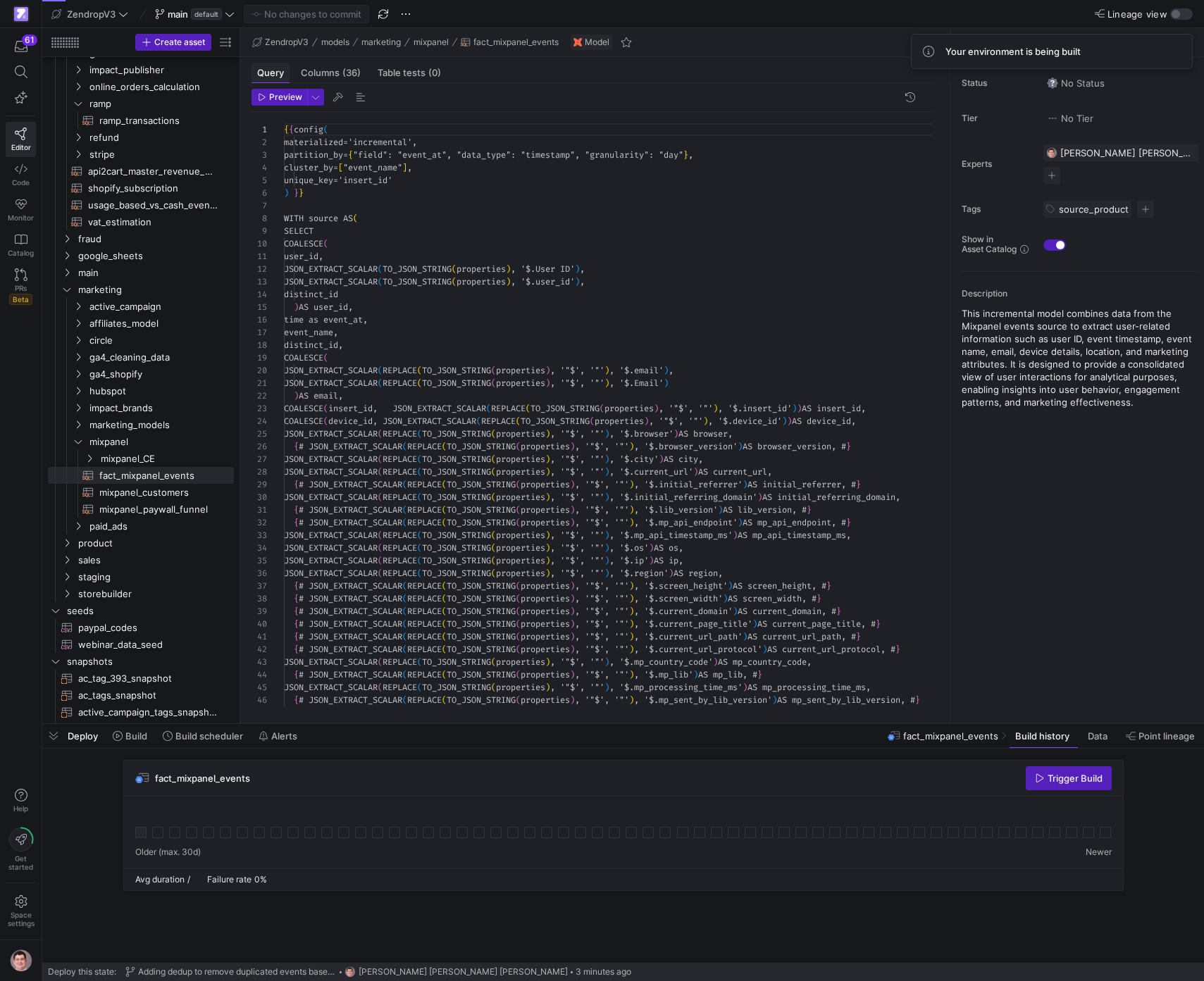
scroll to position [126, 0]
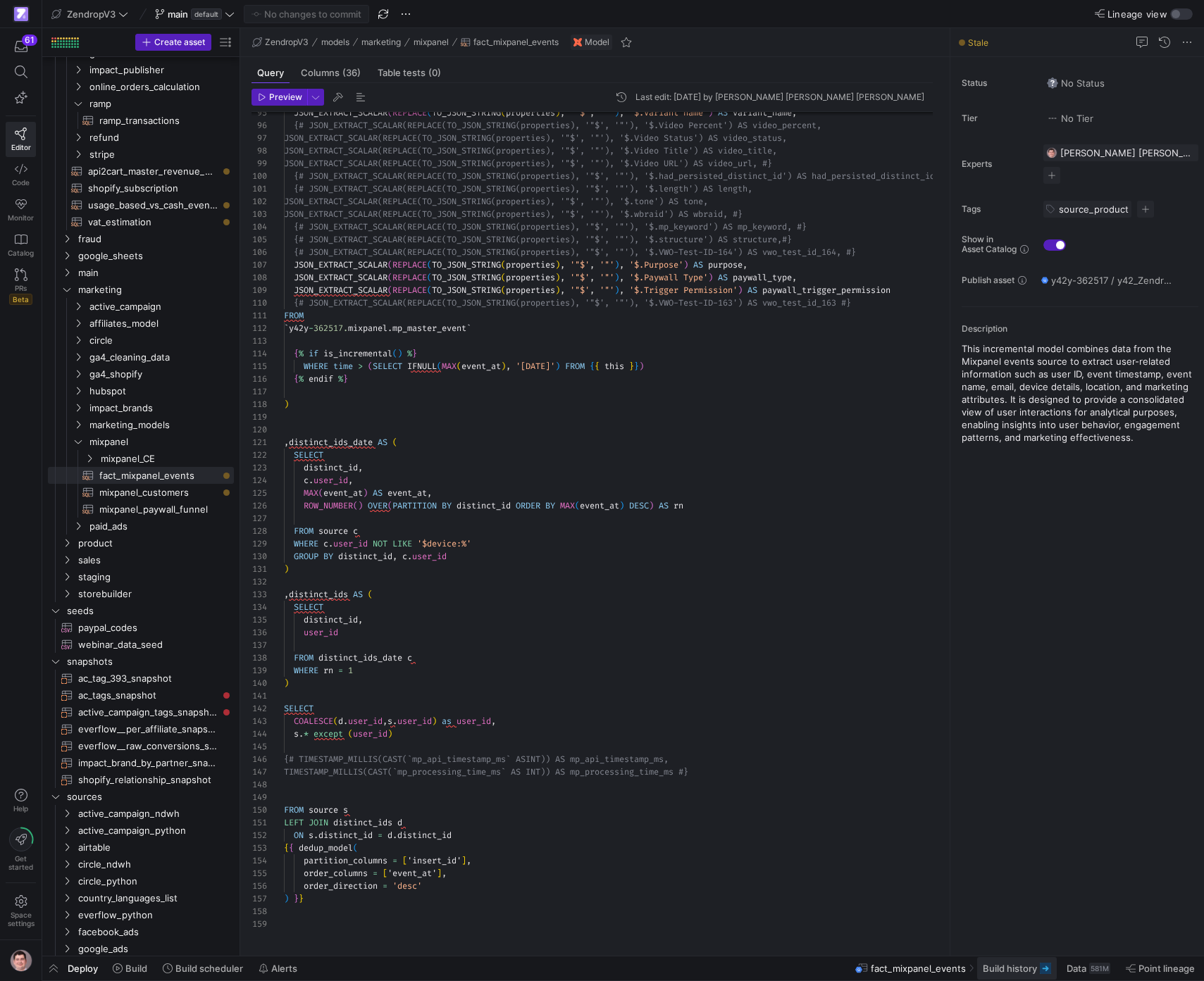
click at [1023, 973] on span "Build history" at bounding box center [1010, 968] width 54 height 11
